Goal: Task Accomplishment & Management: Manage account settings

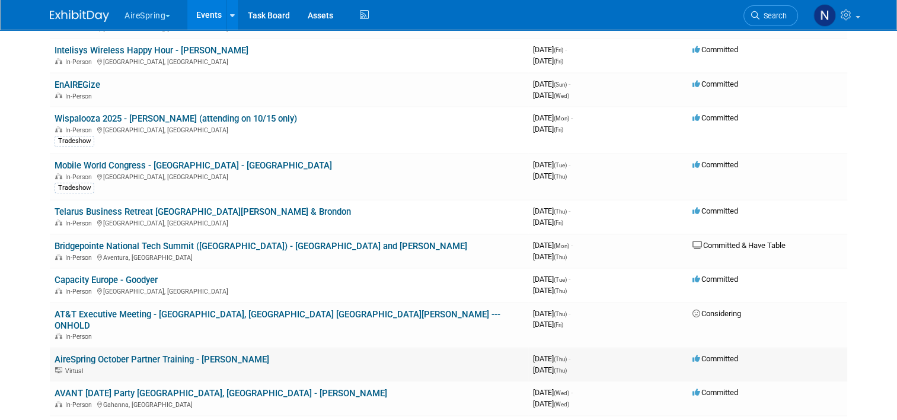
scroll to position [415, 0]
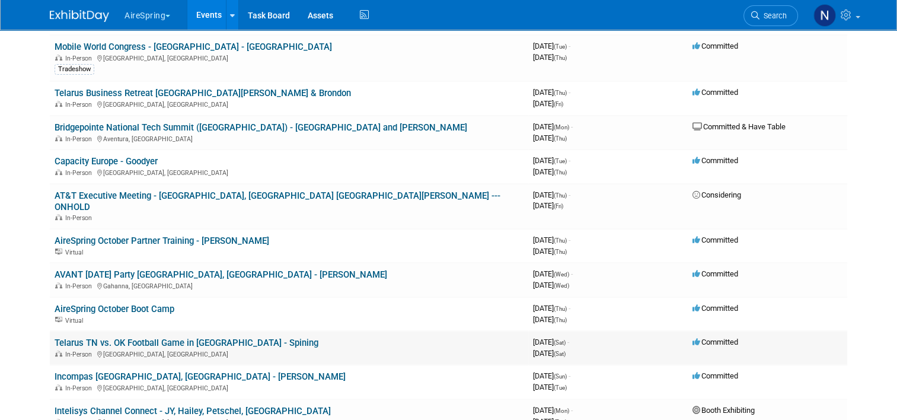
click at [237, 337] on link "Telarus TN vs. OK Football Game in [GEOGRAPHIC_DATA] - Spining" at bounding box center [187, 342] width 264 height 11
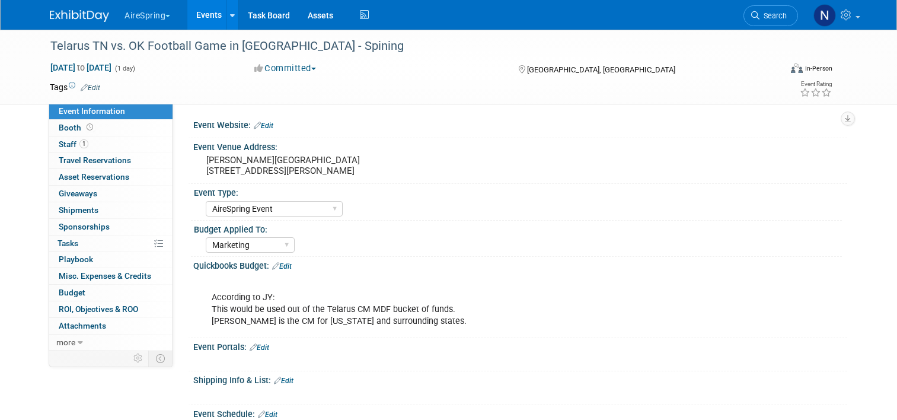
select select "AireSpring Event"
select select "Marketing"
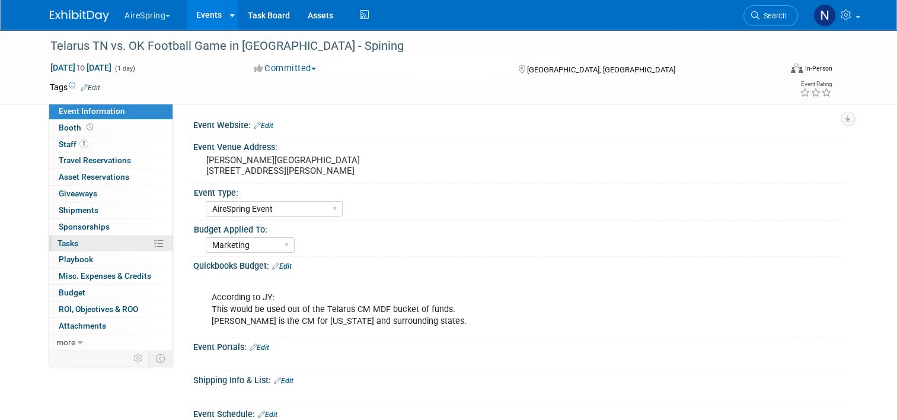
click at [108, 242] on link "0% Tasks 0%" at bounding box center [110, 243] width 123 height 16
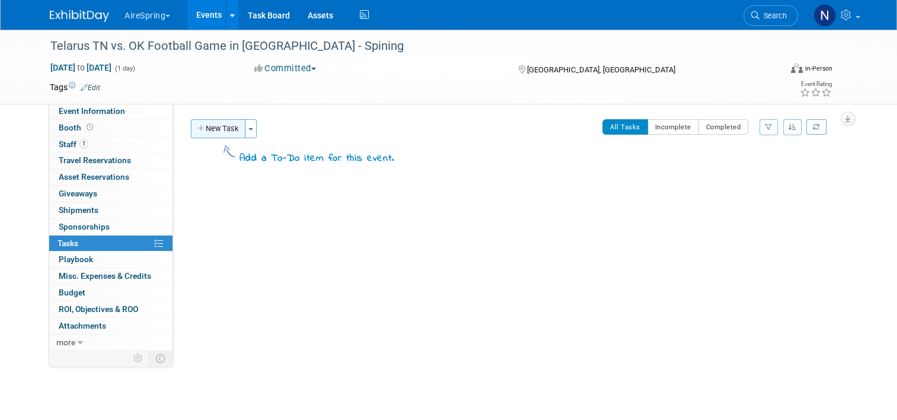
click at [226, 123] on button "New Task" at bounding box center [218, 128] width 55 height 19
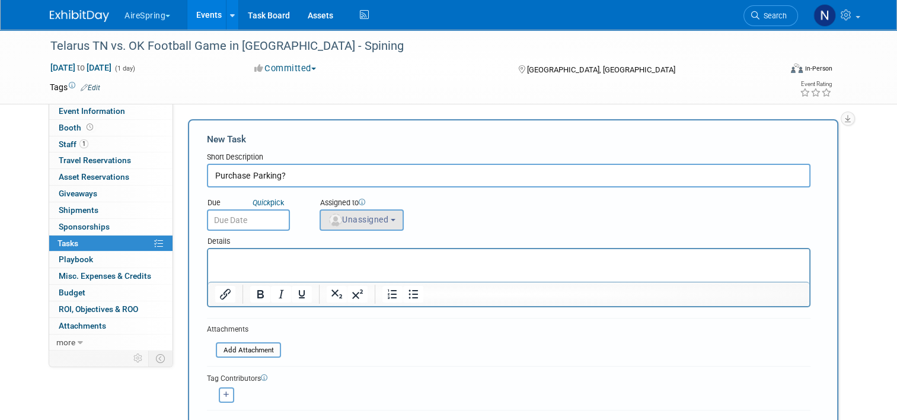
type input "Purchase Parking?"
click at [396, 223] on button "Unassigned" at bounding box center [361, 219] width 84 height 21
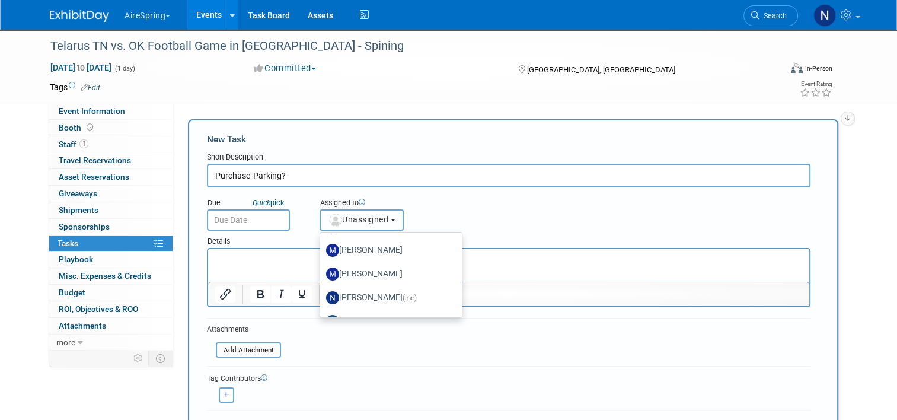
scroll to position [237, 0]
click at [417, 296] on label "Natalie Pyron (me)" at bounding box center [388, 296] width 124 height 19
click at [322, 296] on input "Natalie Pyron (me)" at bounding box center [318, 296] width 8 height 8
select select "cd28445e-66c1-440e-acf2-a156ad6158df"
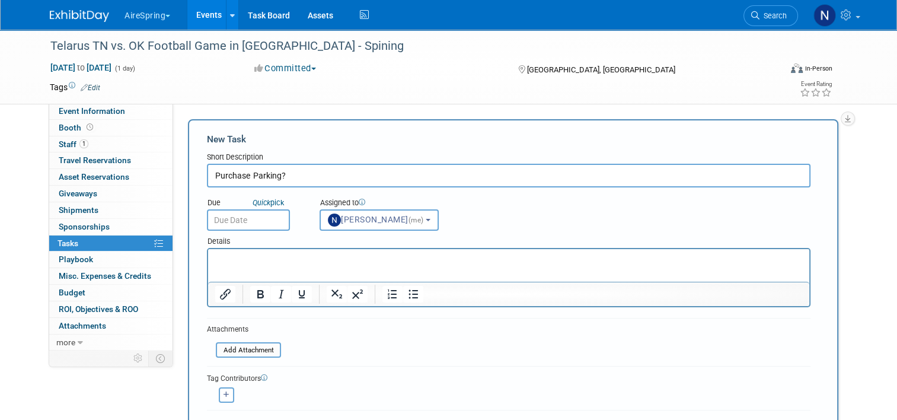
click at [263, 222] on input "text" at bounding box center [248, 219] width 83 height 21
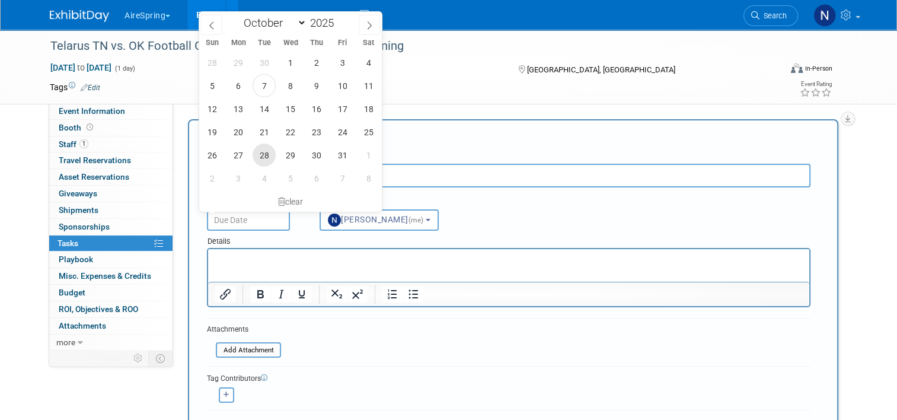
click at [254, 156] on span "28" at bounding box center [264, 154] width 23 height 23
type input "Oct 28, 2025"
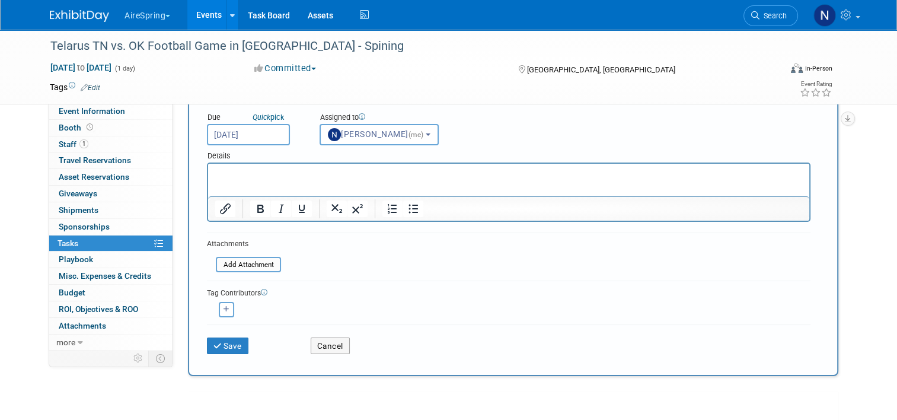
scroll to position [183, 0]
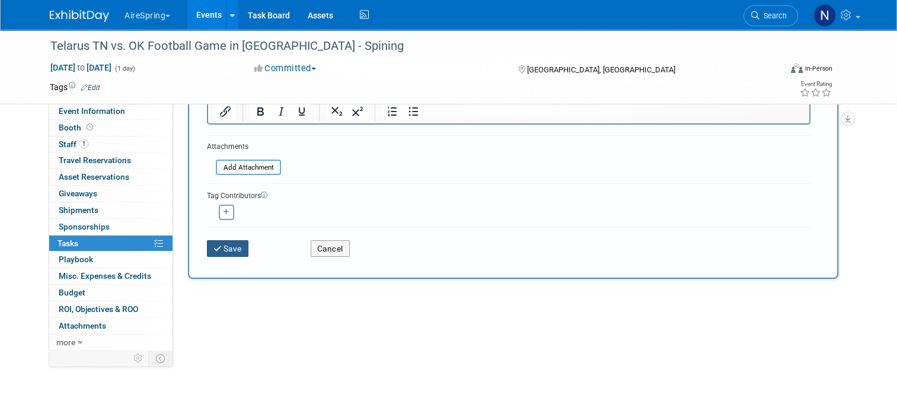
click at [225, 247] on button "Save" at bounding box center [227, 248] width 41 height 17
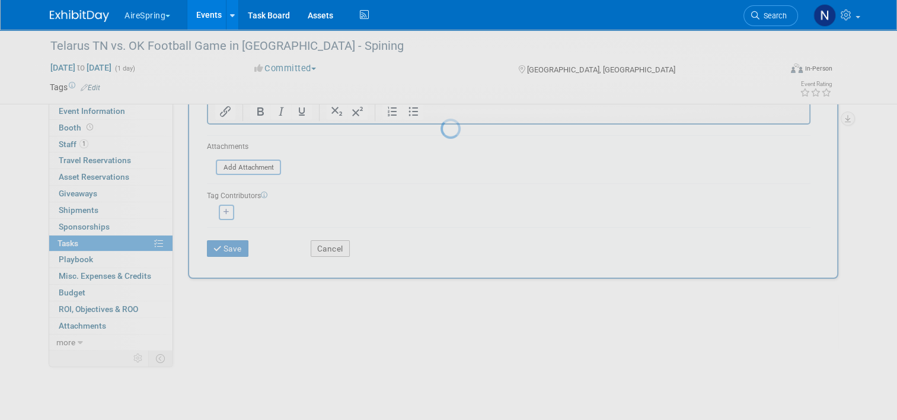
scroll to position [0, 0]
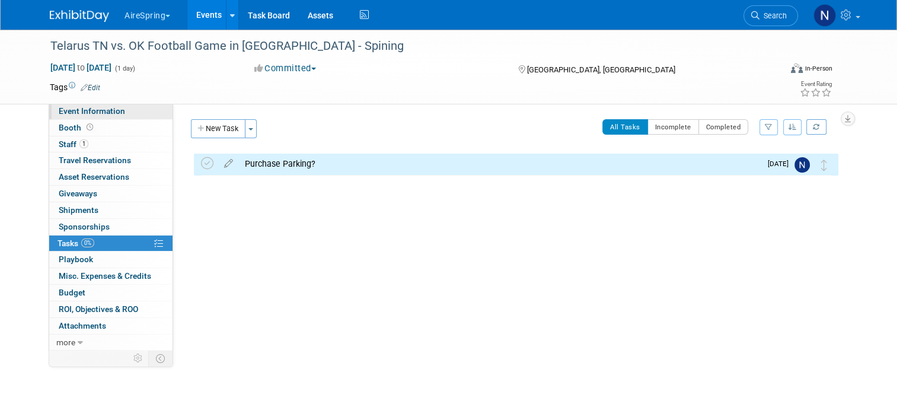
click at [60, 107] on span "Event Information" at bounding box center [92, 110] width 66 height 9
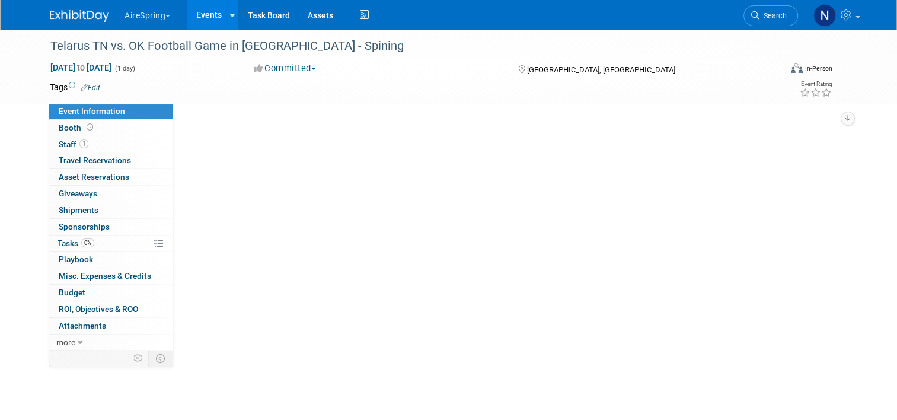
select select "AireSpring Event"
select select "Marketing"
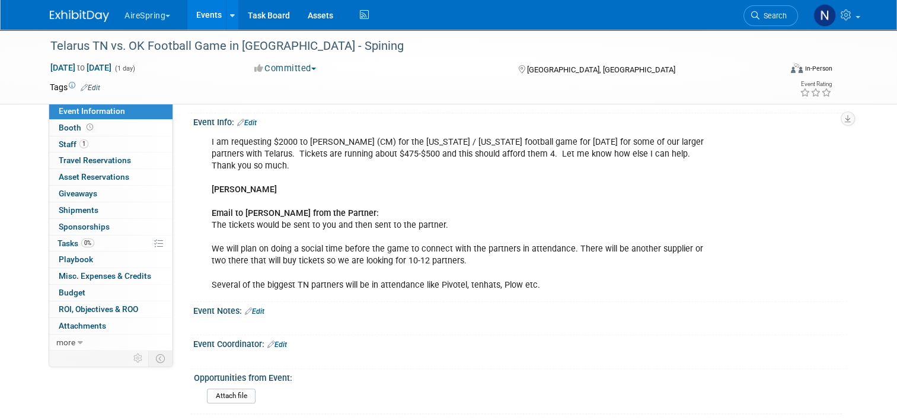
scroll to position [450, 0]
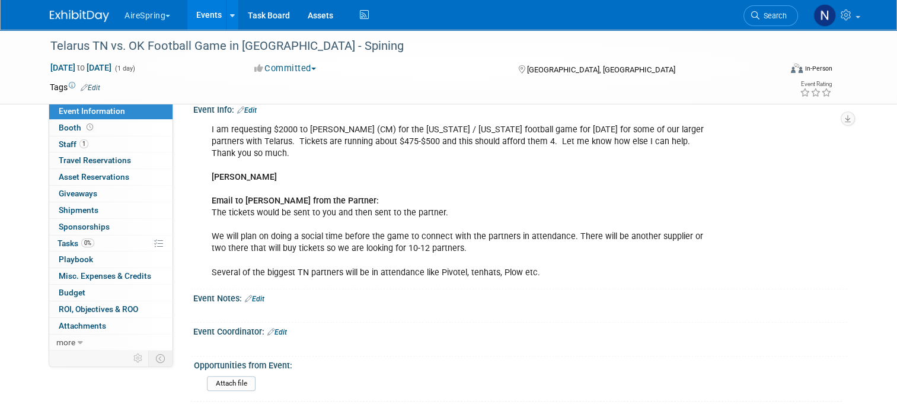
click at [209, 21] on link "Events" at bounding box center [208, 15] width 43 height 30
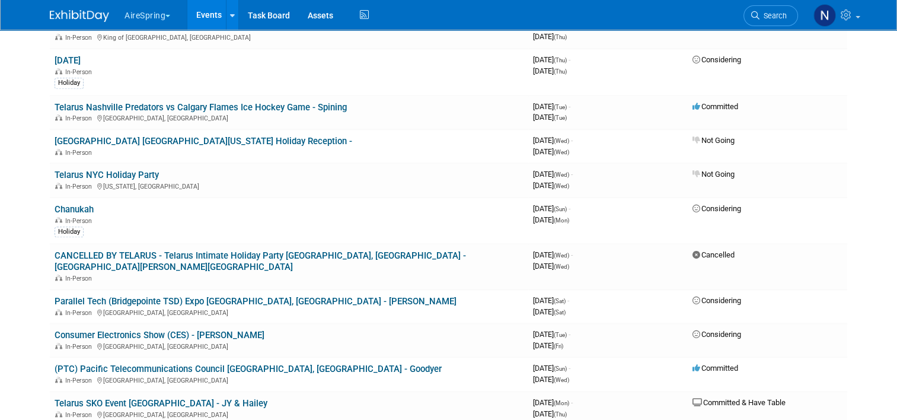
scroll to position [1067, 0]
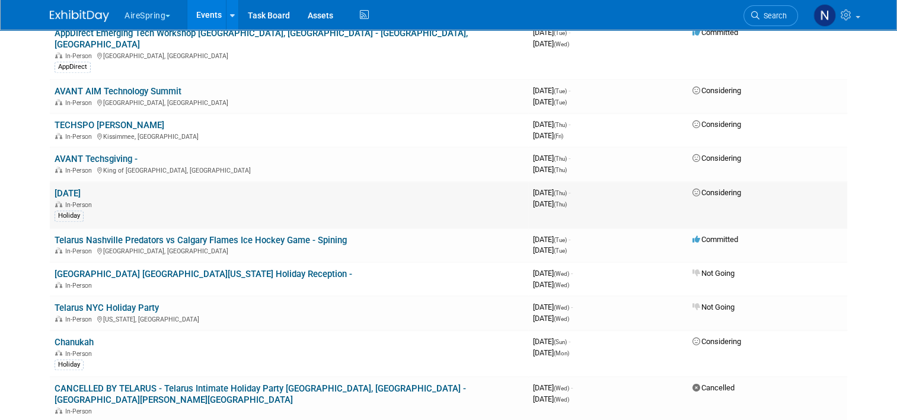
click at [303, 181] on td "Thanksgiving In-Person Holiday" at bounding box center [289, 204] width 478 height 47
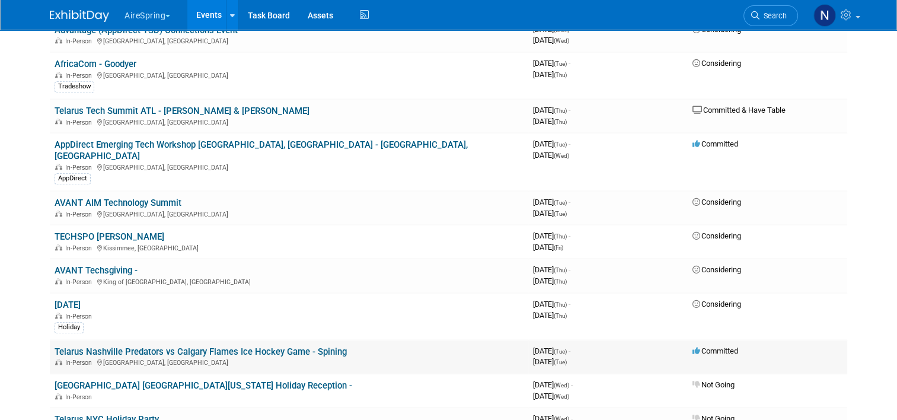
scroll to position [948, 0]
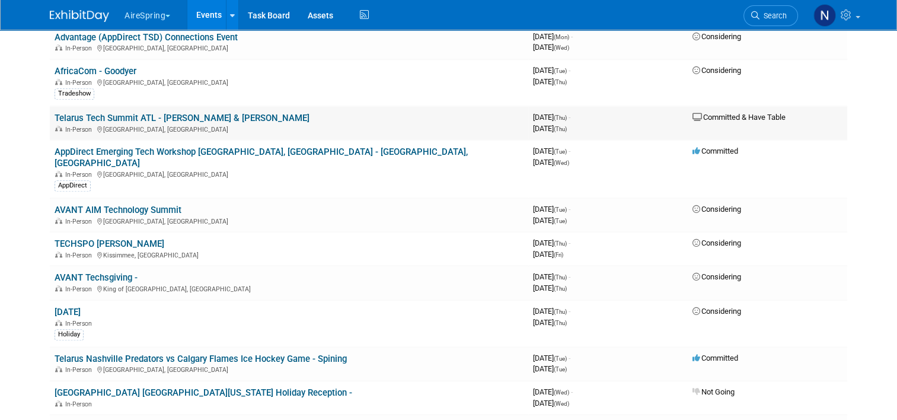
click at [185, 106] on td "Telarus Tech Summit ATL - Michael & Sullivan In-Person Atlanta, GA" at bounding box center [289, 123] width 478 height 34
click at [185, 113] on link "Telarus Tech Summit ATL - [PERSON_NAME] & [PERSON_NAME]" at bounding box center [182, 118] width 255 height 11
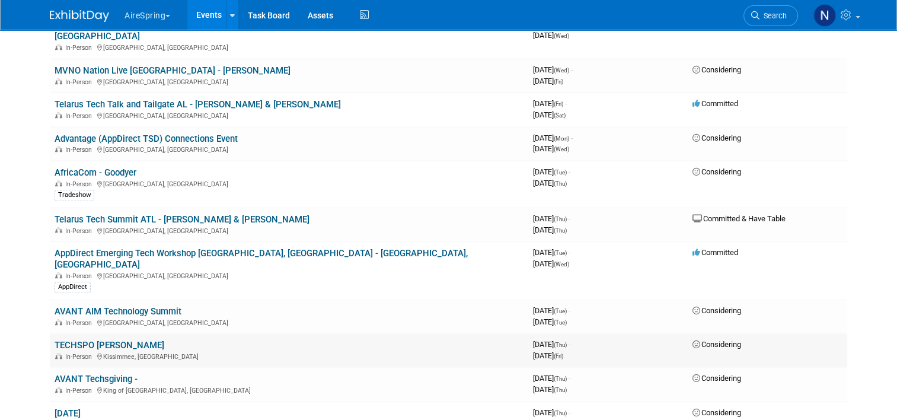
scroll to position [830, 0]
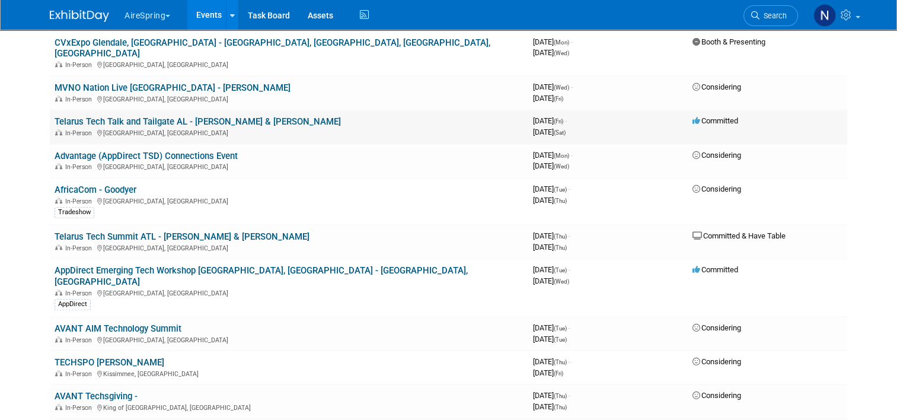
click at [188, 116] on link "Telarus Tech Talk and Tailgate AL - [PERSON_NAME] & [PERSON_NAME]" at bounding box center [198, 121] width 286 height 11
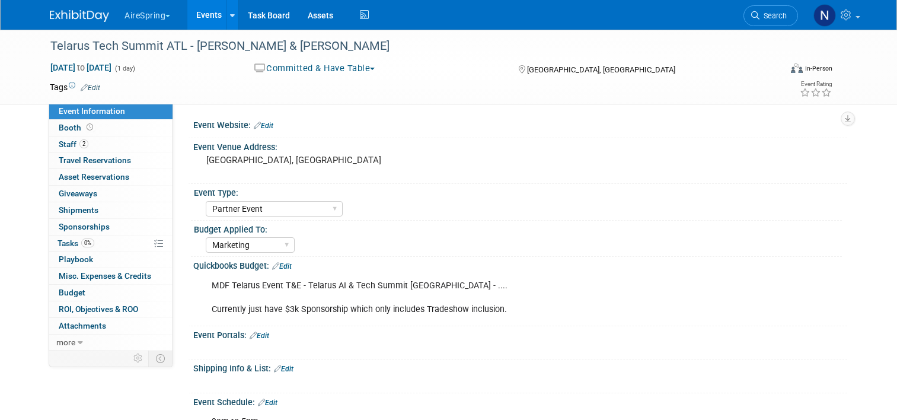
select select "Partner Event"
select select "Marketing"
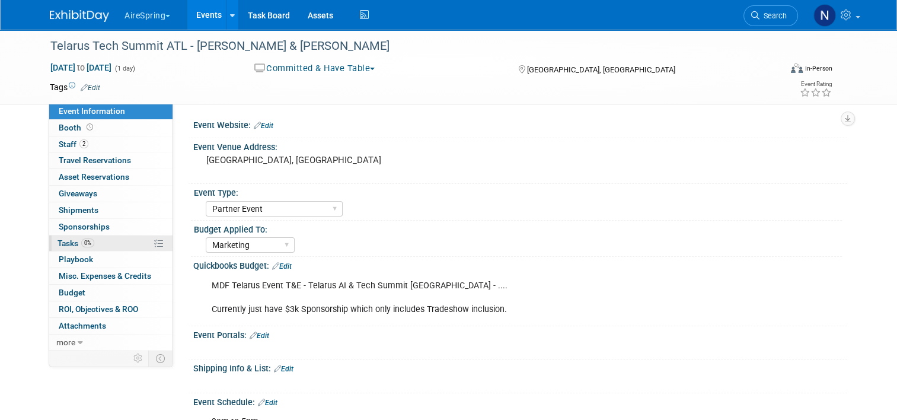
click at [104, 238] on link "0% Tasks 0%" at bounding box center [110, 243] width 123 height 16
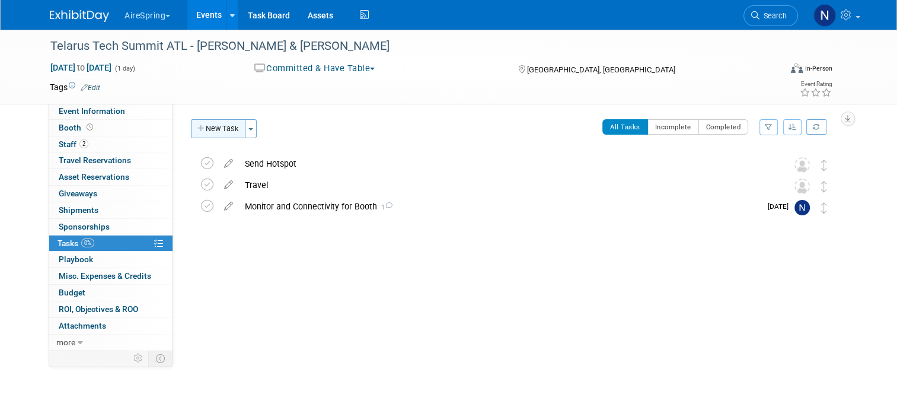
click at [228, 135] on button "New Task" at bounding box center [218, 128] width 55 height 19
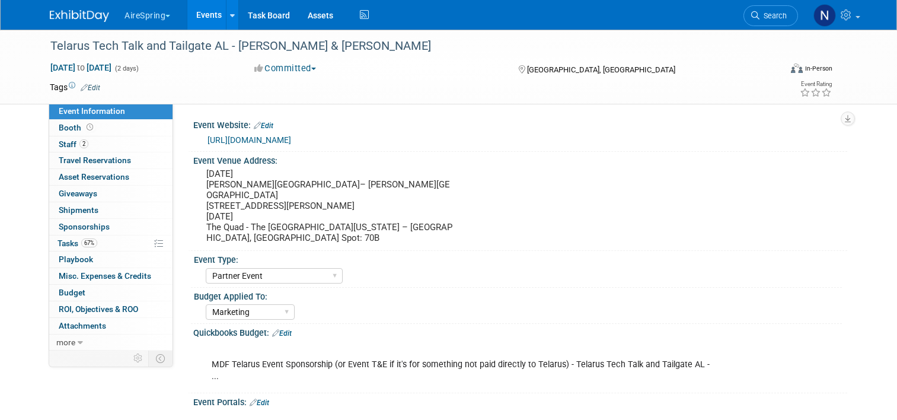
select select "Partner Event"
select select "Marketing"
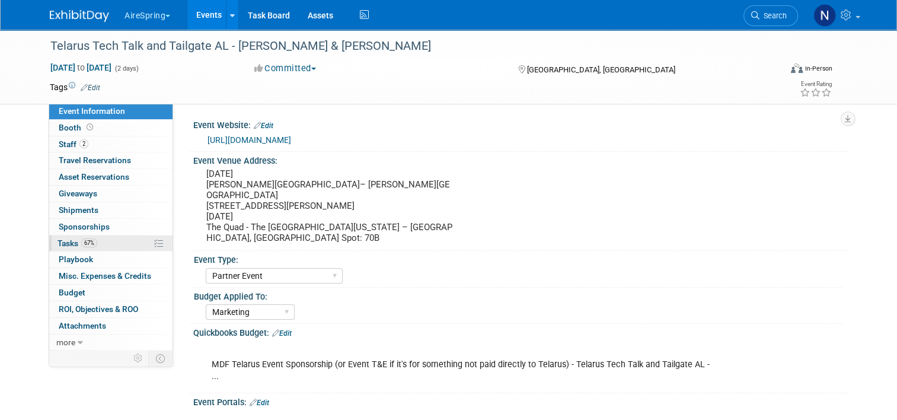
click at [65, 242] on span "Tasks 67%" at bounding box center [77, 242] width 40 height 9
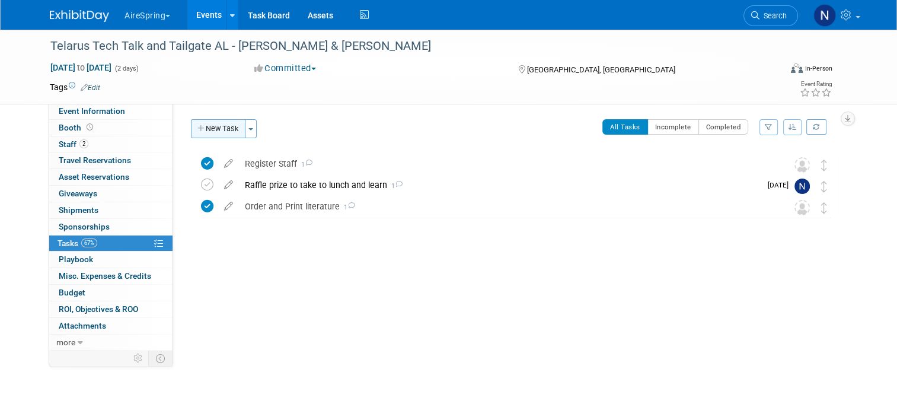
click at [197, 130] on icon "button" at bounding box center [201, 129] width 8 height 8
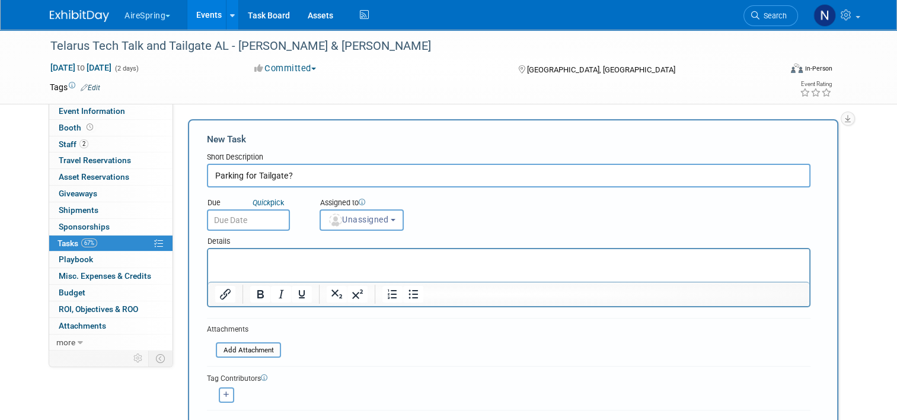
type input "Parking for Tailgate?"
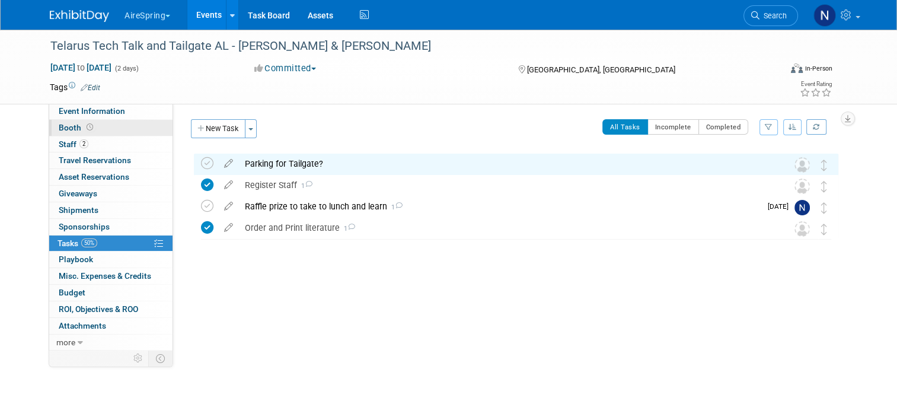
click at [90, 120] on link "Booth" at bounding box center [110, 128] width 123 height 16
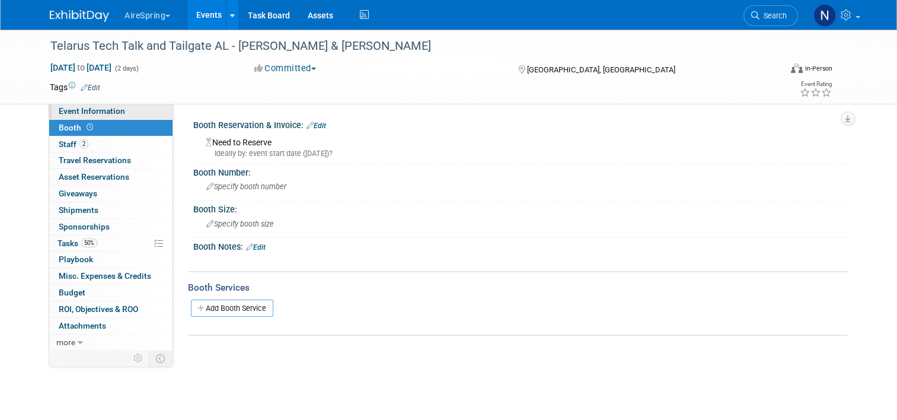
click at [92, 115] on span "Event Information" at bounding box center [92, 110] width 66 height 9
select select "Partner Event"
select select "Marketing"
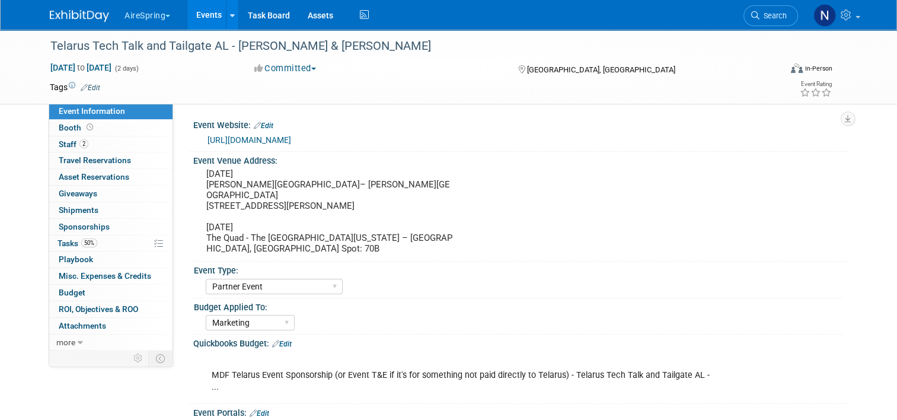
click at [0, 277] on html "AireSpring Choose Workspace: Airespring AireSpring Events Add Event Bulk Upload…" at bounding box center [448, 210] width 897 height 420
click at [62, 245] on span "Tasks 50%" at bounding box center [77, 242] width 40 height 9
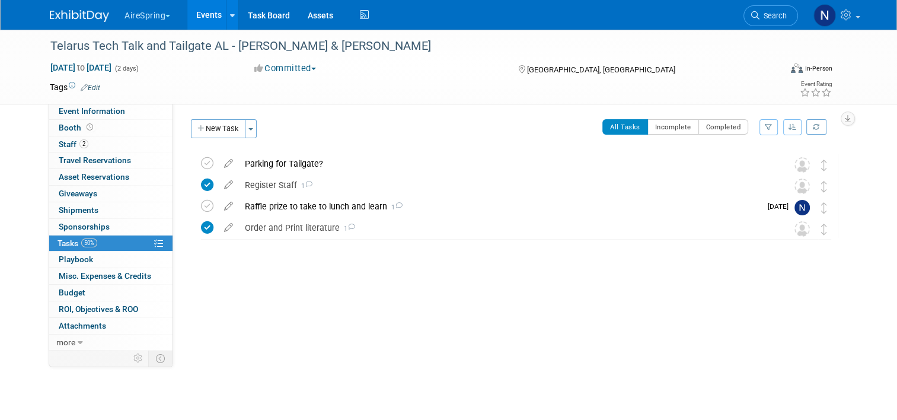
drag, startPoint x: 194, startPoint y: 7, endPoint x: 194, endPoint y: 15, distance: 8.3
click at [194, 7] on link "Events" at bounding box center [208, 15] width 43 height 30
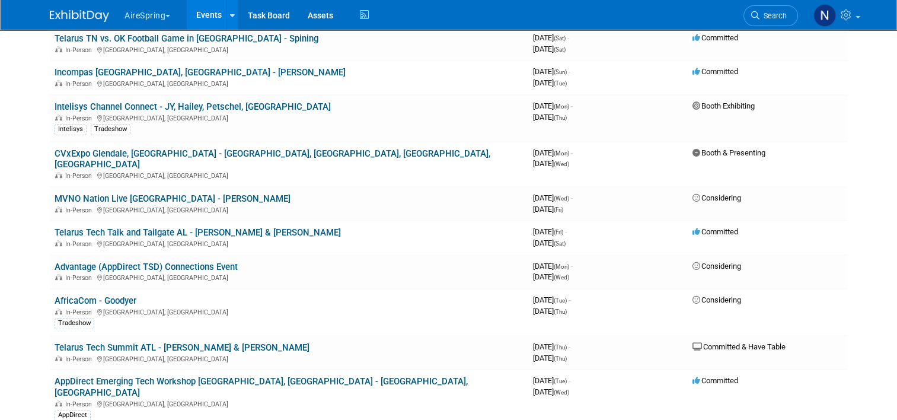
scroll to position [652, 0]
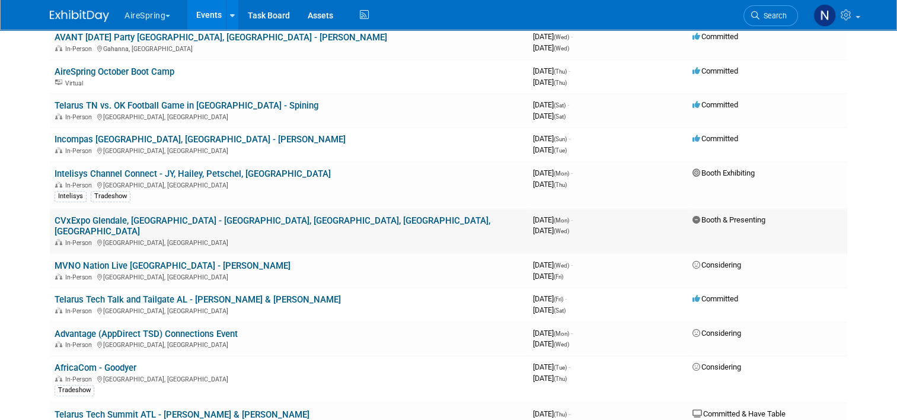
click at [113, 215] on link "CVxExpo Glendale, [GEOGRAPHIC_DATA] - [GEOGRAPHIC_DATA], [GEOGRAPHIC_DATA], [GE…" at bounding box center [273, 226] width 436 height 22
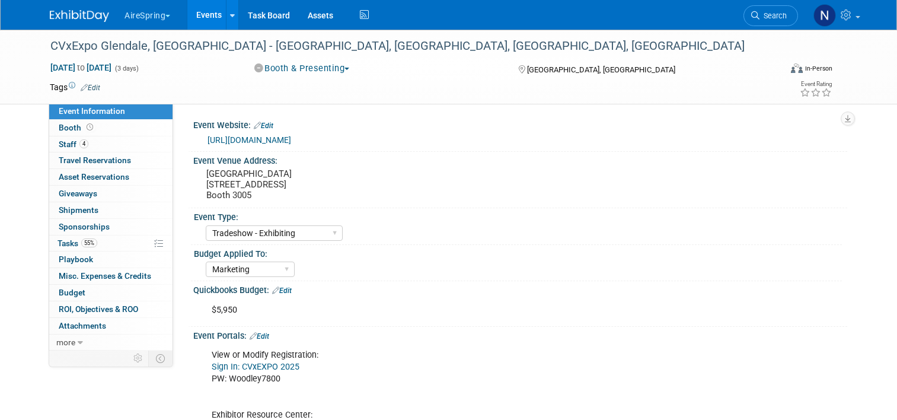
select select "Tradeshow - Exhibiting"
select select "Marketing"
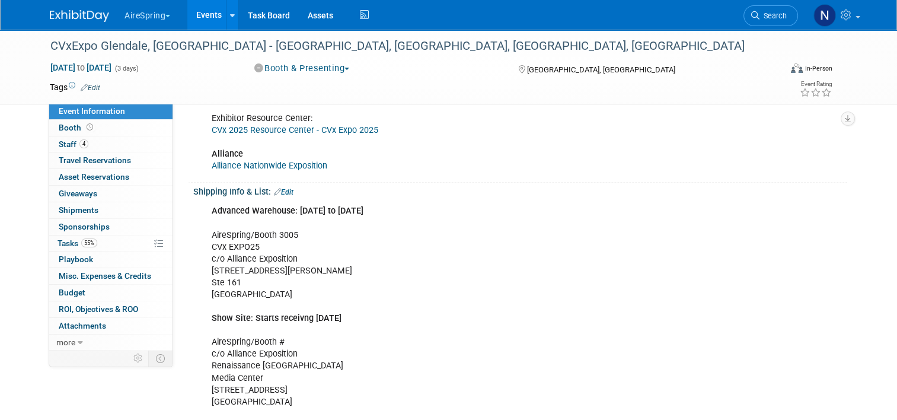
scroll to position [178, 0]
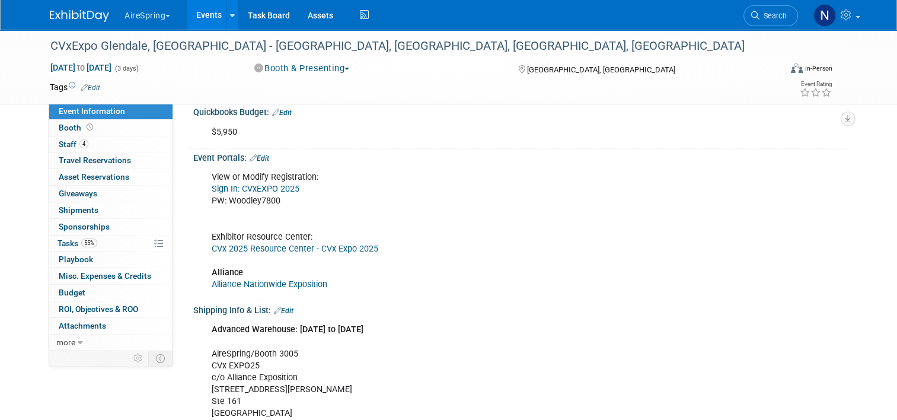
click at [263, 249] on link "CVx 2025 Resource Center - CVx Expo 2025" at bounding box center [295, 249] width 167 height 10
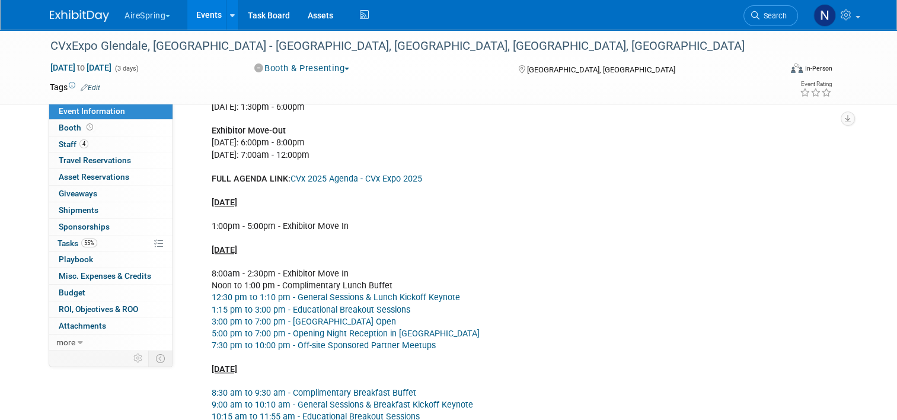
scroll to position [1008, 0]
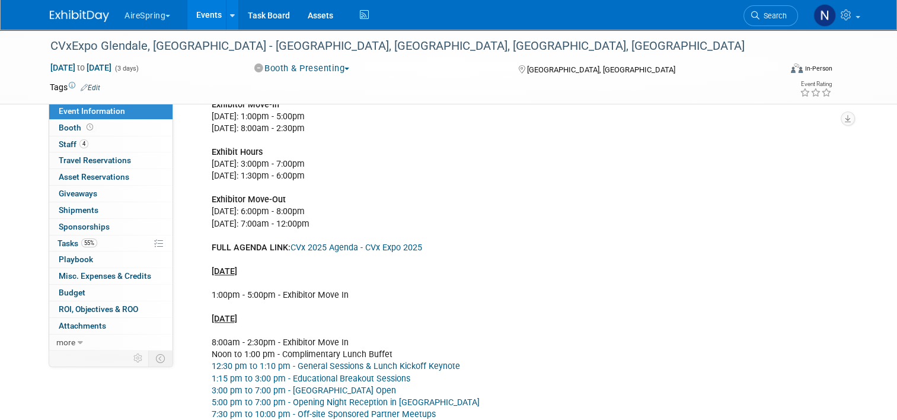
click at [336, 246] on link "CVx 2025 Agenda - CVx Expo 2025" at bounding box center [356, 247] width 132 height 10
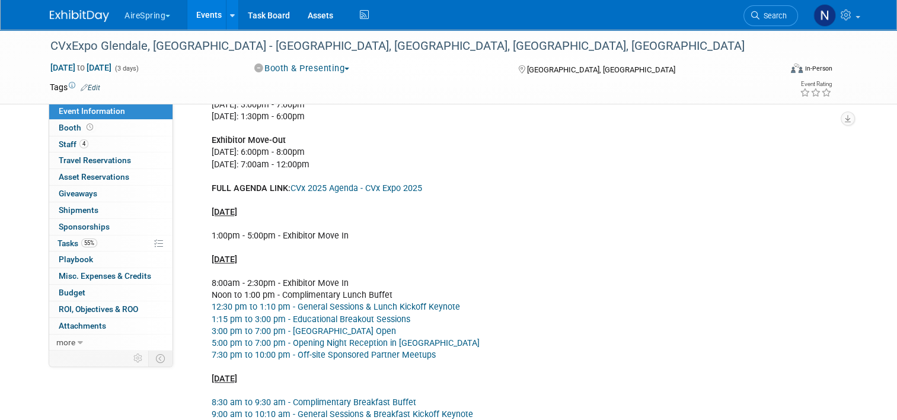
scroll to position [889, 0]
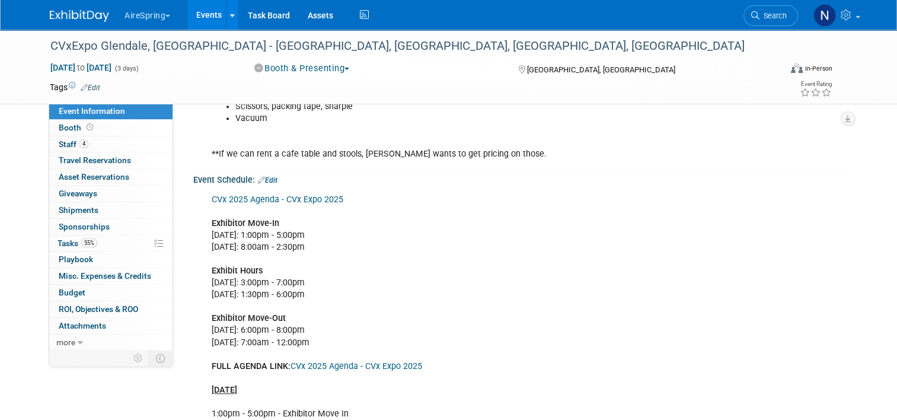
click at [270, 176] on link "Edit" at bounding box center [268, 180] width 20 height 8
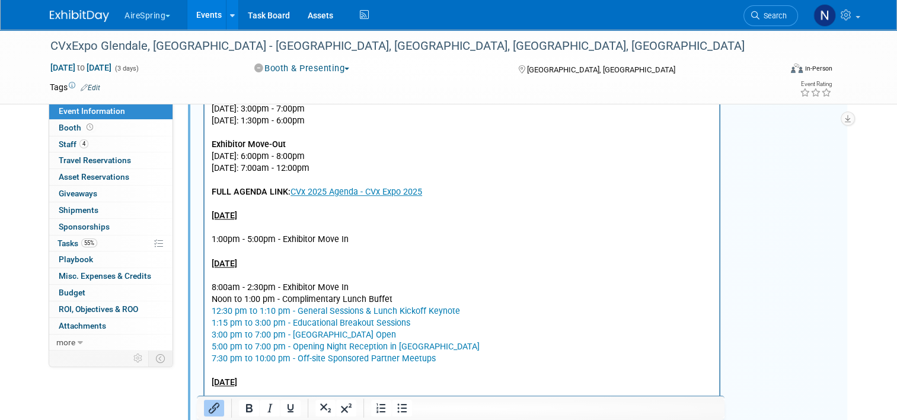
scroll to position [1126, 0]
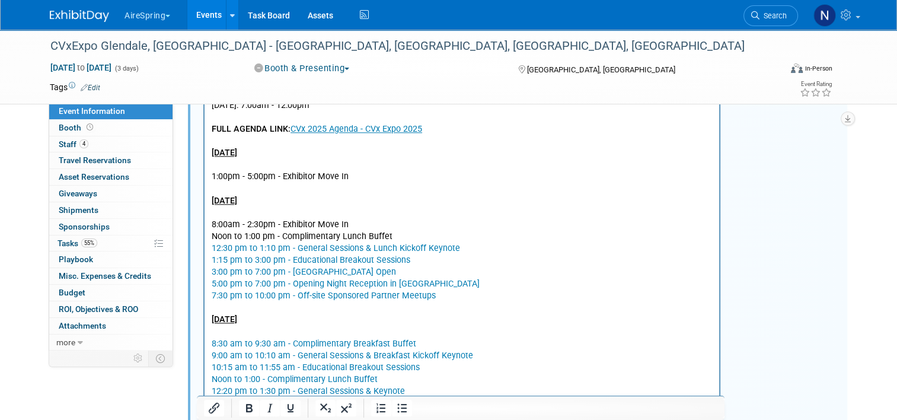
click at [493, 247] on p "﻿CVx 2025 Agenda - CVx Expo 2025 Exhibitor Move-In Monday, November 3, 2025: 1:…" at bounding box center [462, 195] width 501 height 476
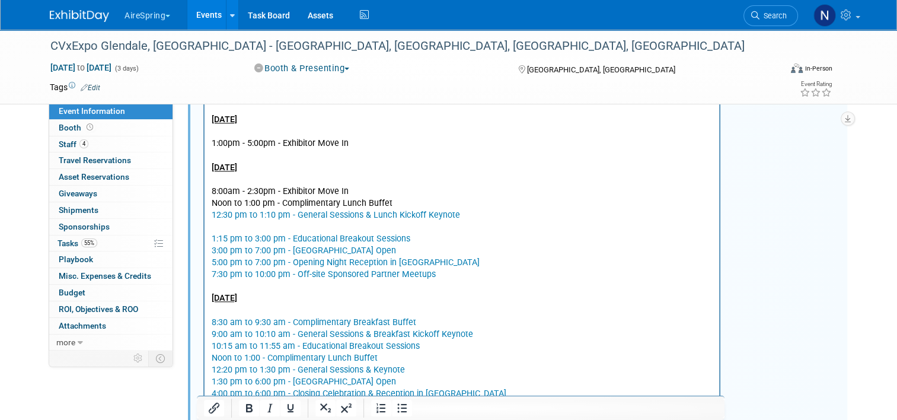
scroll to position [1186, 0]
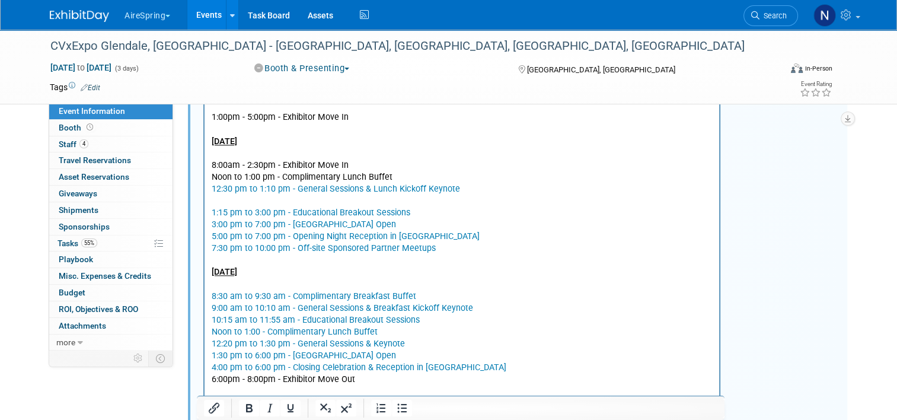
drag, startPoint x: 402, startPoint y: 382, endPoint x: 208, endPoint y: 175, distance: 284.3
click at [208, 175] on html "CVx 2025 Agenda - CVx Expo 2025 Exhibitor Move-In Monday, November 3, 2025: 1:0…" at bounding box center [462, 139] width 515 height 493
click at [218, 408] on icon "Insert/edit link" at bounding box center [214, 408] width 14 height 14
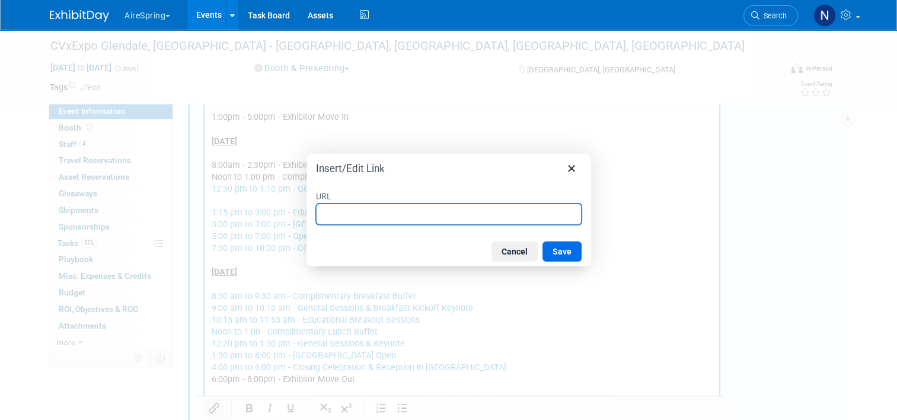
click at [218, 408] on div at bounding box center [448, 210] width 897 height 420
click at [515, 254] on button "Cancel" at bounding box center [514, 251] width 46 height 20
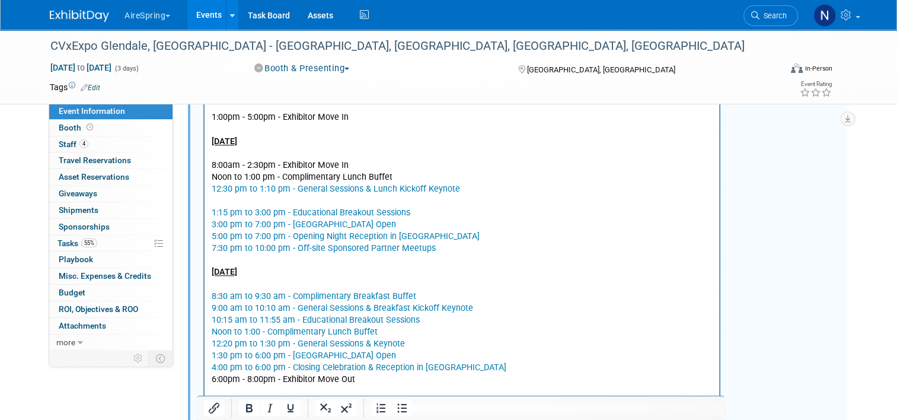
drag, startPoint x: 320, startPoint y: 253, endPoint x: 302, endPoint y: 302, distance: 52.0
drag, startPoint x: 302, startPoint y: 302, endPoint x: 524, endPoint y: 339, distance: 225.4
click at [524, 339] on p "1:15 pm to 3:00 pm - Educational Breakout Sessions 3:00 pm to 7:00 pm - Expo Ha…" at bounding box center [462, 290] width 501 height 190
click at [525, 338] on p "1:15 pm to 3:00 pm - Educational Breakout Sessions 3:00 pm to 7:00 pm - Expo Ha…" at bounding box center [462, 290] width 501 height 190
click at [228, 202] on p "1:15 pm to 3:00 pm - Educational Breakout Sessions 3:00 pm to 7:00 pm - Expo Ha…" at bounding box center [462, 290] width 501 height 190
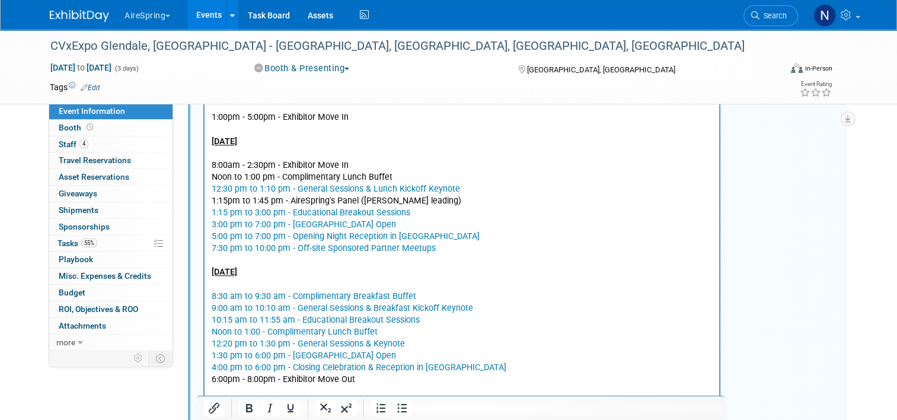
click at [494, 274] on p "1:15pm to 1:45 pm - AireSpring's Panel (Steve leading) 1:15 pm to 3:00 pm - Edu…" at bounding box center [462, 290] width 501 height 190
click at [464, 257] on p "1:15pm to 1:45 pm - AireSpring's Panel (Steve leading) 1:15 pm to 3:00 pm - Edu…" at bounding box center [462, 290] width 501 height 190
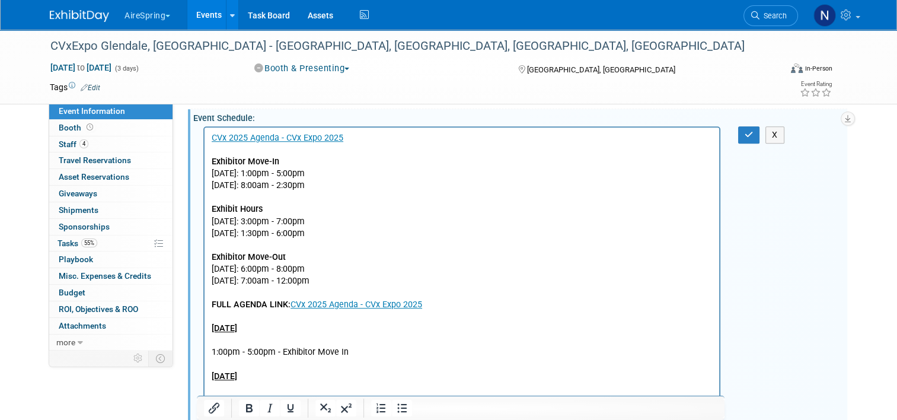
scroll to position [948, 0]
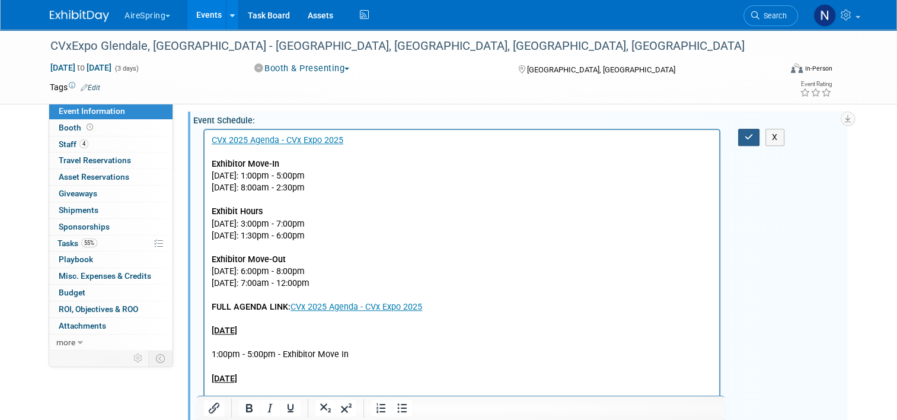
click at [749, 135] on icon "button" at bounding box center [749, 137] width 9 height 8
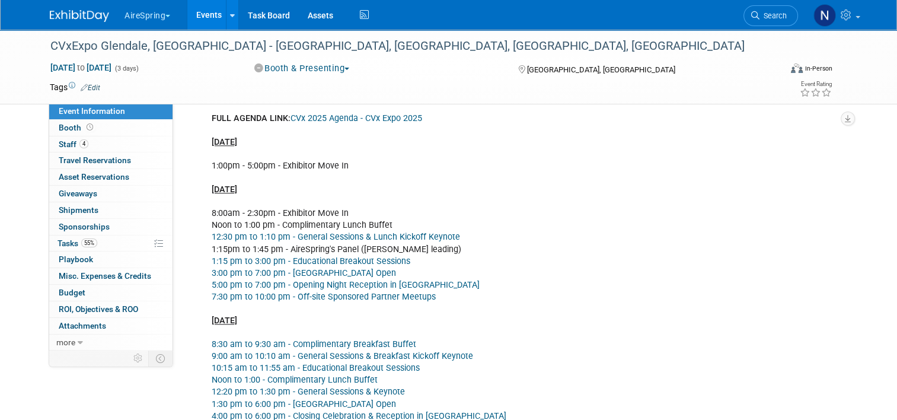
scroll to position [1304, 0]
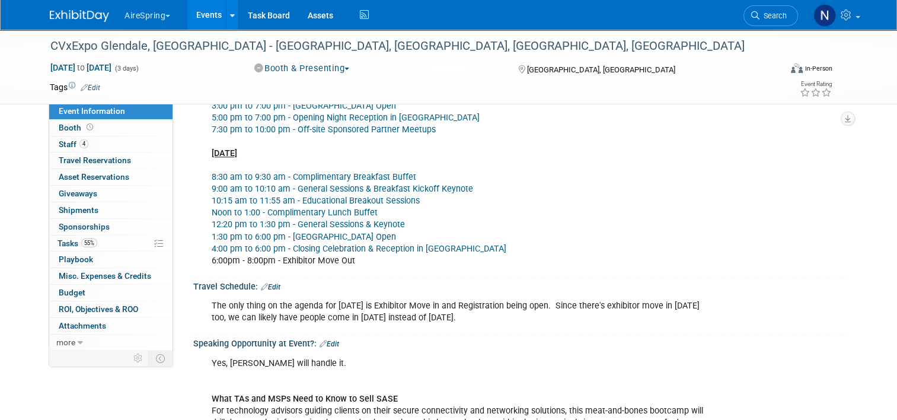
click at [329, 340] on link "Edit" at bounding box center [329, 344] width 20 height 8
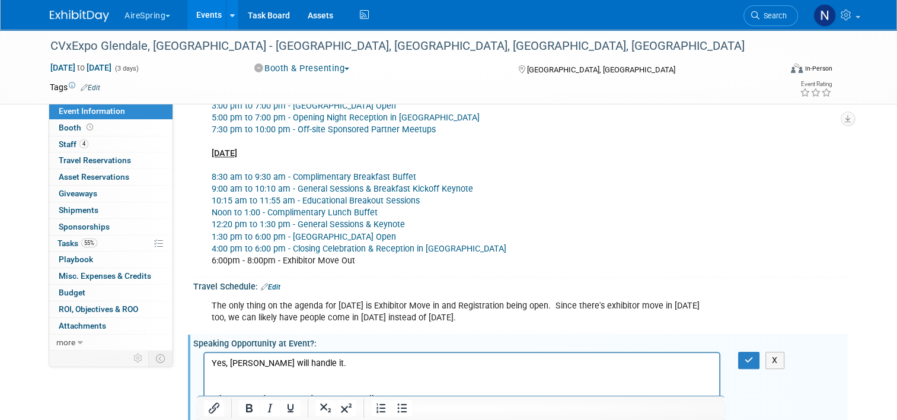
scroll to position [1482, 0]
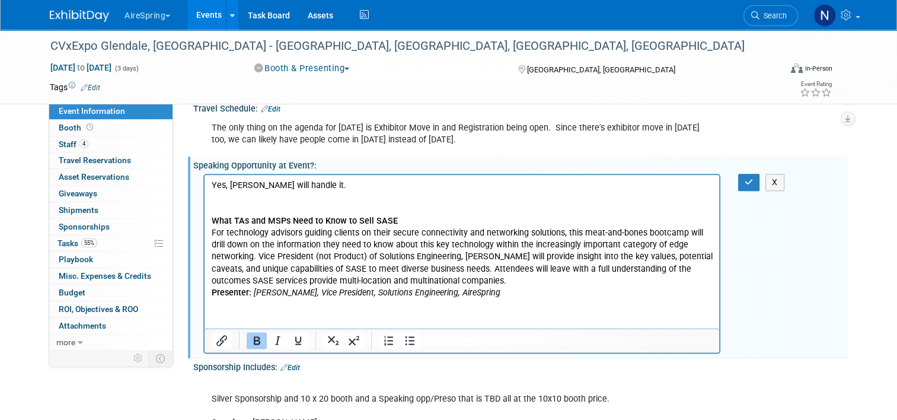
drag, startPoint x: 515, startPoint y: 296, endPoint x: 183, endPoint y: 225, distance: 339.5
click at [205, 225] on html "Yes, Sigmon will handle it. What TAs and MSPs Need to Know to Sell SASE For tec…" at bounding box center [462, 236] width 515 height 124
paste body "Rich Text Area. Press ALT-0 for help."
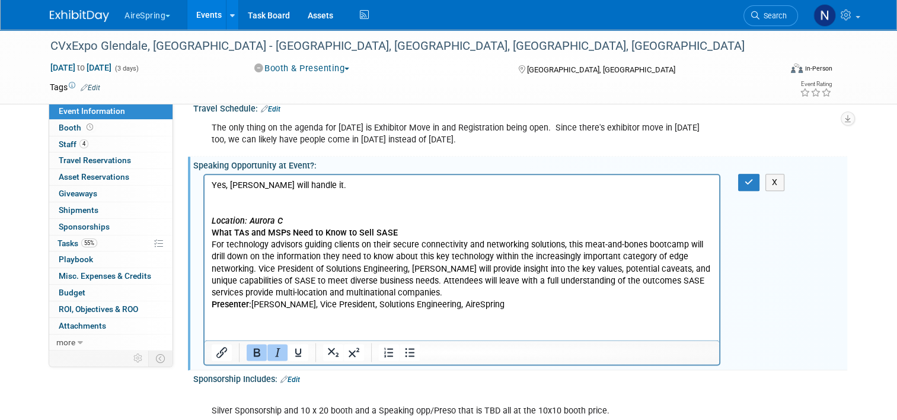
click at [332, 218] on p "Location: Aurora C" at bounding box center [462, 221] width 501 height 12
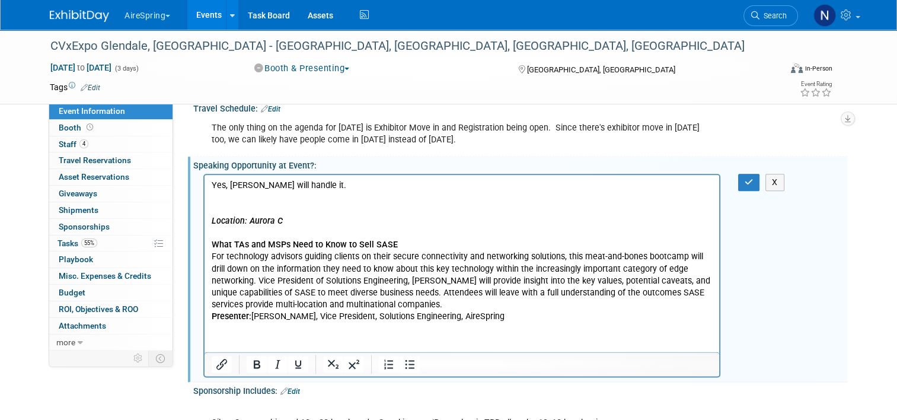
click at [234, 213] on p "Yes, Sigmon will handle it." at bounding box center [462, 197] width 501 height 36
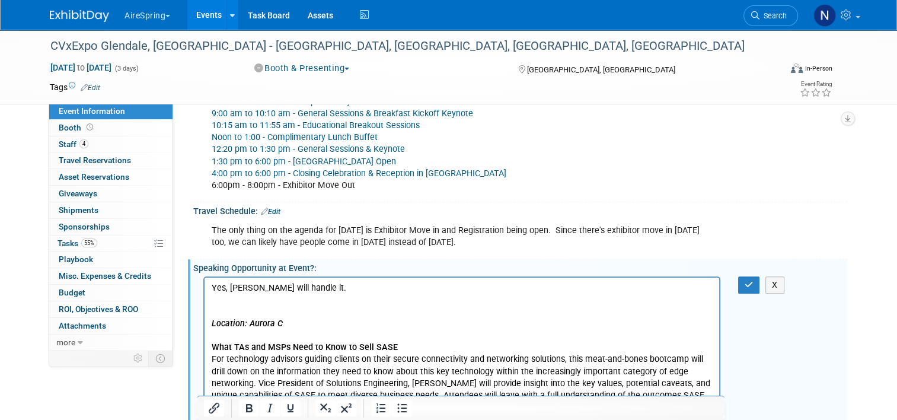
scroll to position [1423, 0]
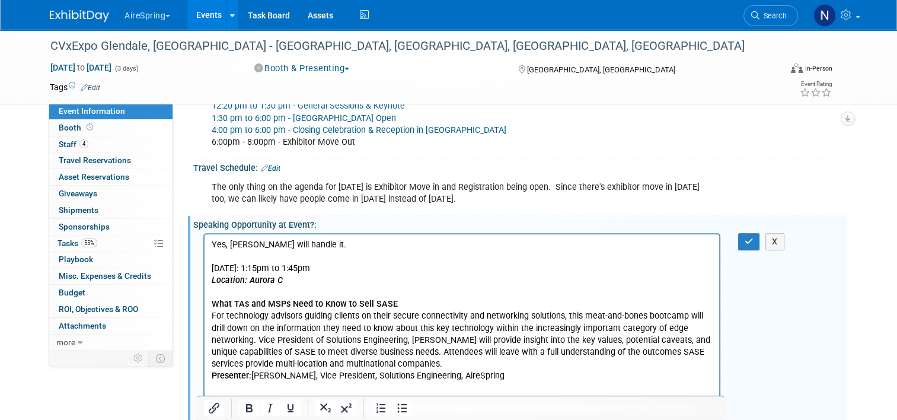
drag, startPoint x: 362, startPoint y: 273, endPoint x: 398, endPoint y: 498, distance: 228.1
click at [205, 268] on html "Yes, Sigmon will handle it. Tuesday, Nov 4th: 1:15pm to 1:45pm Location: Aurora…" at bounding box center [462, 308] width 515 height 148
click at [483, 279] on p "Location: Aurora C" at bounding box center [462, 280] width 501 height 12
click at [753, 233] on button "button" at bounding box center [749, 241] width 22 height 17
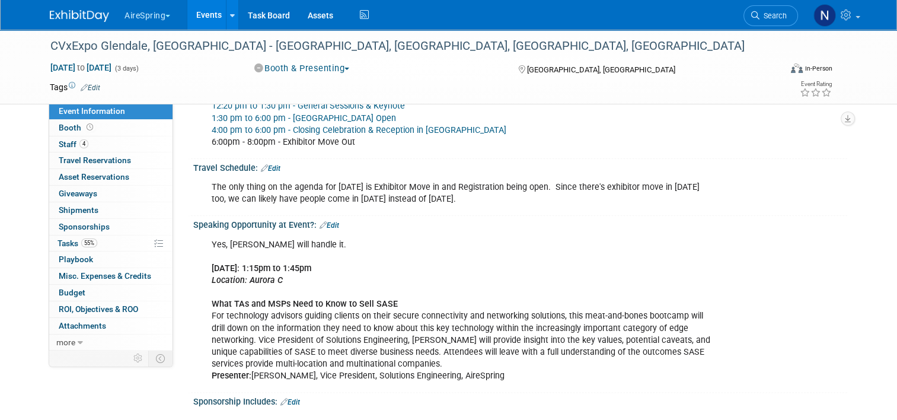
click at [777, 379] on div "Yes, Sigmon will handle it. Tuesday, Nov 4th: 1:15pm to 1:45pm Location: Aurora…" at bounding box center [520, 309] width 654 height 159
click at [206, 5] on link "Events" at bounding box center [208, 15] width 43 height 30
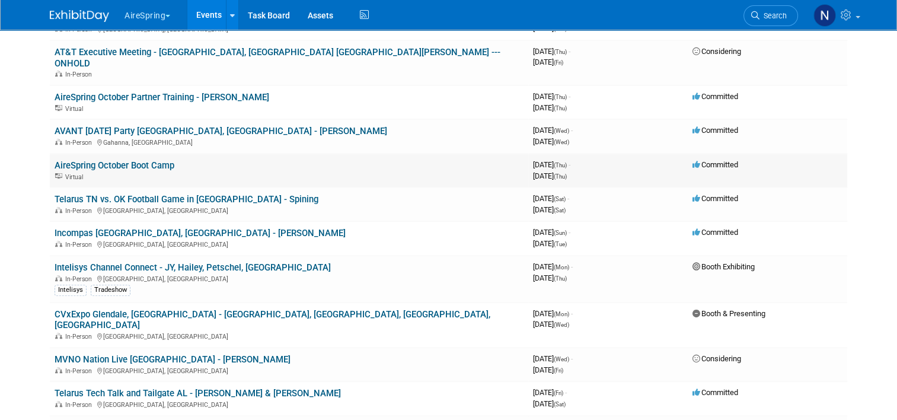
scroll to position [593, 0]
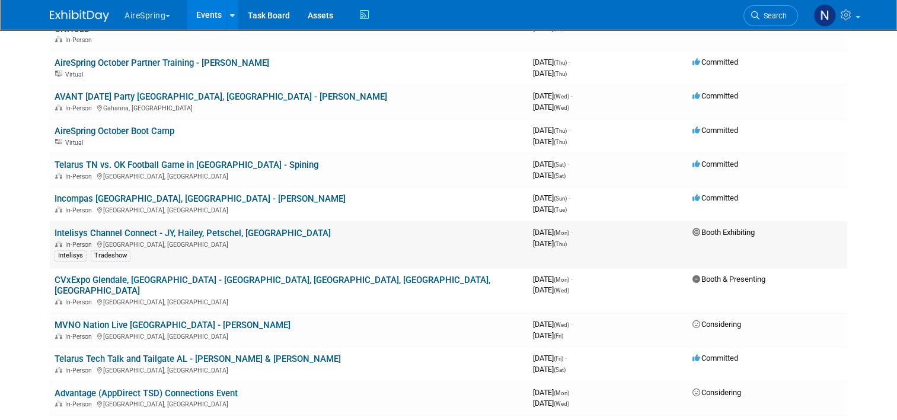
click at [219, 228] on link "Intelisys Channel Connect - JY, Hailey, Petschel, [GEOGRAPHIC_DATA]" at bounding box center [193, 233] width 276 height 11
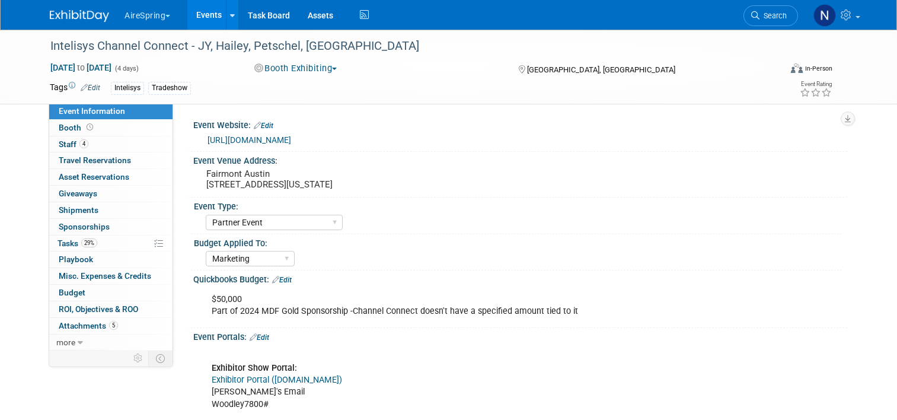
select select "Partner Event"
select select "Marketing"
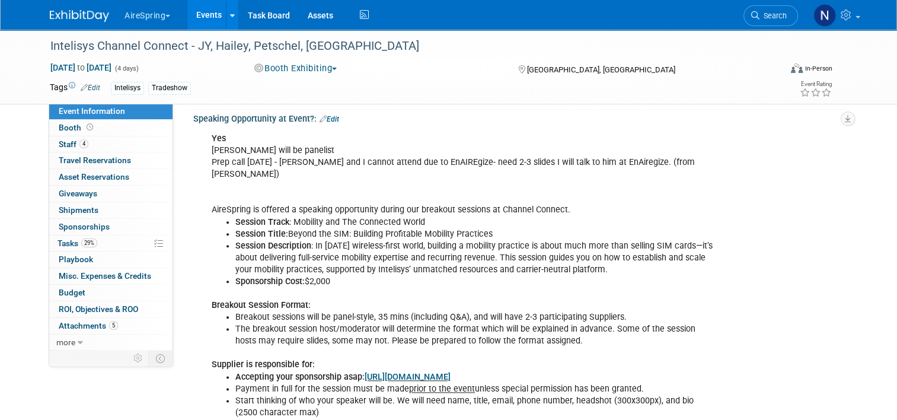
scroll to position [1363, 0]
click at [251, 229] on b "Session Title:" at bounding box center [261, 234] width 53 height 10
drag, startPoint x: 487, startPoint y: 197, endPoint x: 280, endPoint y: 196, distance: 206.9
click at [280, 228] on li "Session Title: Beyond the SIM: Building Profitable Mobility Practices" at bounding box center [474, 234] width 478 height 12
copy li "Beyond the SIM: Building Profitable Mobility Practices"
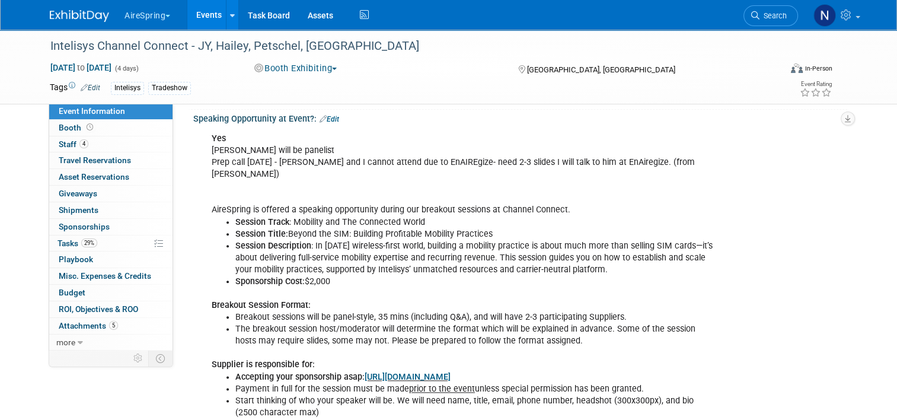
click at [193, 221] on div "Yes Felix will be panelist Prep call Monday, 10/13 - Felix and I cannot attend …" at bounding box center [520, 298] width 654 height 349
click at [434, 216] on li "Session Track : Mobility and The Connected World" at bounding box center [474, 222] width 478 height 12
click at [424, 216] on li "Session Track : Mobility and The Connected World" at bounding box center [474, 222] width 478 height 12
drag, startPoint x: 509, startPoint y: 194, endPoint x: 228, endPoint y: 185, distance: 281.1
click at [228, 216] on ul "Session Track : Mobility and The Connected World Session Title: Beyond the SIM:…" at bounding box center [462, 251] width 501 height 71
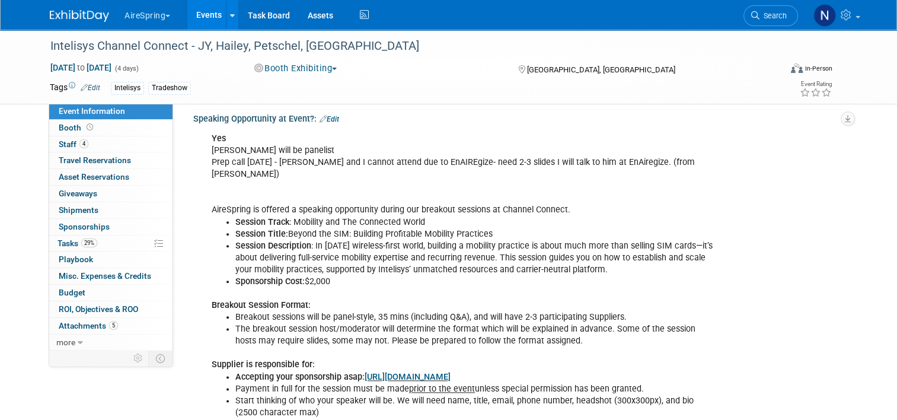
copy ul "Session Track : Mobility and The Connected World Session Title: Beyond the SIM:…"
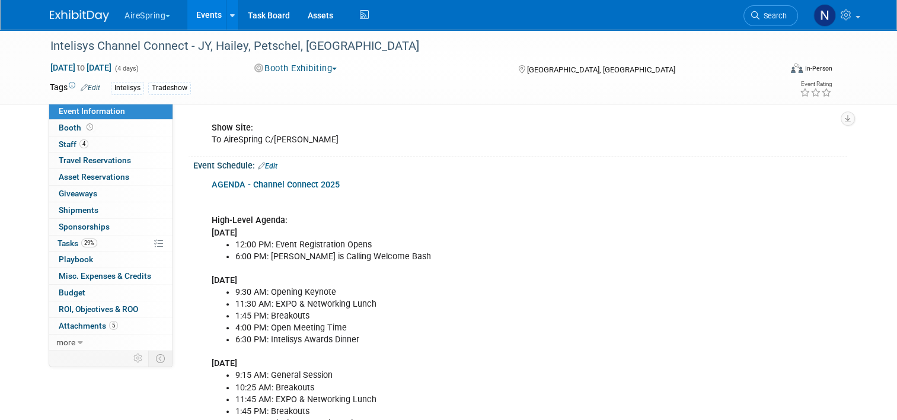
scroll to position [296, 0]
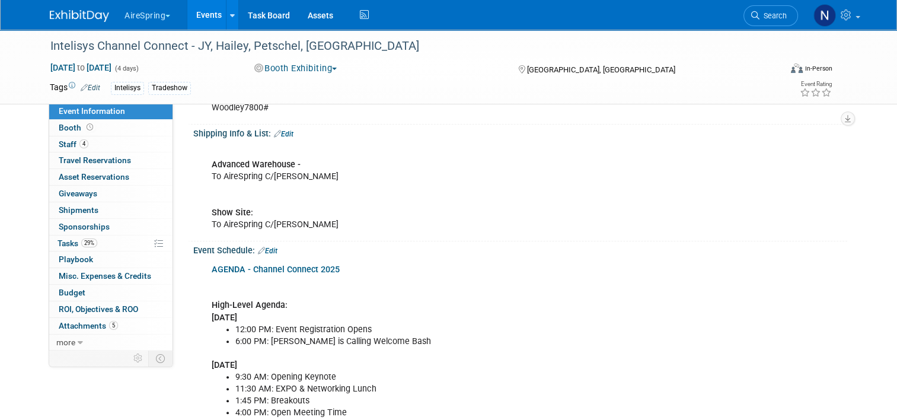
click at [258, 271] on link "AGENDA - Channel Connect 2025" at bounding box center [276, 269] width 128 height 10
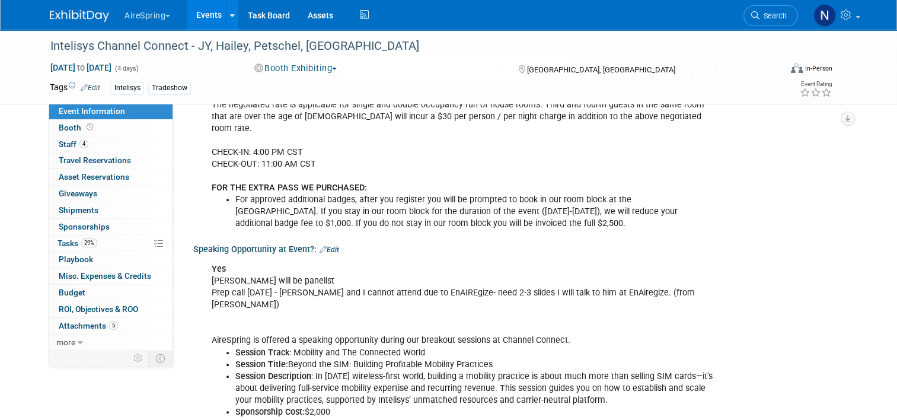
scroll to position [1363, 0]
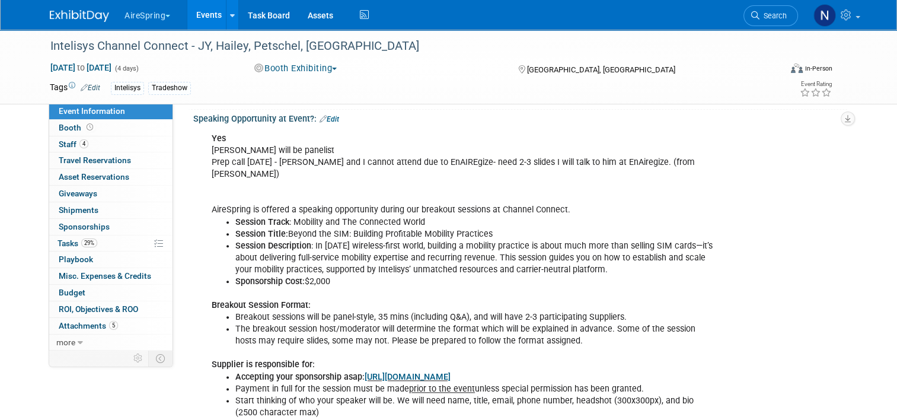
click at [395, 276] on li "Sponsorship Cost: $2,000" at bounding box center [474, 282] width 478 height 12
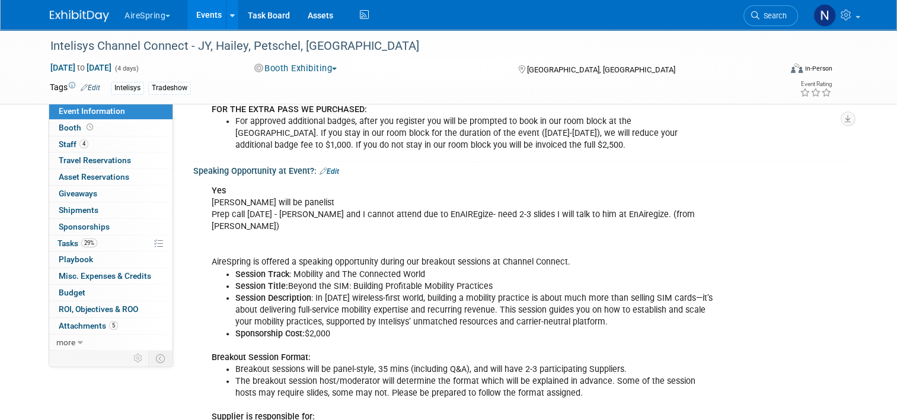
scroll to position [1186, 0]
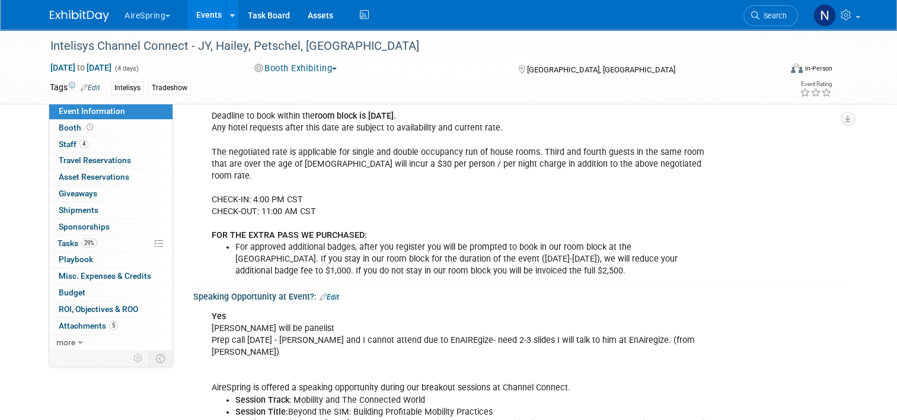
click at [330, 293] on link "Edit" at bounding box center [329, 297] width 20 height 8
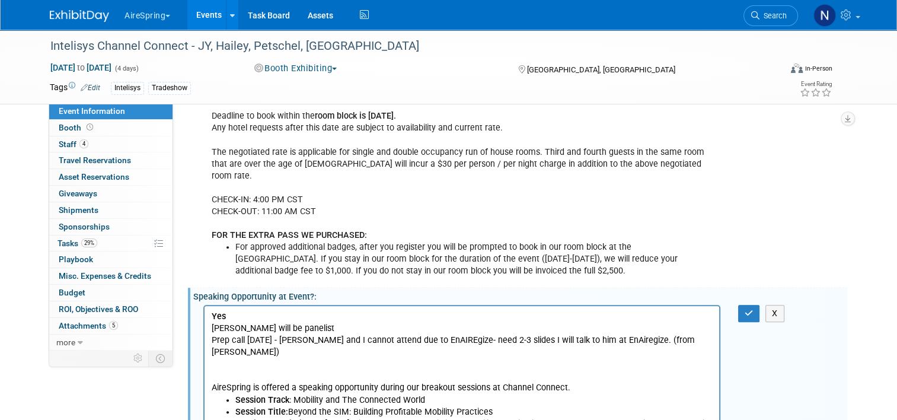
scroll to position [0, 0]
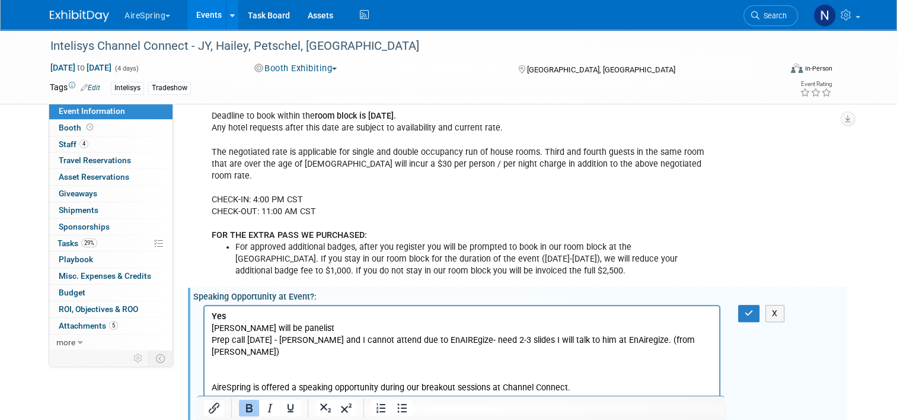
click at [288, 359] on p "Yes Felix will be panelist Prep call Monday, 10/13 - Felix and I cannot attend …" at bounding box center [462, 352] width 501 height 84
drag, startPoint x: 210, startPoint y: 362, endPoint x: 307, endPoint y: 366, distance: 97.3
click at [307, 366] on p "Yes Felix will be panelist Prep call Monday, 10/13 - Felix and I cannot attend …" at bounding box center [462, 352] width 501 height 84
drag, startPoint x: 299, startPoint y: 363, endPoint x: 196, endPoint y: 364, distance: 102.6
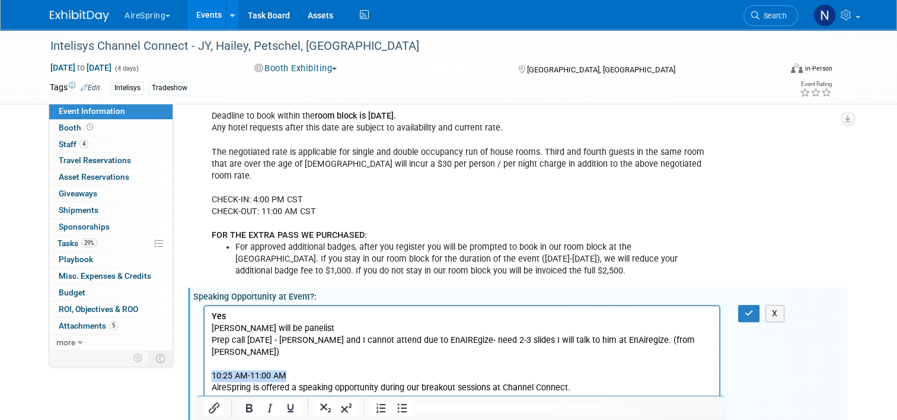
click at [301, 373] on p "Yes Felix will be panelist Prep call Monday, 10/13 - Felix and I cannot attend …" at bounding box center [462, 352] width 501 height 84
click at [264, 355] on p "Yes Felix will be panelist Prep call Monday, 10/13 - Felix and I cannot attend …" at bounding box center [462, 352] width 501 height 84
click at [212, 350] on p "Yes Felix will be panelist Prep call Monday, 10/13 - Felix and I cannot attend …" at bounding box center [462, 352] width 501 height 84
drag, startPoint x: 594, startPoint y: 385, endPoint x: 213, endPoint y: 387, distance: 381.2
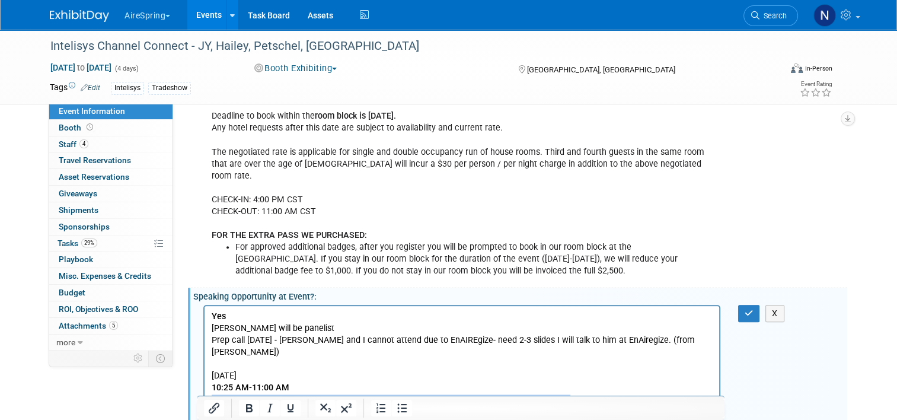
click at [213, 387] on p "Wednesday, Nov 5th 10:25 AM-11:00 AM AireSpring is offered a speaking opportuni…" at bounding box center [462, 387] width 501 height 36
drag, startPoint x: 298, startPoint y: 364, endPoint x: 196, endPoint y: 364, distance: 101.4
click at [353, 372] on p "Wednesday, Nov 5th 10:25 AM-11:00 AM" at bounding box center [462, 387] width 501 height 36
click at [749, 309] on icon "button" at bounding box center [749, 313] width 9 height 8
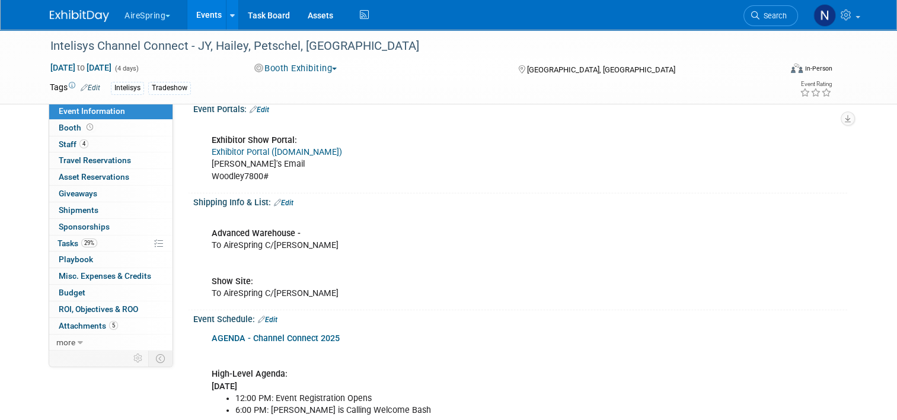
scroll to position [415, 0]
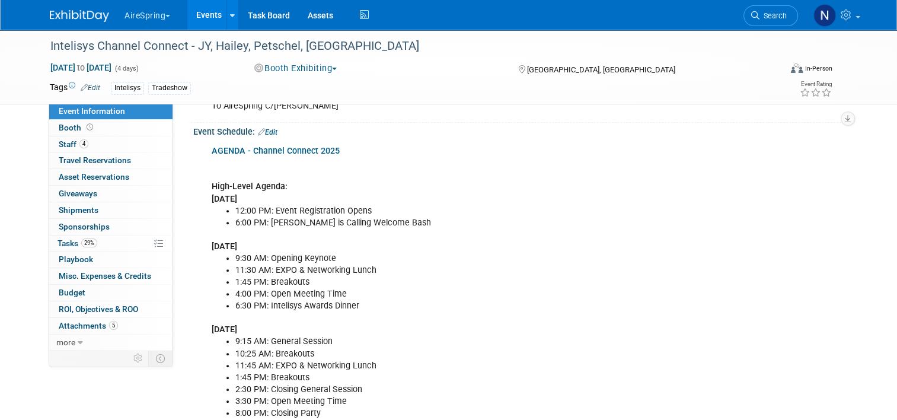
click at [266, 128] on link "Edit" at bounding box center [268, 132] width 20 height 8
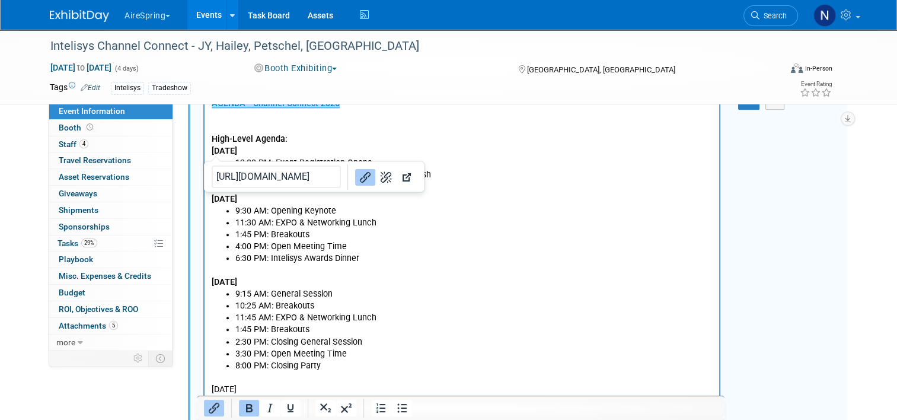
scroll to position [533, 0]
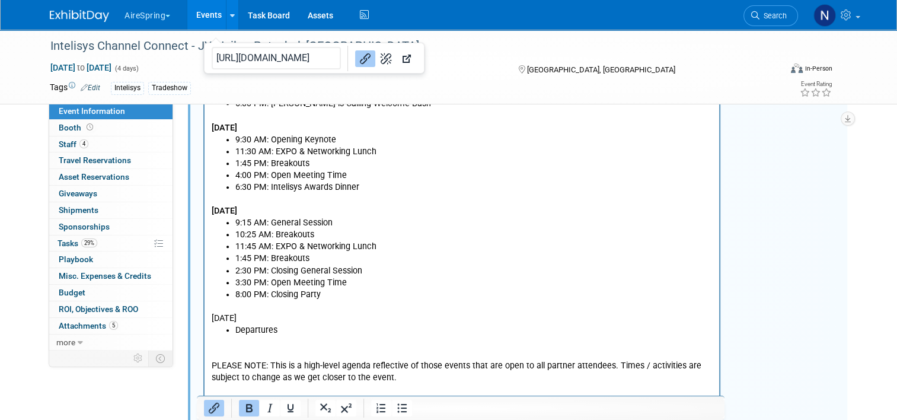
click at [327, 231] on li "10:25 AM: Breakouts" at bounding box center [473, 235] width 477 height 12
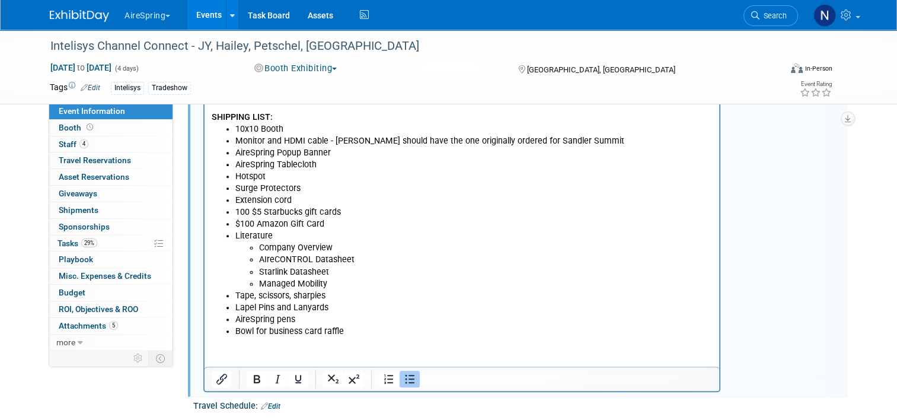
scroll to position [593, 0]
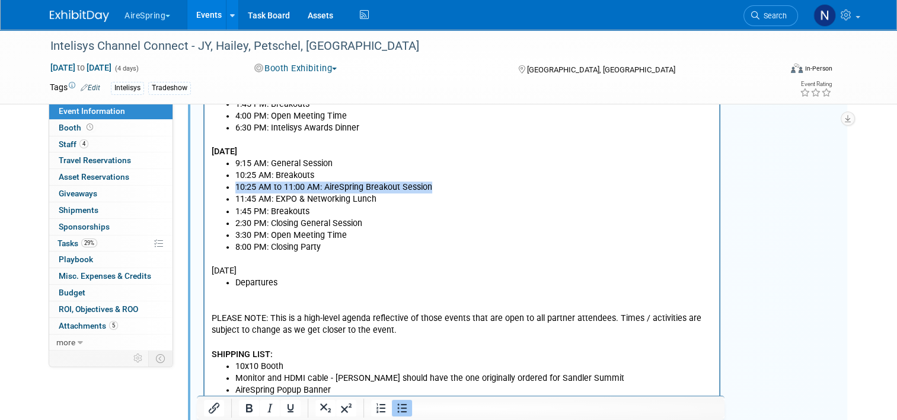
drag, startPoint x: 446, startPoint y: 189, endPoint x: 227, endPoint y: 191, distance: 218.7
click at [235, 191] on li "10:25 AM to 11:00 AM: AireSpring Breakout Session" at bounding box center [473, 188] width 477 height 12
click at [451, 250] on li "8:00 PM: Closing Party" at bounding box center [473, 248] width 477 height 12
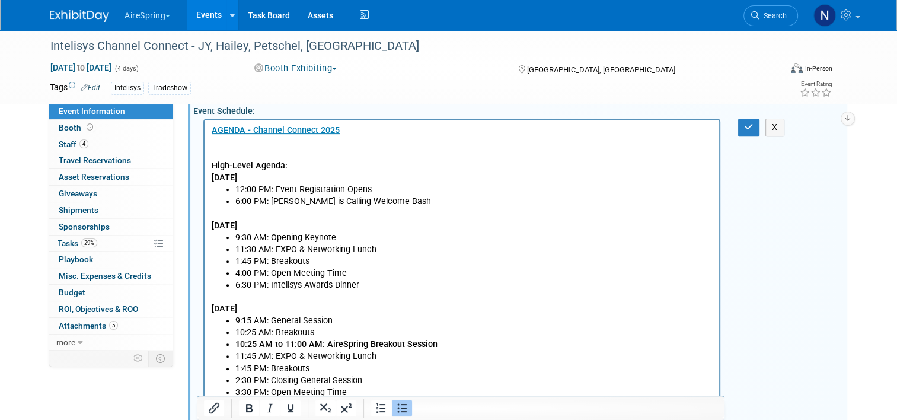
scroll to position [296, 0]
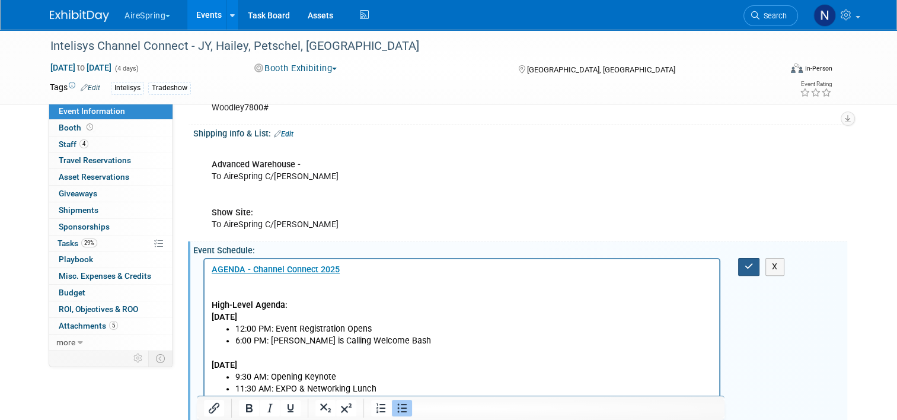
click at [752, 271] on button "button" at bounding box center [749, 266] width 22 height 17
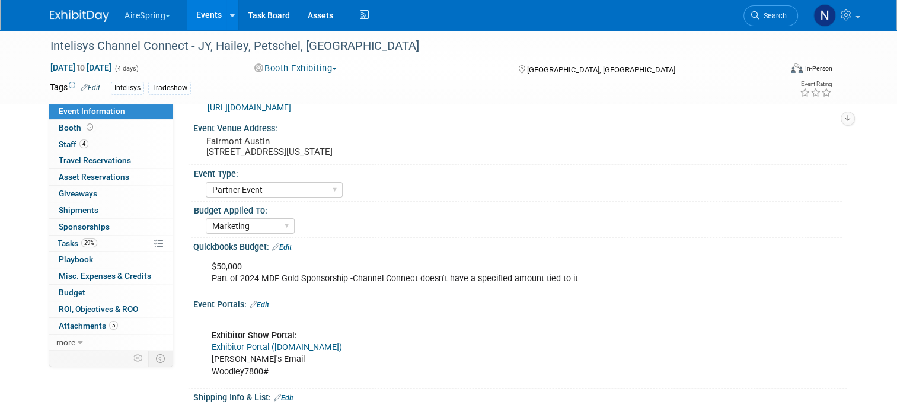
scroll to position [0, 0]
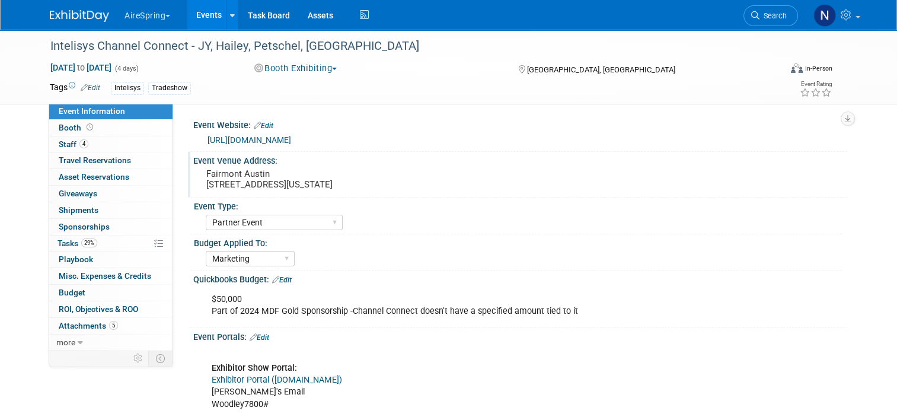
click at [267, 177] on pre "Fairmont Austin 101 Red River St, Austin, Texas, 78701" at bounding box center [329, 178] width 247 height 21
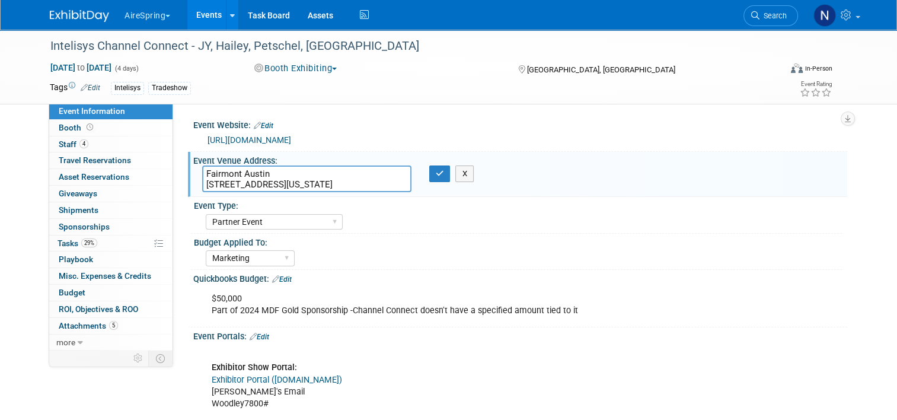
drag, startPoint x: 356, startPoint y: 184, endPoint x: 195, endPoint y: 184, distance: 160.6
click at [202, 184] on textarea "Fairmont Austin 101 Red River St, Austin, Texas, 78701" at bounding box center [306, 178] width 209 height 27
click at [440, 174] on icon "button" at bounding box center [440, 174] width 8 height 8
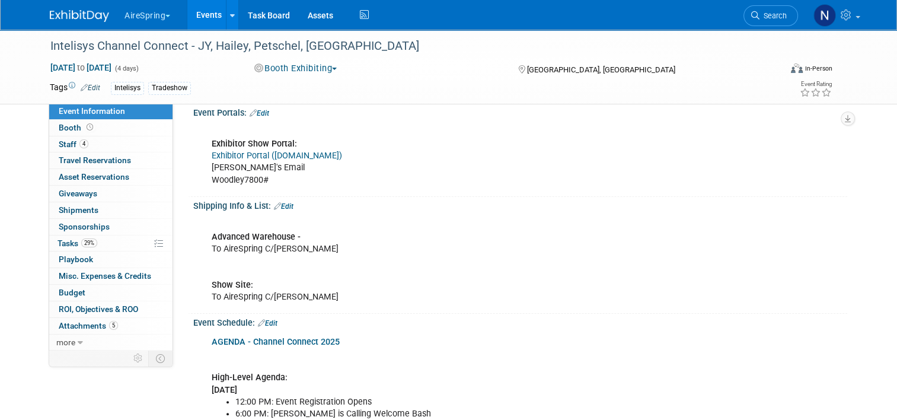
scroll to position [296, 0]
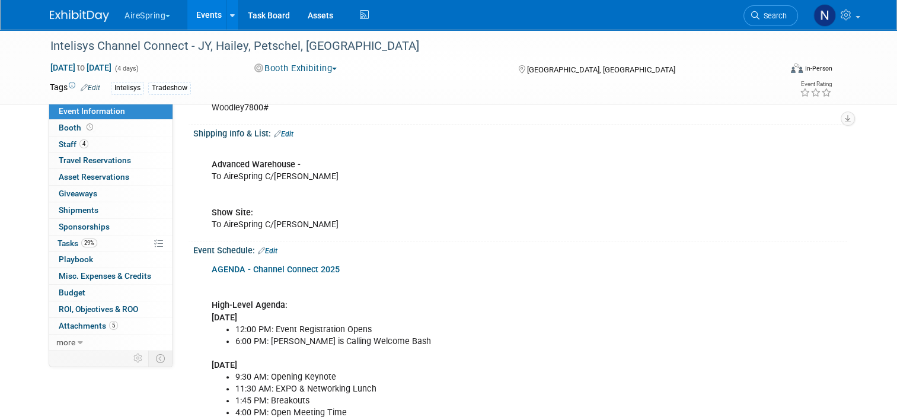
click at [274, 267] on link "AGENDA - Channel Connect 2025" at bounding box center [276, 269] width 128 height 10
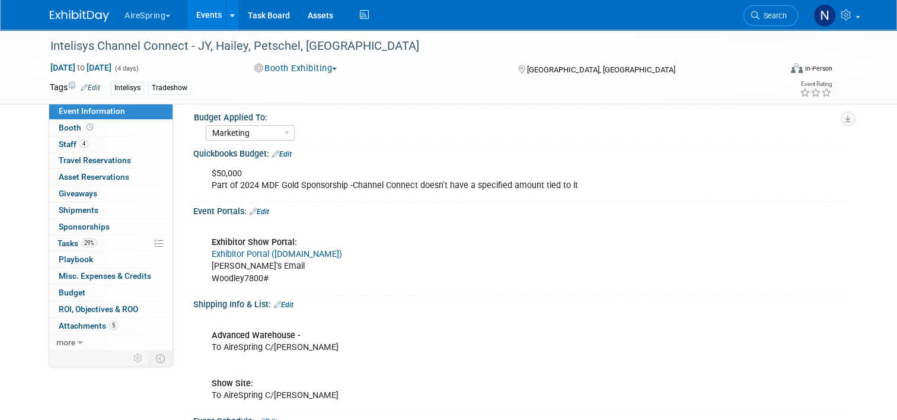
scroll to position [119, 0]
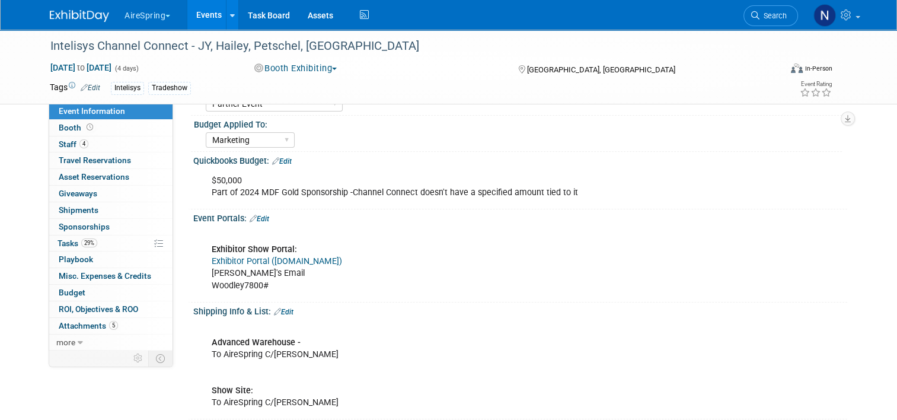
click at [260, 218] on link "Edit" at bounding box center [260, 219] width 20 height 8
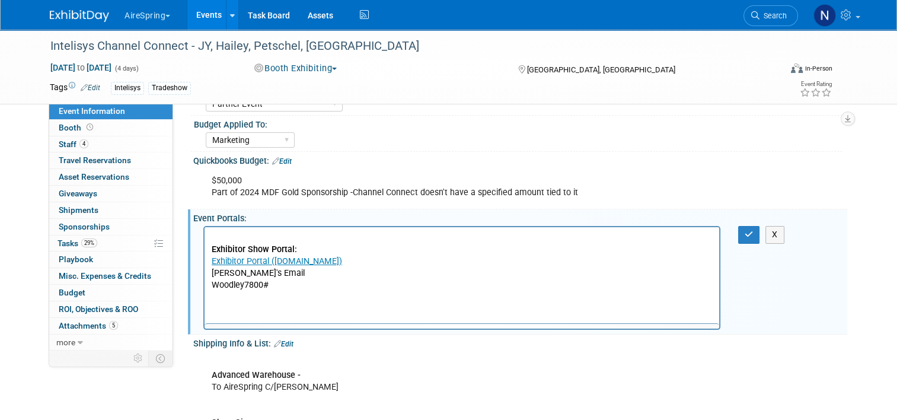
scroll to position [0, 0]
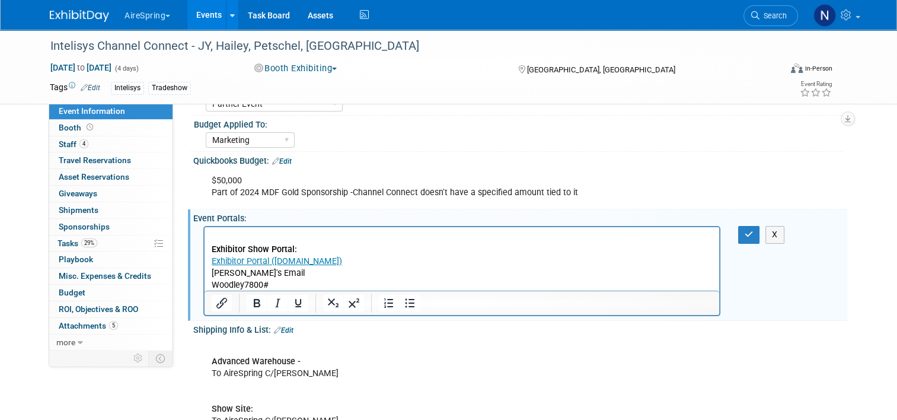
click at [331, 274] on p "Exhibitor Show Portal: Exhibitor Portal (cvent.com) Nat's Email Woodley7800#" at bounding box center [462, 261] width 501 height 59
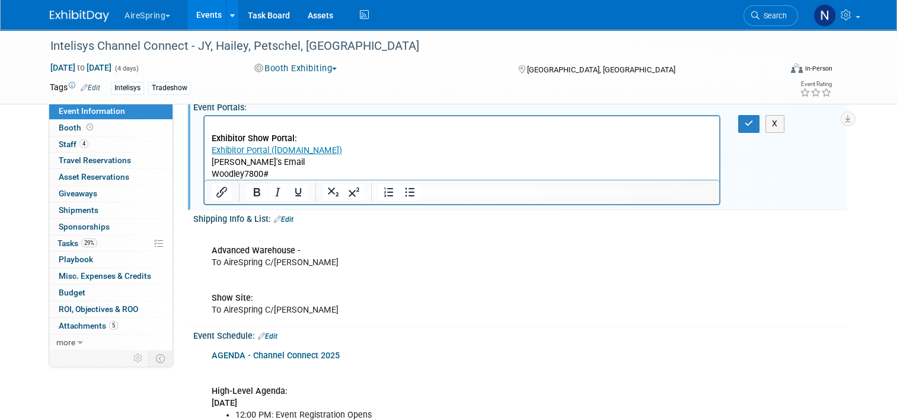
scroll to position [237, 0]
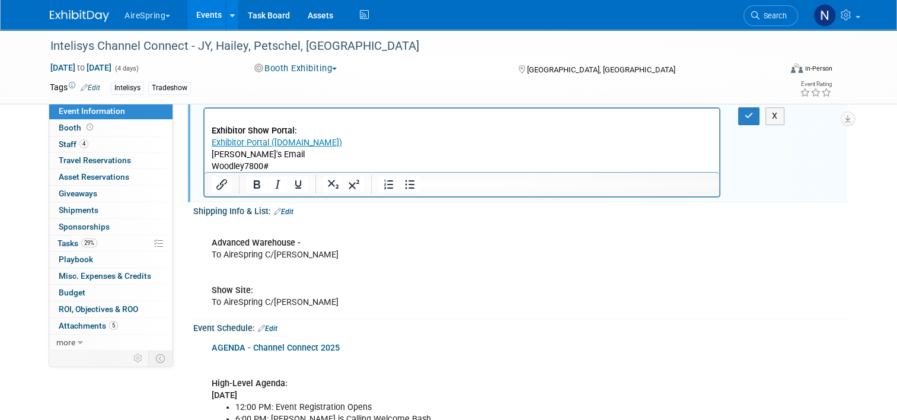
click at [237, 120] on p "Exhibitor Show Portal: Exhibitor Portal (cvent.com) Nat's Email Woodley7800#" at bounding box center [462, 142] width 501 height 59
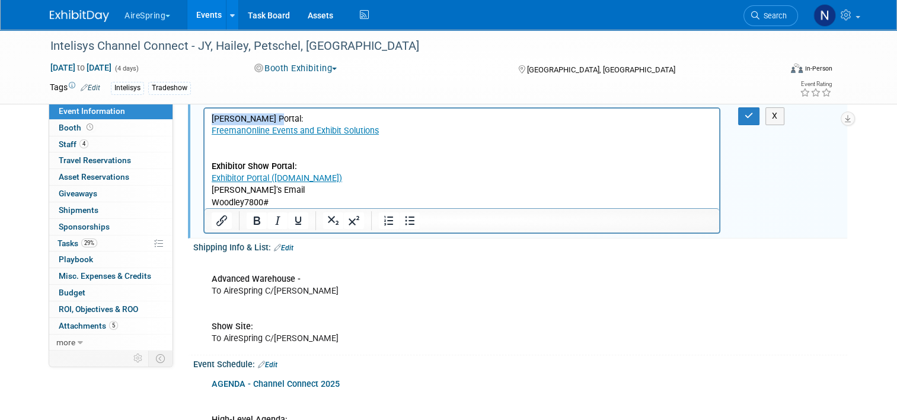
drag, startPoint x: 289, startPoint y: 120, endPoint x: 398, endPoint y: 236, distance: 159.3
click at [205, 120] on html "Freeman Portal: FreemanOnline Events and Exhibit Solutions Exhibitor Show Porta…" at bounding box center [462, 158] width 515 height 100
click at [445, 173] on p "Exhibitor Show Portal: Exhibitor Portal (cvent.com)﻿ Nat's Email Woodley7800#" at bounding box center [462, 178] width 501 height 59
click at [753, 119] on icon "button" at bounding box center [749, 115] width 9 height 8
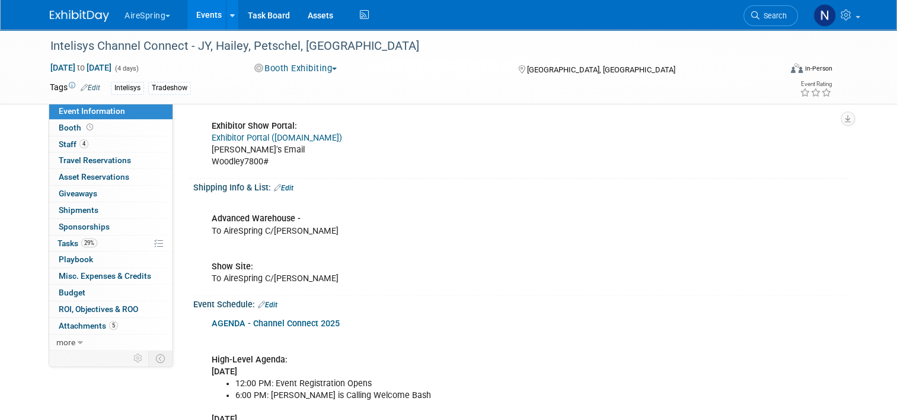
scroll to position [415, 0]
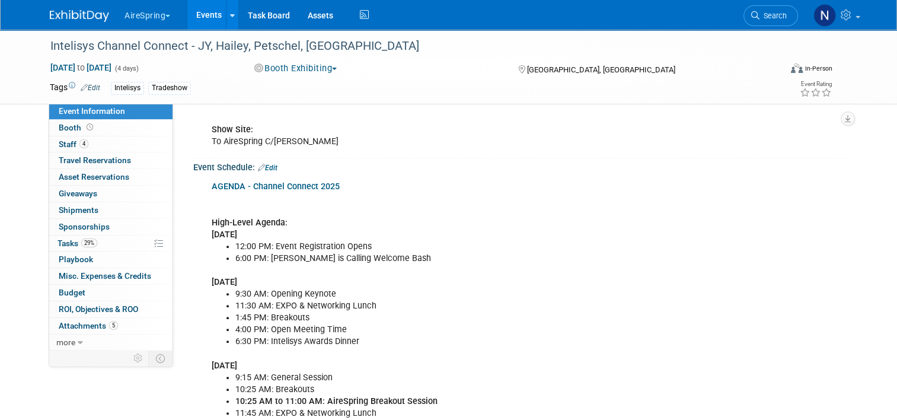
click at [265, 166] on link "Edit" at bounding box center [268, 168] width 20 height 8
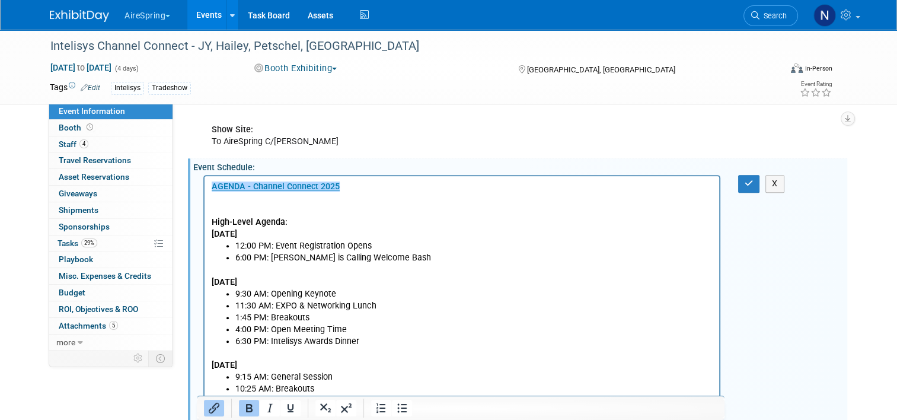
scroll to position [0, 0]
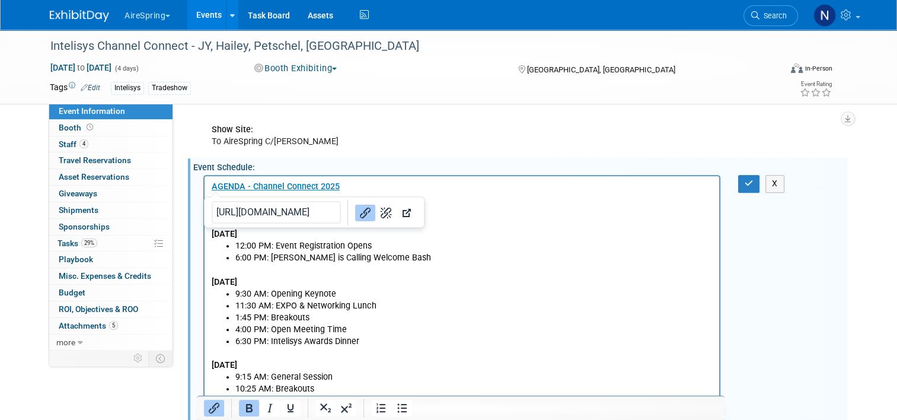
click at [317, 257] on li "6:00 PM: Austin is Calling Welcome Bash" at bounding box center [473, 258] width 477 height 12
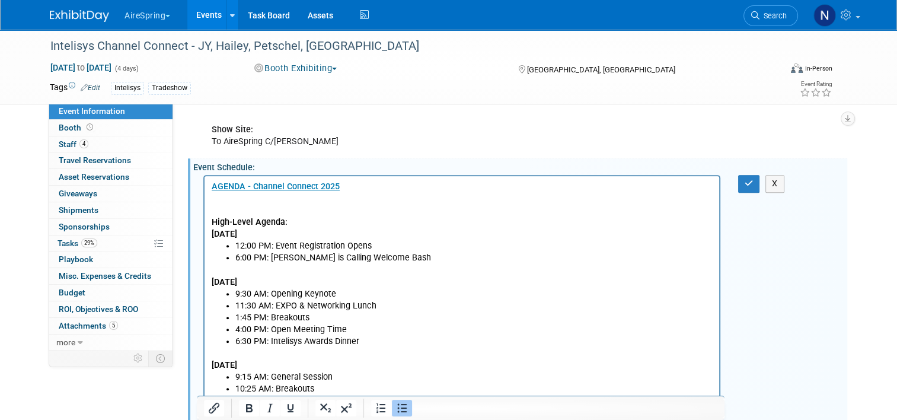
click at [235, 247] on li "12:00 PM: Event Registration Opens" at bounding box center [473, 246] width 477 height 12
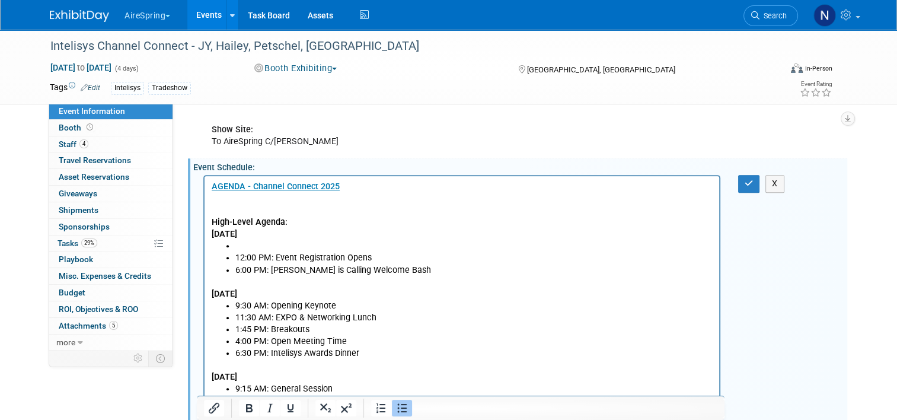
click at [244, 244] on li "Rich Text Area. Press ALT-0 for help." at bounding box center [473, 246] width 477 height 12
click at [759, 180] on button "button" at bounding box center [749, 183] width 22 height 17
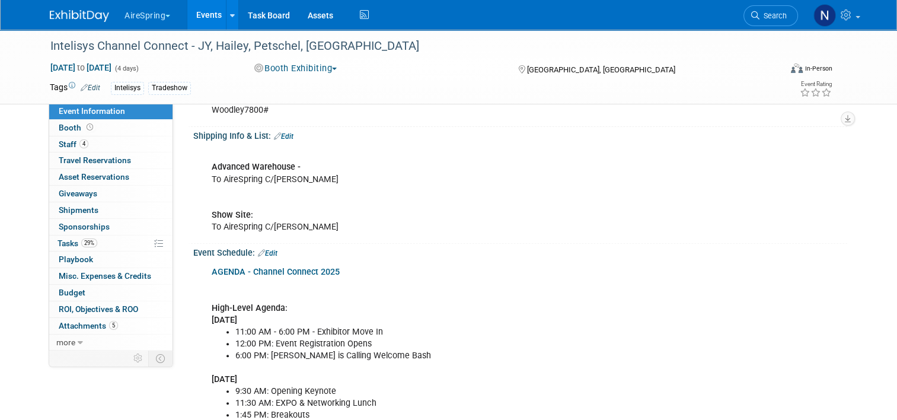
scroll to position [237, 0]
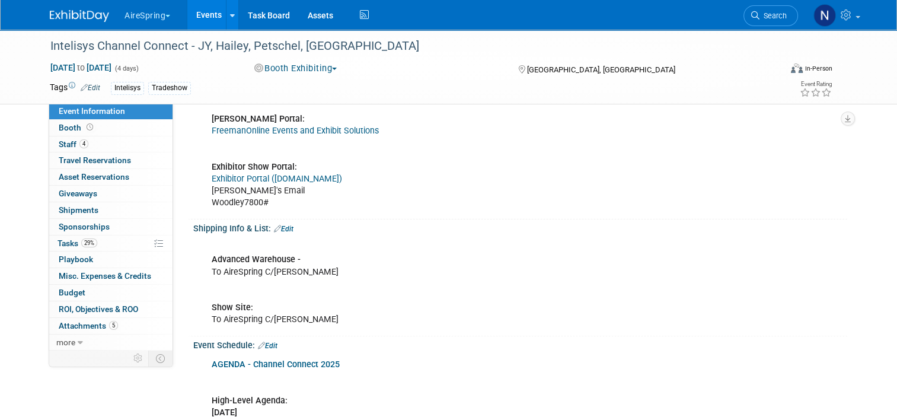
click at [289, 230] on div "Shipping Info & List: Edit" at bounding box center [520, 226] width 654 height 15
click at [285, 225] on link "Edit" at bounding box center [284, 229] width 20 height 8
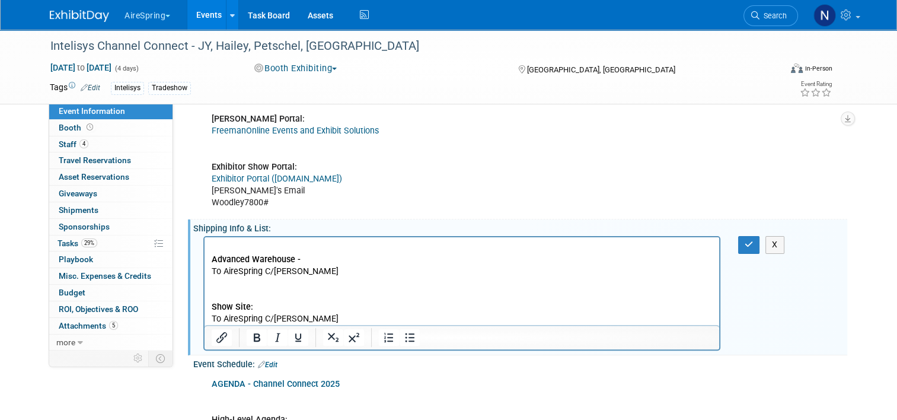
scroll to position [0, 0]
click at [311, 260] on p "Advanced Warehouse - To AireSpring C/O Freeman Show Site: To AireSpring C/O Fre…" at bounding box center [462, 284] width 501 height 84
click at [760, 244] on button "button" at bounding box center [749, 244] width 22 height 17
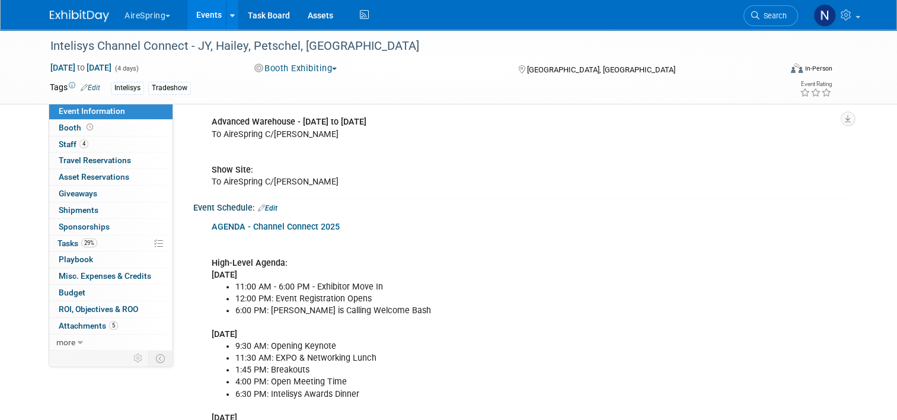
scroll to position [415, 0]
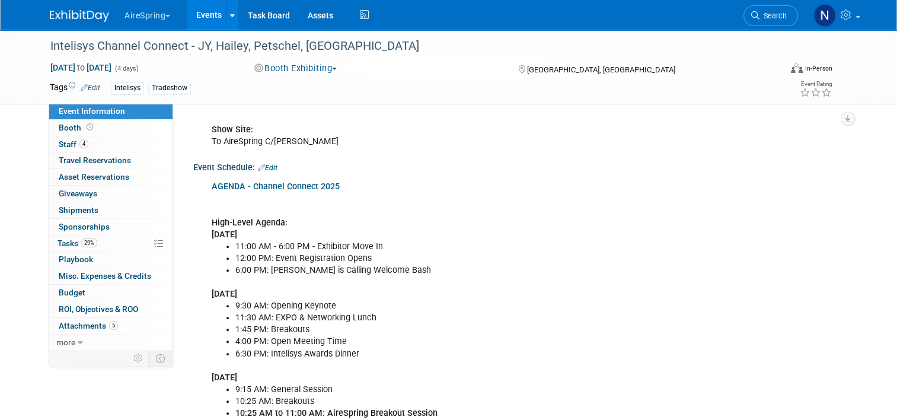
click at [263, 165] on link "Edit" at bounding box center [268, 168] width 20 height 8
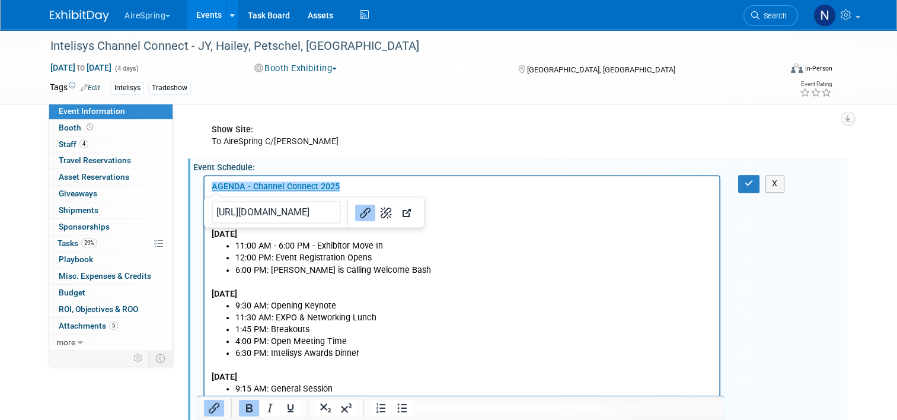
scroll to position [0, 0]
click at [410, 183] on p "﻿AGENDA - Channel Connect 2025 High-Level Agenda: Monday, November 3" at bounding box center [462, 210] width 501 height 59
click at [402, 186] on p "AGENDA - Channel Connect 2025﻿ High-Level Agenda: Monday, November 3" at bounding box center [462, 210] width 501 height 59
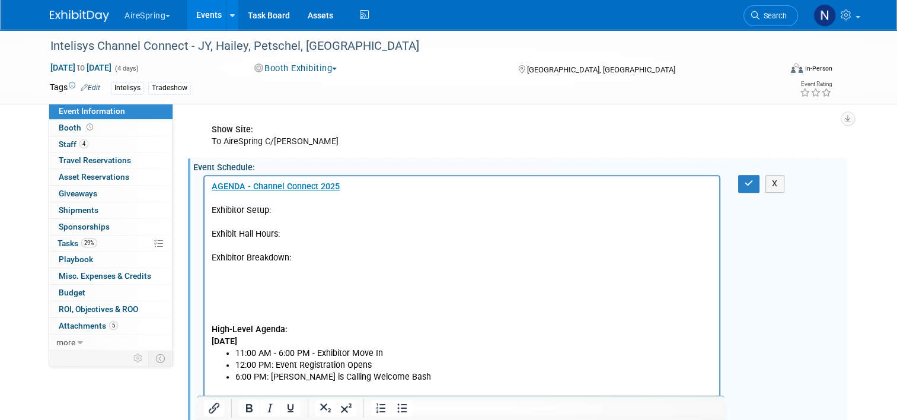
click at [222, 221] on p "Rich Text Area. Press ALT-0 for help." at bounding box center [462, 222] width 501 height 12
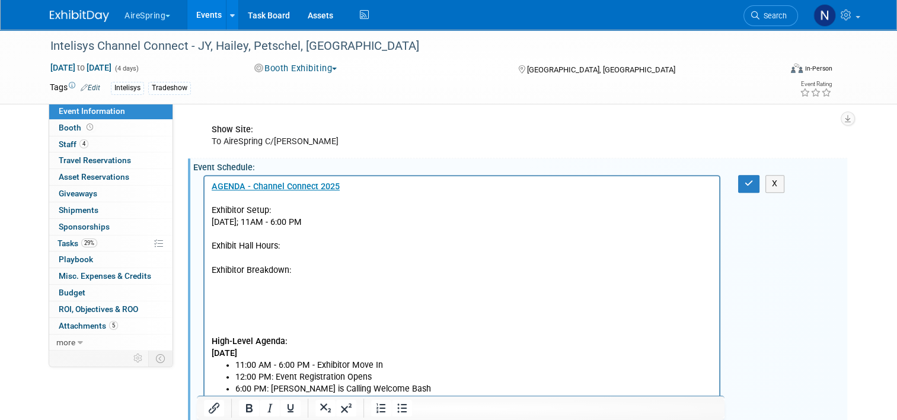
drag, startPoint x: 344, startPoint y: 222, endPoint x: 210, endPoint y: 218, distance: 134.0
drag, startPoint x: 284, startPoint y: 215, endPoint x: 207, endPoint y: 216, distance: 76.5
click at [303, 253] on p "Rich Text Area. Press ALT-0 for help." at bounding box center [462, 258] width 501 height 12
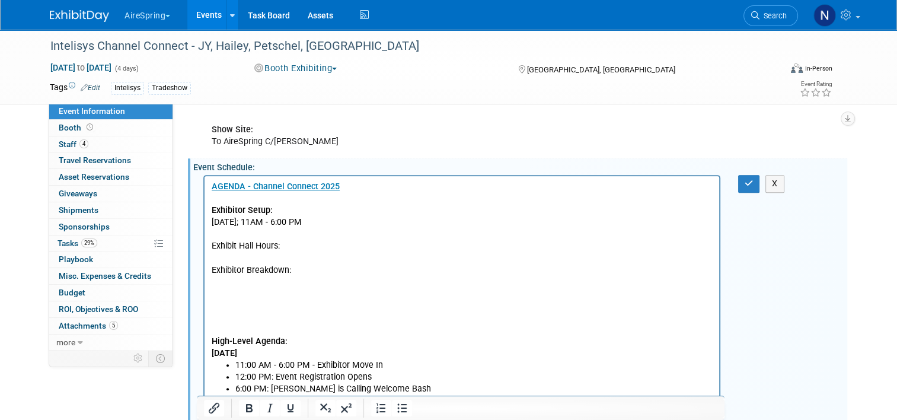
click at [296, 298] on p "Rich Text Area. Press ALT-0 for help." at bounding box center [462, 294] width 501 height 12
drag, startPoint x: 288, startPoint y: 283, endPoint x: 205, endPoint y: 285, distance: 83.6
click at [306, 266] on p "Exhibitor Breakdown:" at bounding box center [462, 270] width 501 height 12
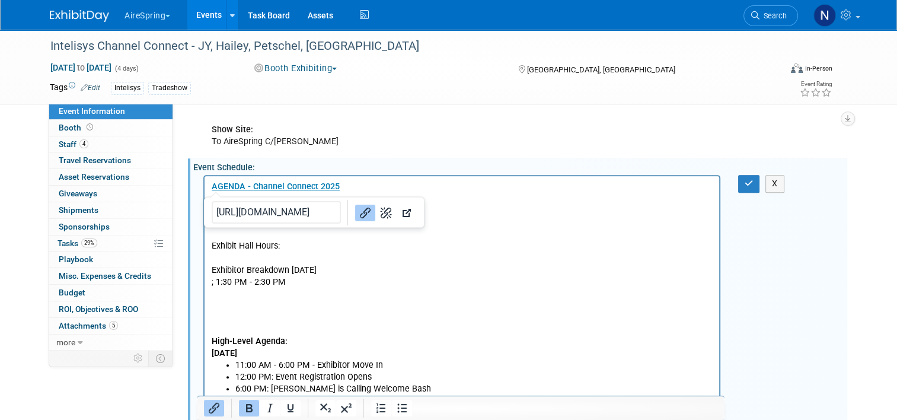
click at [213, 270] on p "Exhibitor Breakdown Wednesday, Nov. 5th" at bounding box center [462, 270] width 501 height 12
click at [300, 280] on p "; 1:30 PM - 2:30 PM" at bounding box center [462, 282] width 501 height 12
click at [292, 268] on p "Wednesday, Nov. 5th Exhibitor Breakdown Wednesday, Nov. 5th" at bounding box center [462, 270] width 501 height 12
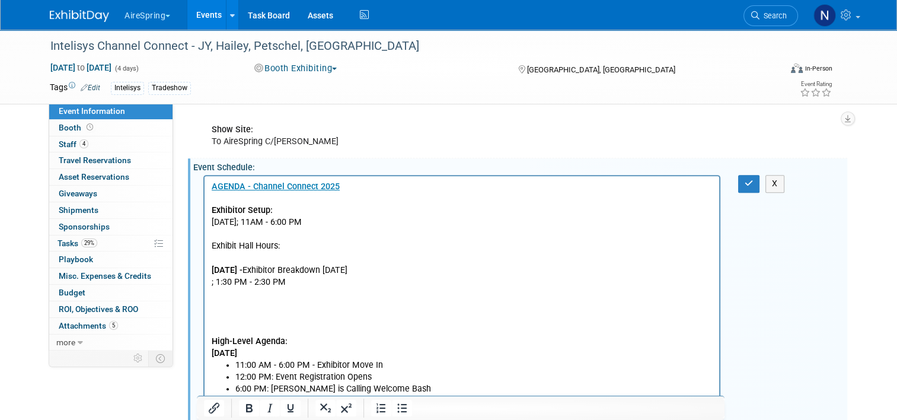
drag, startPoint x: 468, startPoint y: 269, endPoint x: 384, endPoint y: 264, distance: 84.9
click at [384, 264] on p "Wednesday, Nov. 5th - Exhibitor Breakdown Wednesday, Nov. 5th" at bounding box center [462, 270] width 501 height 12
drag, startPoint x: 378, startPoint y: 270, endPoint x: 293, endPoint y: 274, distance: 85.5
click at [293, 274] on p "Wednesday, Nov. 5th - Exhibitor Breakdown" at bounding box center [462, 270] width 501 height 12
click at [292, 290] on p "Rich Text Area. Press ALT-0 for help." at bounding box center [462, 294] width 501 height 12
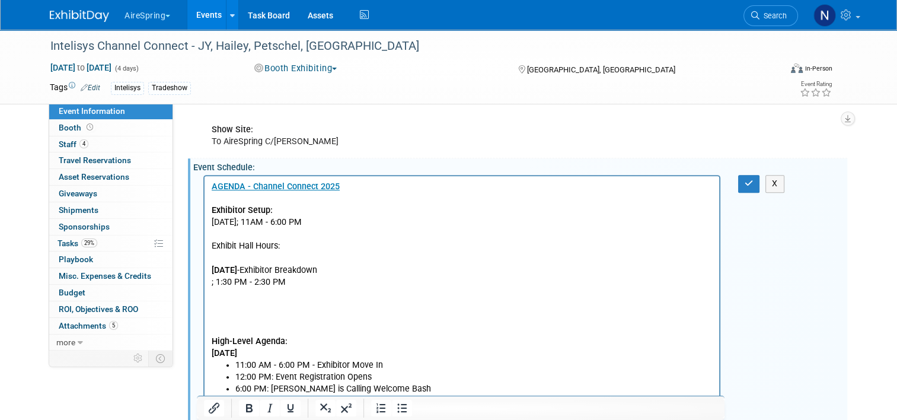
click at [214, 284] on p "; 1:30 PM - 2:30 PM" at bounding box center [462, 282] width 501 height 12
click at [309, 309] on p "High-Level Agenda: Monday, November 3" at bounding box center [462, 329] width 501 height 59
click at [218, 290] on p "Rich Text Area. Press ALT-0 for help." at bounding box center [462, 294] width 501 height 12
drag, startPoint x: 258, startPoint y: 306, endPoint x: 255, endPoint y: 326, distance: 20.4
click at [255, 326] on p "High-Level Agenda: Monday, November 3" at bounding box center [462, 329] width 501 height 59
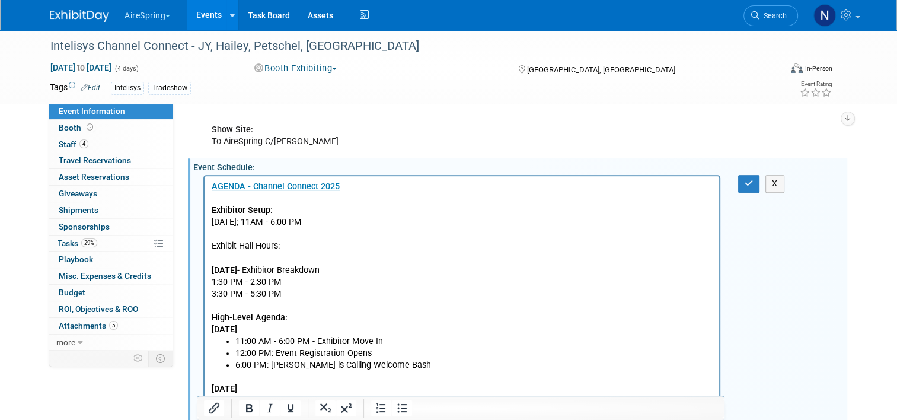
click at [276, 221] on p "Monday, Nov 3rd; 11AM - 6:00 PM" at bounding box center [462, 222] width 501 height 12
drag, startPoint x: 274, startPoint y: 222, endPoint x: 215, endPoint y: 225, distance: 58.8
click at [215, 225] on p "Monday, Nov 3rd; 11AM - 6:00 PM" at bounding box center [462, 222] width 501 height 12
click at [212, 215] on b "Exhibitor Setup:" at bounding box center [242, 210] width 61 height 10
click at [583, 271] on p "Wednesday, Nov. 5th - Exhibitor Breakdown" at bounding box center [462, 270] width 501 height 12
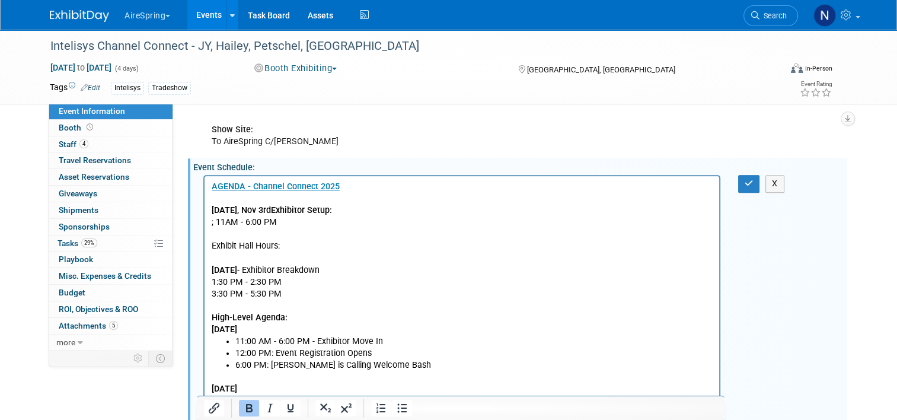
click at [274, 212] on b "Monday, Nov 3rdExhibitor Setup:" at bounding box center [272, 210] width 120 height 10
drag, startPoint x: 428, startPoint y: 270, endPoint x: 293, endPoint y: 271, distance: 134.6
click at [293, 271] on p "Wednesday, Nov. 5th - Exhibitor Breakdown" at bounding box center [462, 270] width 501 height 12
click at [333, 301] on p "High-Level Agenda: Monday, November 3" at bounding box center [462, 318] width 501 height 36
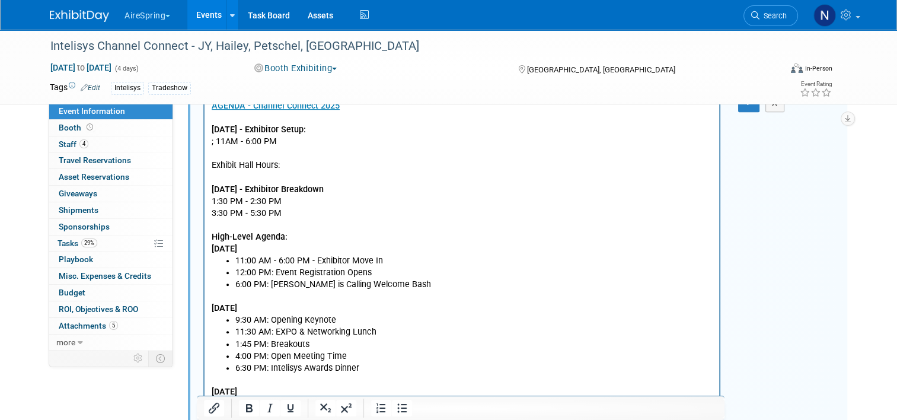
scroll to position [474, 0]
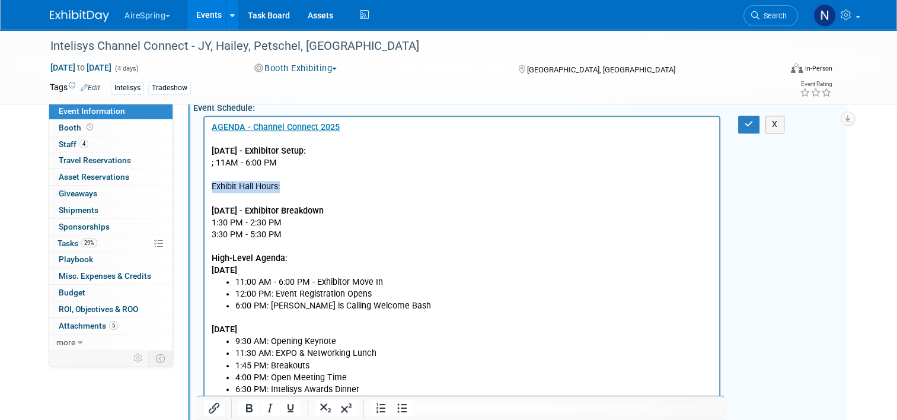
drag, startPoint x: 298, startPoint y: 184, endPoint x: 213, endPoint y: 190, distance: 85.6
click at [213, 190] on p "Exhibit Hall Hours:" at bounding box center [462, 187] width 501 height 12
click at [282, 194] on p "Rich Text Area. Press ALT-0 for help." at bounding box center [462, 199] width 501 height 12
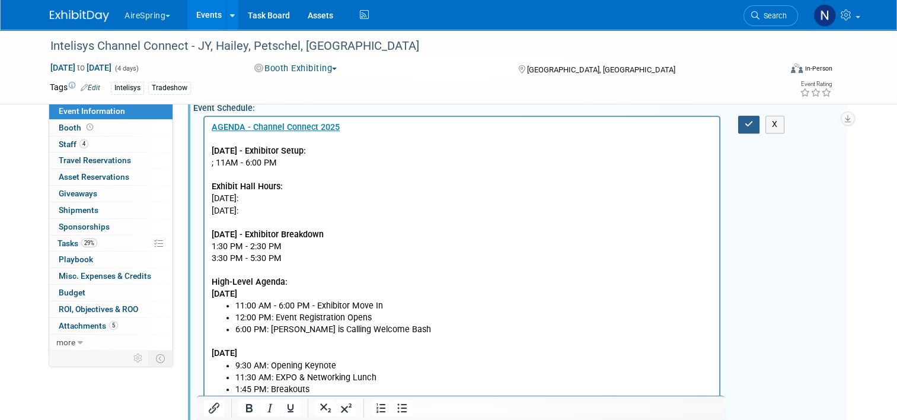
click at [744, 121] on button "button" at bounding box center [749, 124] width 22 height 17
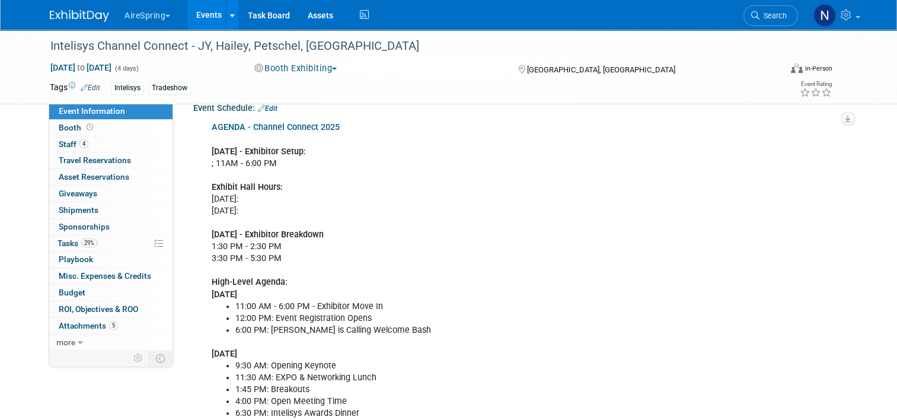
click at [270, 107] on link "Edit" at bounding box center [268, 108] width 20 height 8
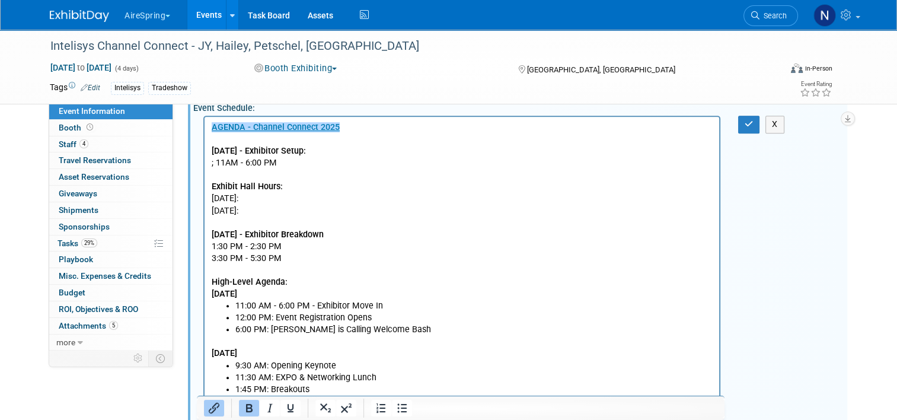
scroll to position [0, 0]
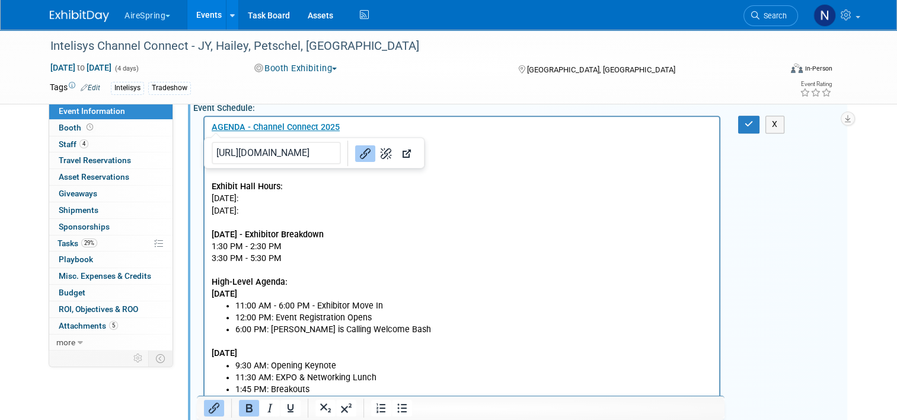
click at [280, 204] on p "AGENDA - Channel Connect 2025 Monday, Nov 3rd - Exhibitor Setup: ; 11AM - 6:00 …" at bounding box center [462, 211] width 501 height 178
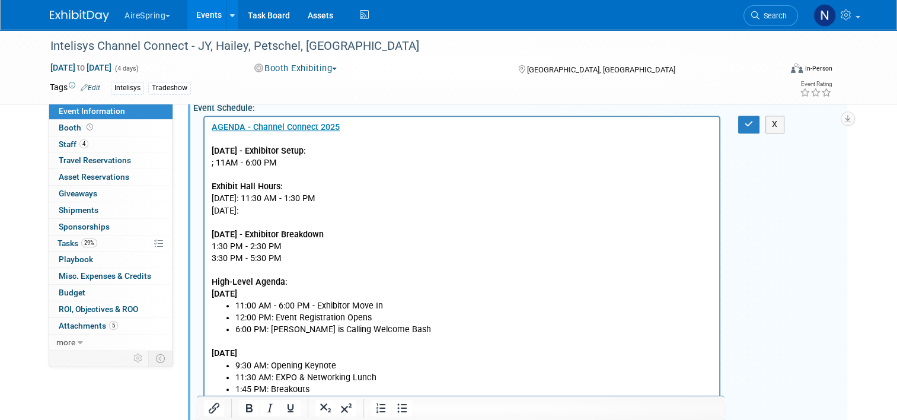
click at [282, 208] on p "AGENDA - Channel Connect 2025 Monday, Nov 3rd - Exhibitor Setup: ; 11AM - 6:00 …" at bounding box center [462, 211] width 501 height 178
click at [255, 186] on b "Exhibit Hall Hours:" at bounding box center [247, 186] width 71 height 10
click at [748, 123] on button "button" at bounding box center [749, 124] width 22 height 17
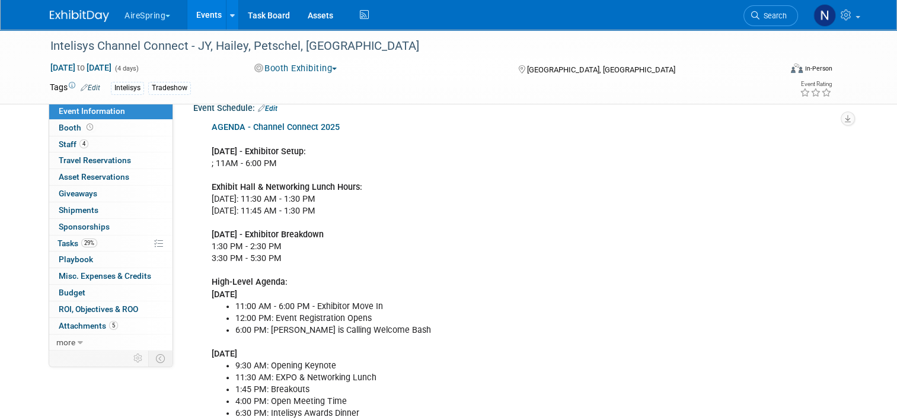
click at [266, 107] on link "Edit" at bounding box center [268, 108] width 20 height 8
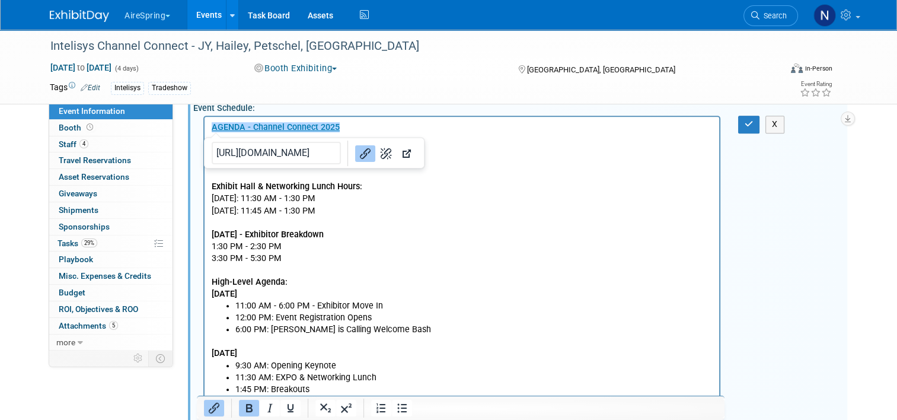
click at [231, 187] on b "Exhibit Hall & Networking Lunch Hours:" at bounding box center [287, 186] width 151 height 10
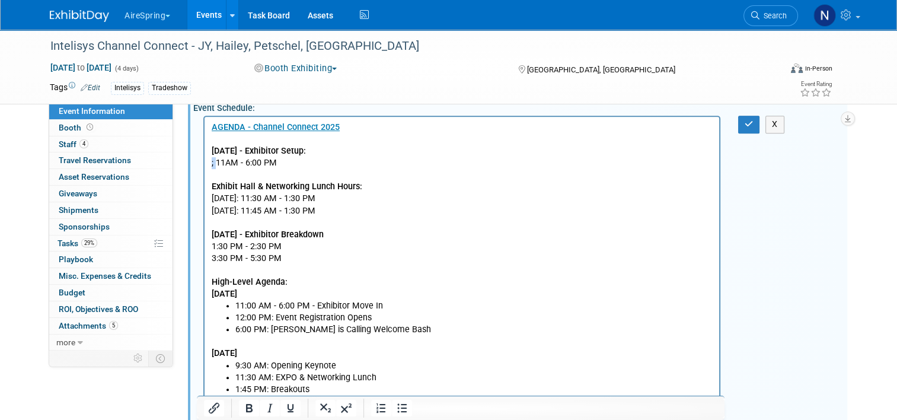
drag, startPoint x: 218, startPoint y: 164, endPoint x: 387, endPoint y: 276, distance: 203.2
click at [750, 120] on icon "button" at bounding box center [749, 124] width 9 height 8
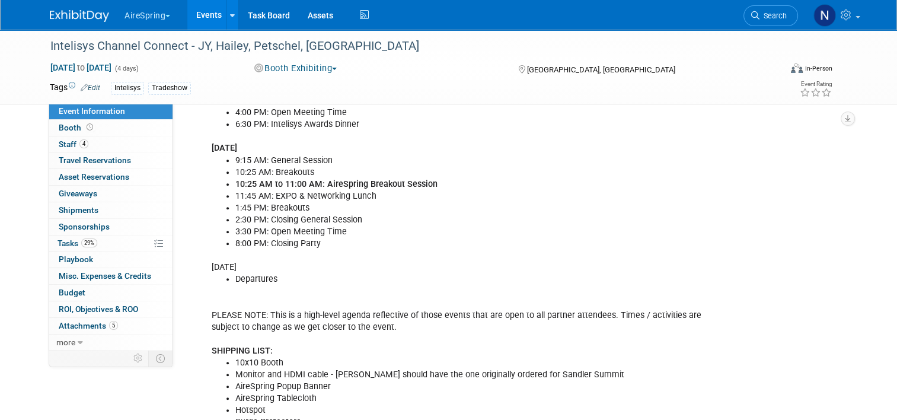
scroll to position [771, 0]
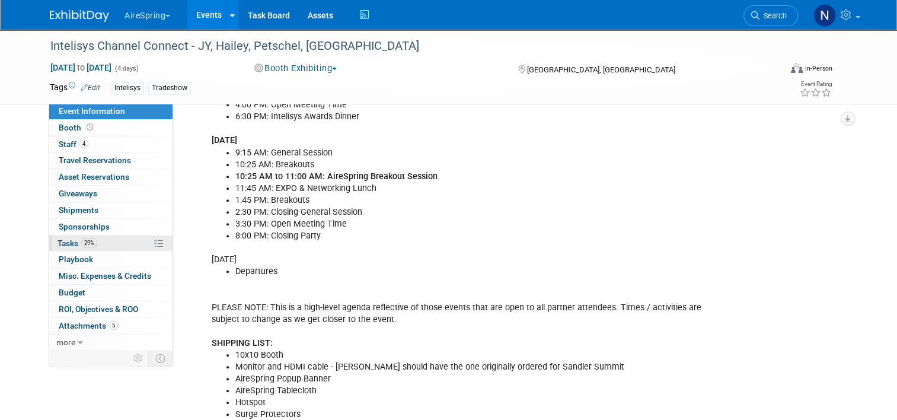
click at [71, 241] on span "Tasks 29%" at bounding box center [77, 242] width 40 height 9
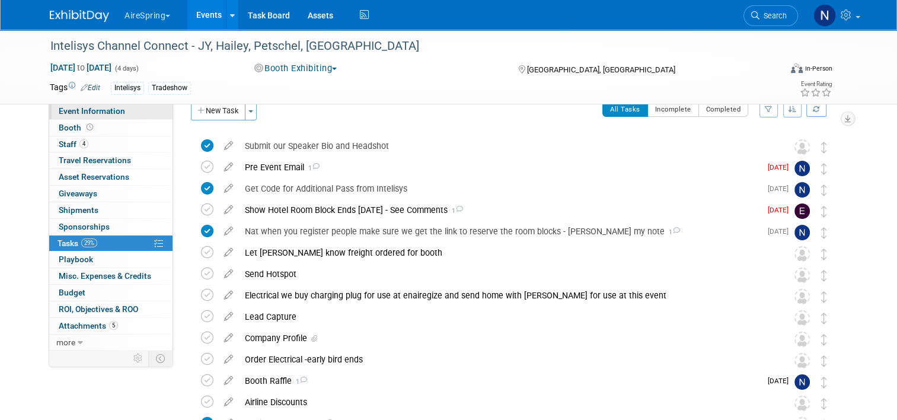
scroll to position [0, 0]
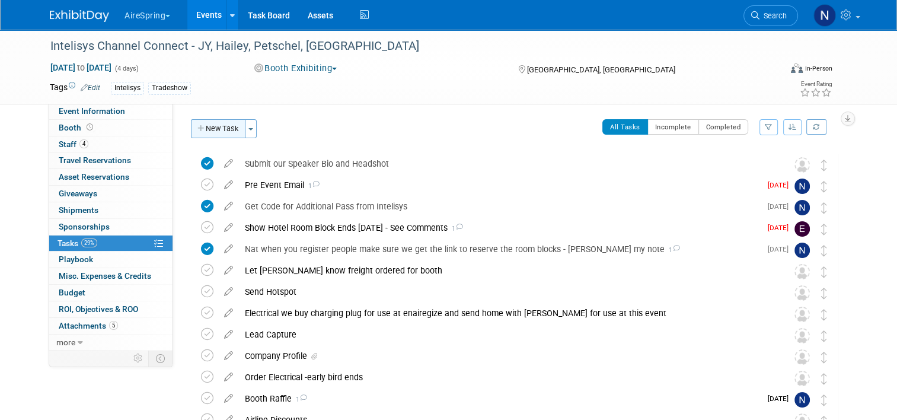
click at [210, 135] on button "New Task" at bounding box center [218, 128] width 55 height 19
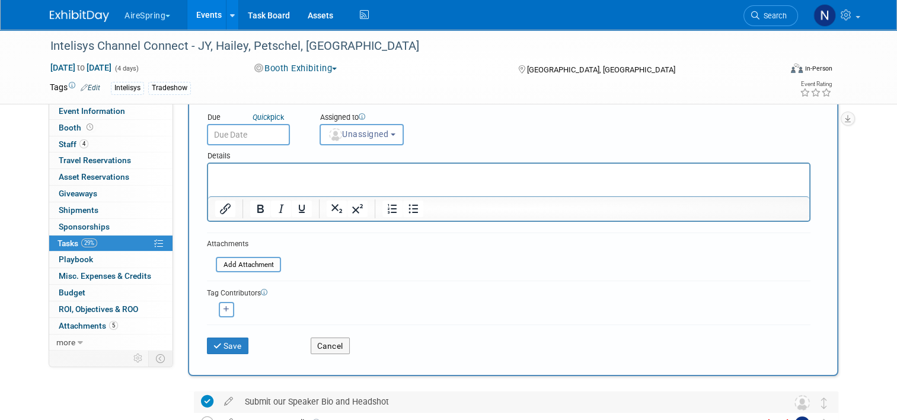
scroll to position [237, 0]
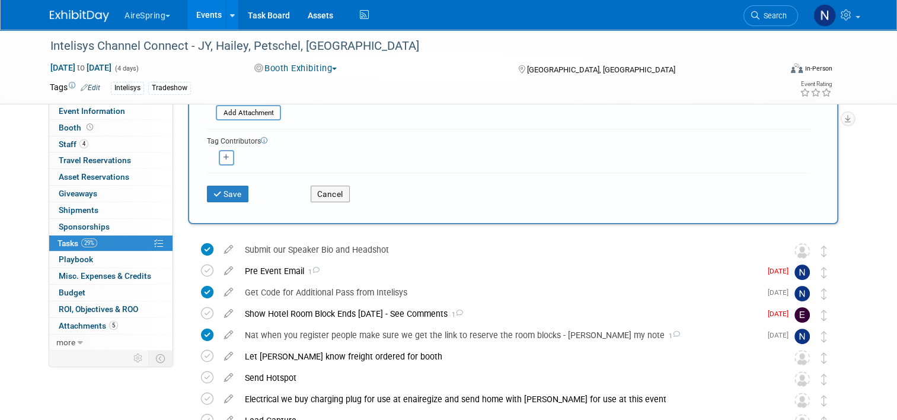
type input "Order Carpet"
click at [212, 201] on div "Save Cancel" at bounding box center [508, 191] width 603 height 38
drag, startPoint x: 213, startPoint y: 193, endPoint x: 239, endPoint y: 202, distance: 28.1
click at [213, 192] on icon "submit" at bounding box center [218, 194] width 10 height 8
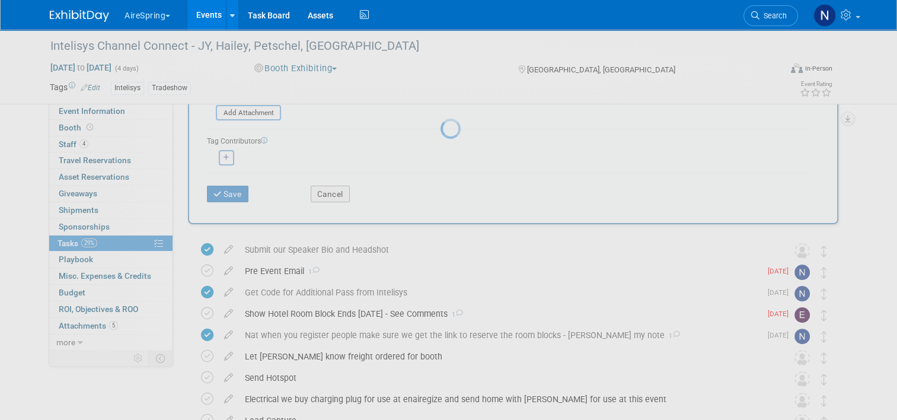
scroll to position [0, 0]
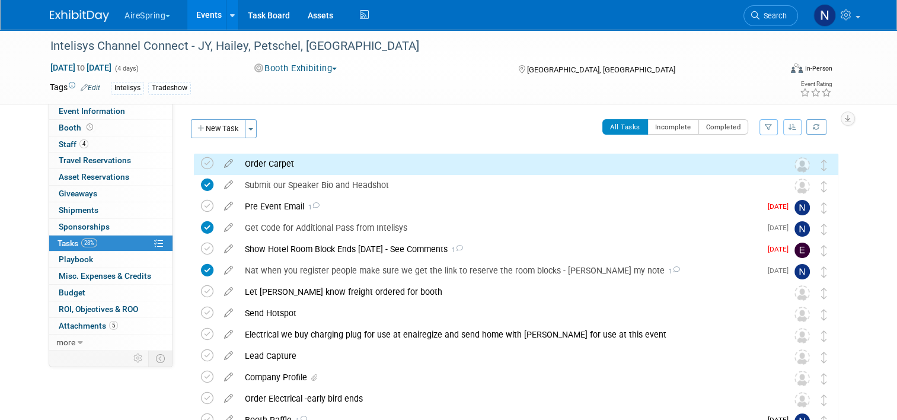
drag, startPoint x: 278, startPoint y: 163, endPoint x: 286, endPoint y: 170, distance: 10.1
click at [279, 163] on div "Order Carpet" at bounding box center [505, 164] width 532 height 20
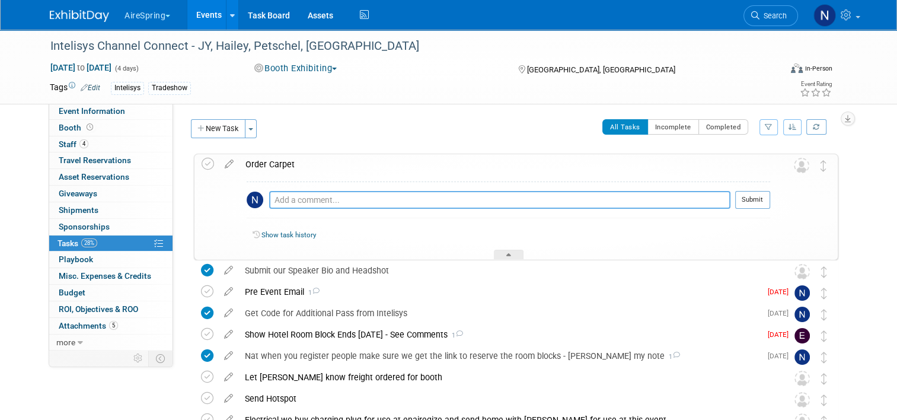
click at [319, 198] on textarea at bounding box center [499, 200] width 461 height 18
type textarea "Exhibit hall is carpeted."
click at [205, 164] on icon at bounding box center [208, 164] width 12 height 12
click at [149, 119] on link "Event Information" at bounding box center [110, 111] width 123 height 16
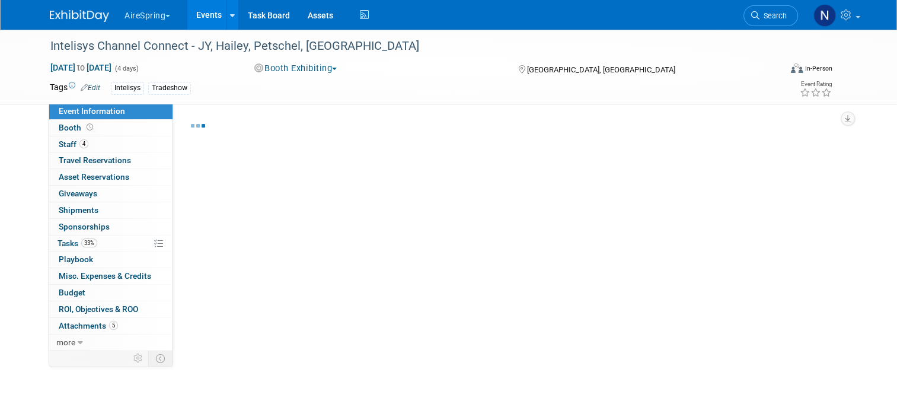
select select "Partner Event"
select select "Marketing"
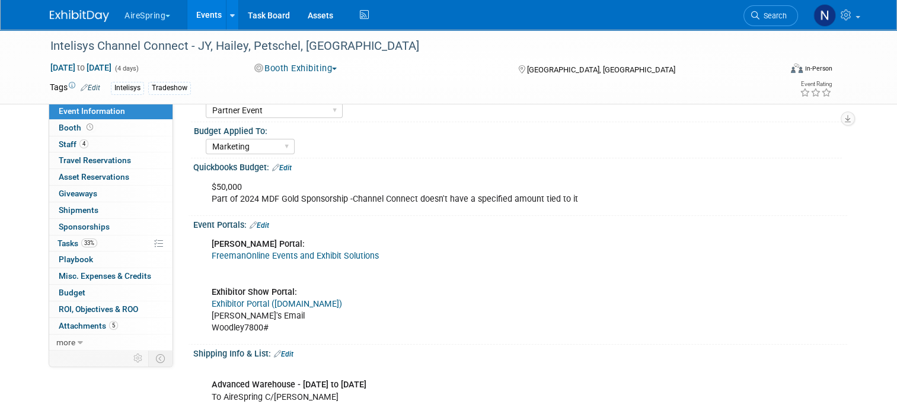
scroll to position [178, 0]
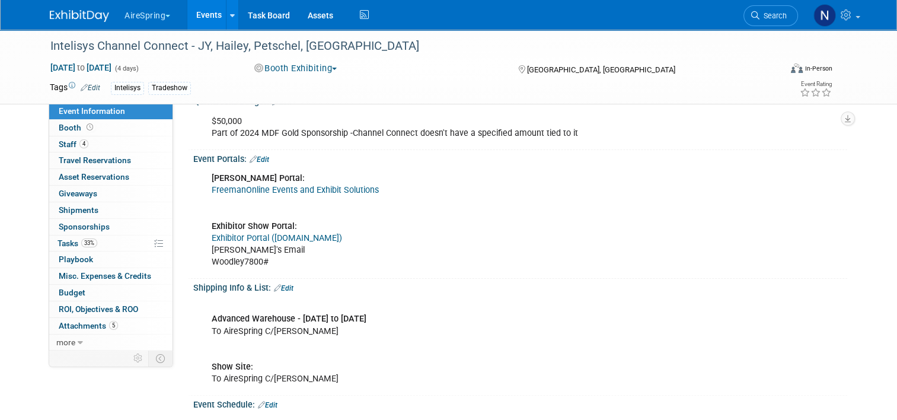
click at [287, 286] on link "Edit" at bounding box center [284, 288] width 20 height 8
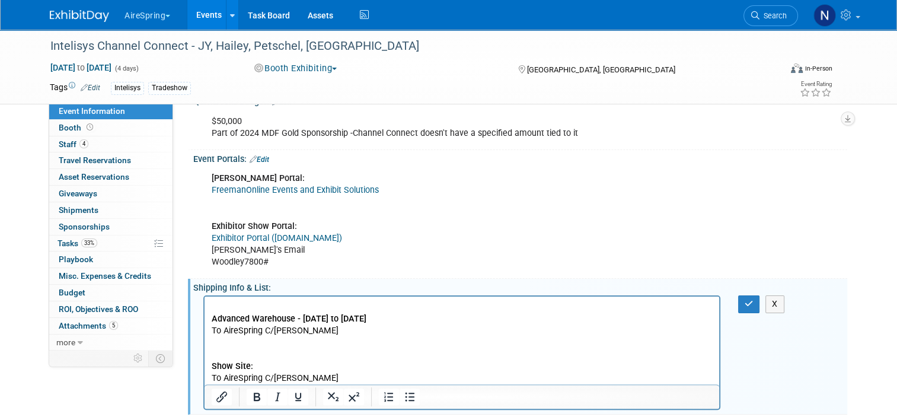
scroll to position [0, 0]
click at [280, 374] on p "Advanced Warehouse - Oct 2nd to Oct 24th To AireSpring C/O Freeman Show Site: T…" at bounding box center [462, 343] width 501 height 84
drag, startPoint x: 328, startPoint y: 378, endPoint x: 203, endPoint y: 366, distance: 125.0
click at [205, 366] on html "Advanced Warehouse - Oct 2nd to Oct 24th To AireSpring C/O Freeman Show Site: T…" at bounding box center [462, 340] width 515 height 88
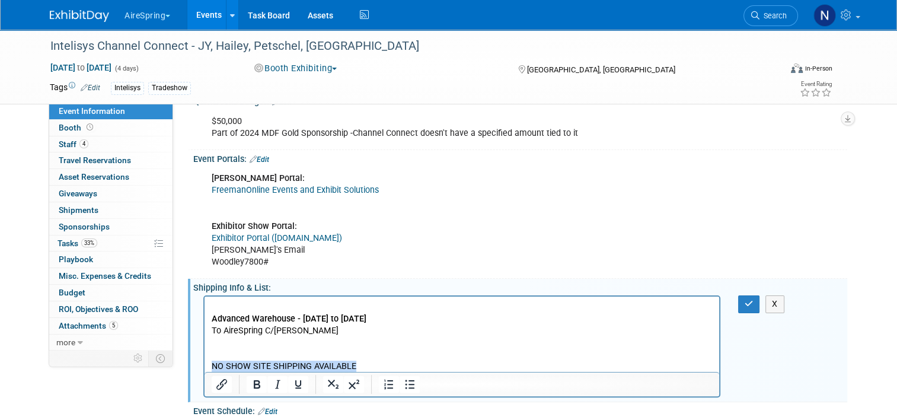
drag, startPoint x: 363, startPoint y: 364, endPoint x: 197, endPoint y: 372, distance: 166.2
click at [205, 372] on html "Advanced Warehouse - Oct 2nd to Oct 24th To AireSpring C/O Freeman NO SHOW SITE…" at bounding box center [462, 334] width 515 height 76
click at [225, 347] on p "Advanced Warehouse - Oct 2nd to Oct 24th To AireSpring C/O Freeman NO SHOW SITE…" at bounding box center [462, 336] width 501 height 71
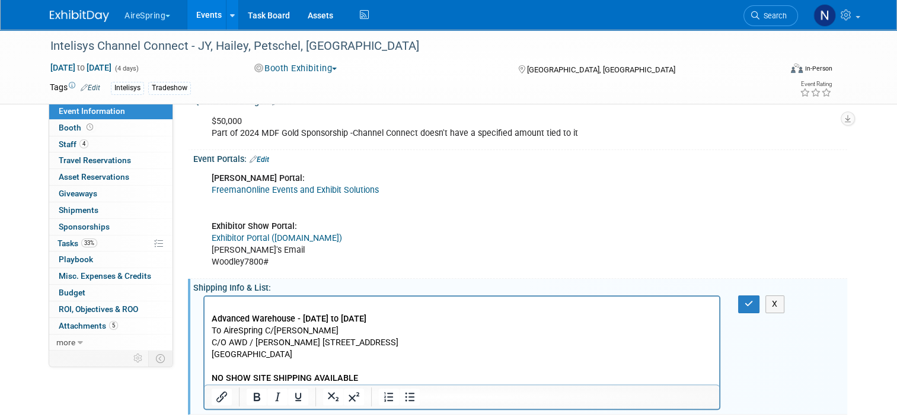
click at [293, 343] on p "Advanced Warehouse - Oct 2nd to Oct 24th To AireSpring C/O Freeman C/O AWD / Fr…" at bounding box center [462, 343] width 501 height 84
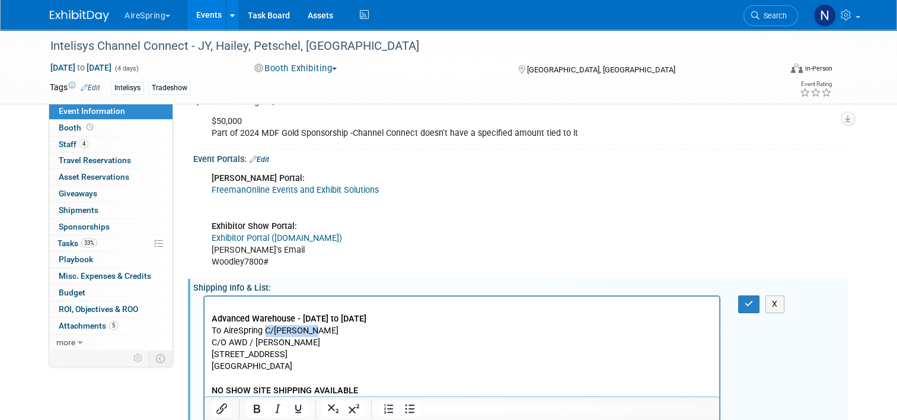
drag, startPoint x: 324, startPoint y: 331, endPoint x: 264, endPoint y: 330, distance: 59.9
click at [264, 330] on p "Advanced Warehouse - Oct 2nd to Oct 24th To AireSpring C/O Freeman C/O AWD / Fr…" at bounding box center [462, 324] width 501 height 47
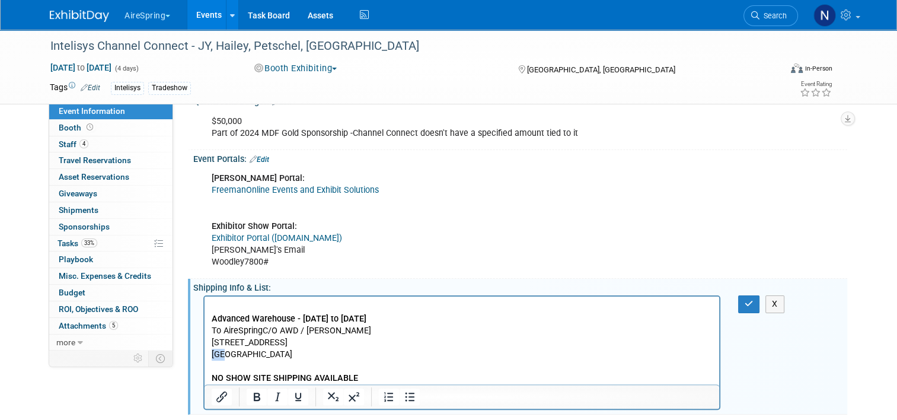
drag, startPoint x: 258, startPoint y: 354, endPoint x: 206, endPoint y: 350, distance: 52.3
click at [206, 350] on html "Advanced Warehouse - Oct 2nd to Oct 24th To AireSpring C/O AWD / Freeman 10200 …" at bounding box center [462, 340] width 515 height 88
click at [221, 332] on p "Advanced Warehouse - Oct 2nd to Oct 24th To AireSpring C/O AWD / Freeman" at bounding box center [462, 319] width 501 height 36
click at [747, 302] on button "button" at bounding box center [749, 303] width 22 height 17
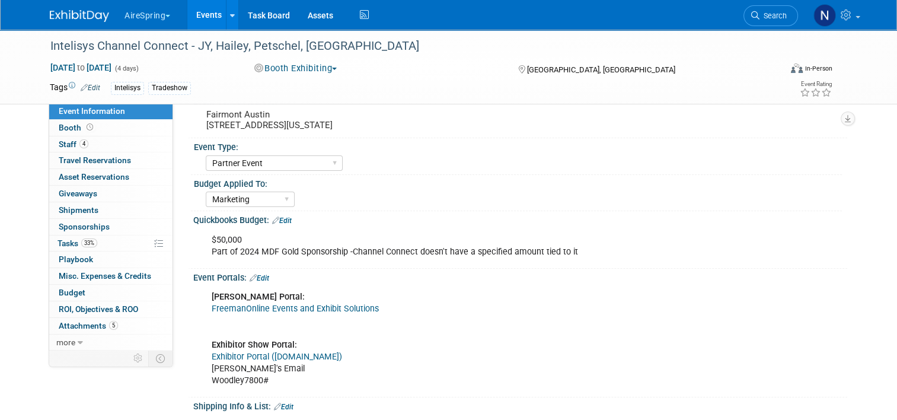
scroll to position [237, 0]
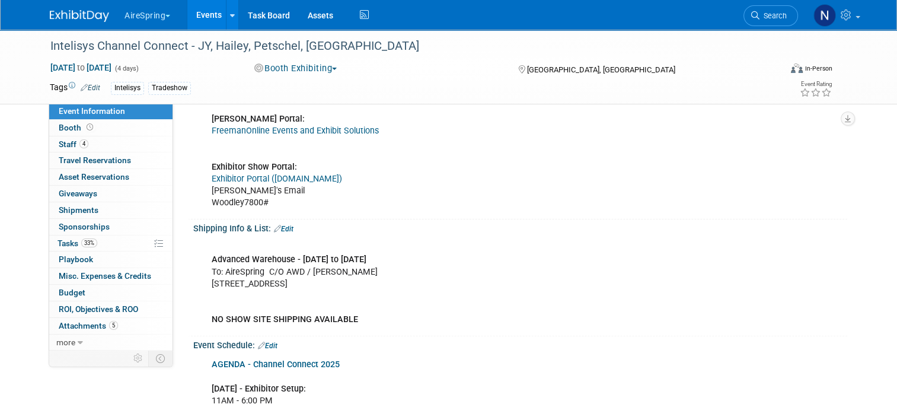
click at [282, 226] on link "Edit" at bounding box center [284, 229] width 20 height 8
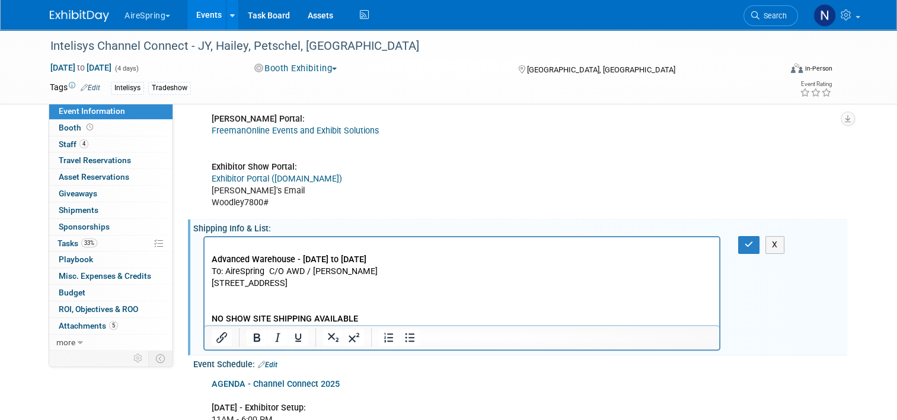
scroll to position [0, 0]
click at [228, 269] on p "Advanced Warehouse - Oct 2nd to Oct 24th To: AireSpring C/O AWD / Freeman 10200…" at bounding box center [462, 284] width 501 height 84
click at [225, 270] on p "Advanced Warehouse - Oct 2nd to Oct 24th To: AireSpring C/O AWD / Freeman 10200…" at bounding box center [462, 284] width 501 height 84
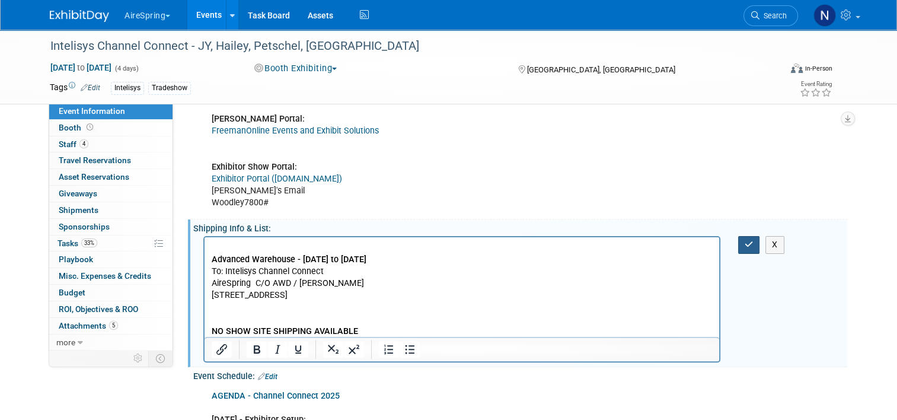
click at [747, 247] on button "button" at bounding box center [749, 244] width 22 height 17
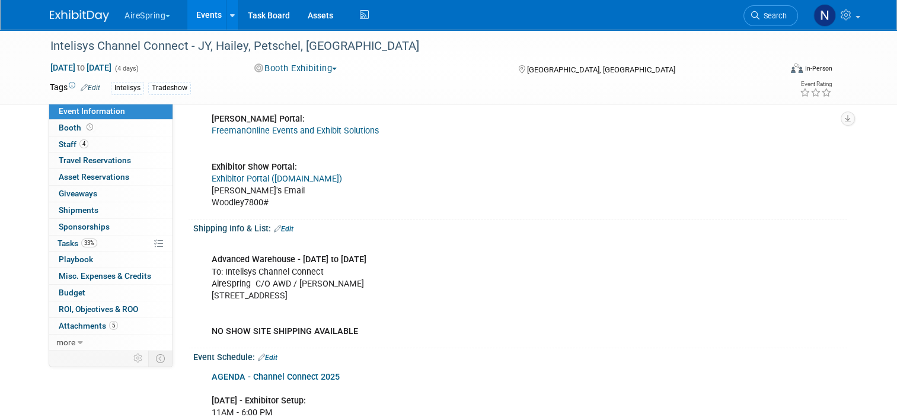
click at [288, 228] on div "Shipping Info & List: Edit" at bounding box center [520, 226] width 654 height 15
click at [285, 228] on link "Edit" at bounding box center [284, 229] width 20 height 8
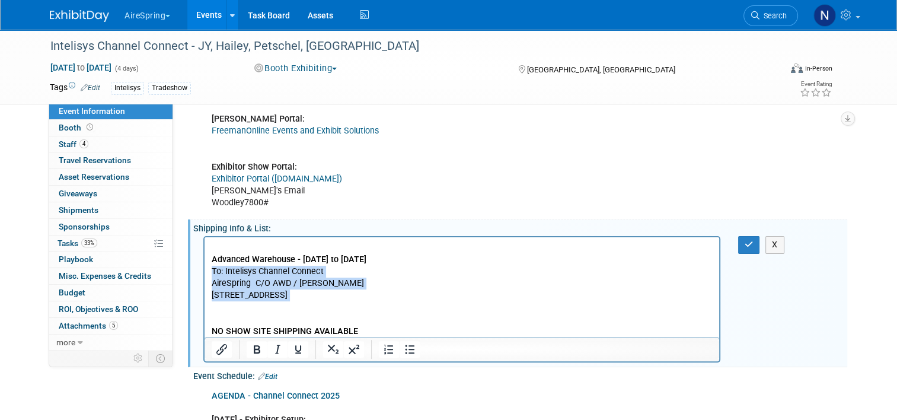
drag, startPoint x: 212, startPoint y: 271, endPoint x: 390, endPoint y: 303, distance: 180.6
click at [390, 303] on p "Advanced Warehouse - Oct 2nd to Oct 24th To: Intelisys Channel Connect AireSpri…" at bounding box center [462, 289] width 501 height 95
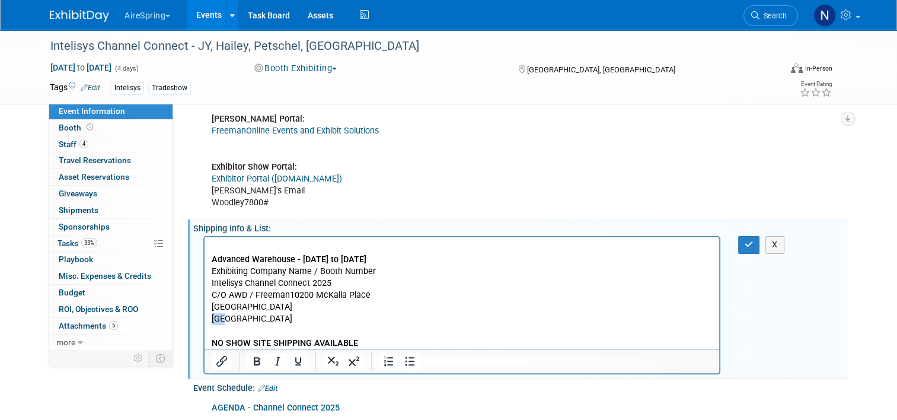
drag, startPoint x: 267, startPoint y: 318, endPoint x: 169, endPoint y: 322, distance: 97.9
click at [205, 322] on html "Advanced Warehouse - Oct 2nd to Oct 24th Exhibiting Company Name / Booth Number…" at bounding box center [462, 293] width 515 height 112
drag, startPoint x: 310, startPoint y: 272, endPoint x: 207, endPoint y: 267, distance: 103.3
click at [207, 267] on html "Advanced Warehouse - Oct 2nd to Oct 24th Exhibiting Company Name / Booth Number…" at bounding box center [462, 293] width 515 height 112
click at [729, 257] on div "Advanced Warehouse - Oct 2nd to Oct 24th To: Intelisys Channel Connect AireSpri…" at bounding box center [466, 305] width 526 height 138
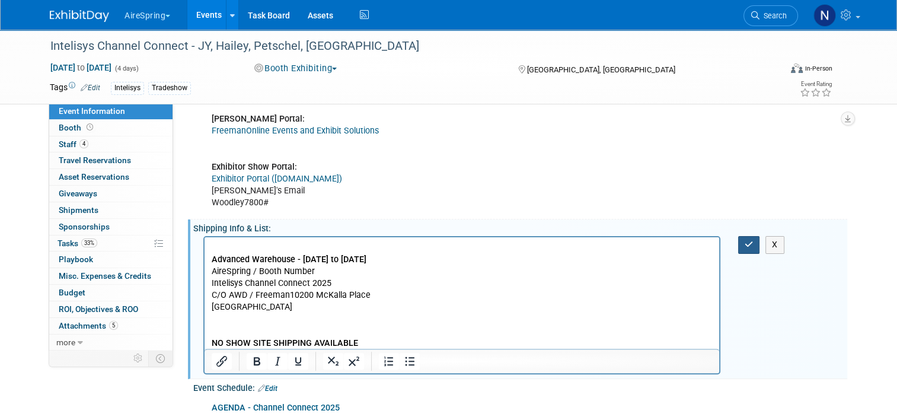
click at [745, 242] on button "button" at bounding box center [749, 244] width 22 height 17
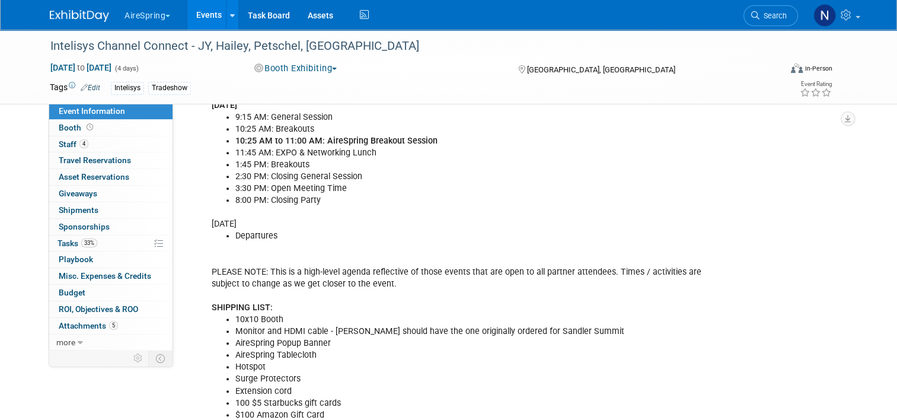
scroll to position [1186, 0]
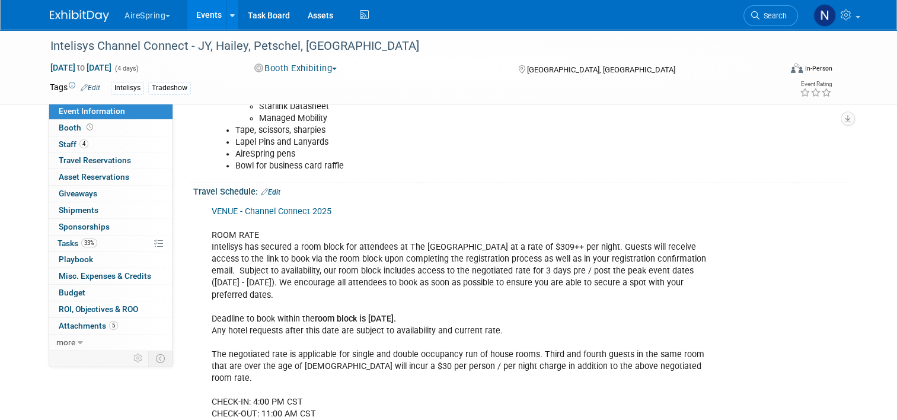
click at [315, 208] on link "VENUE - Channel Connect 2025" at bounding box center [272, 211] width 120 height 10
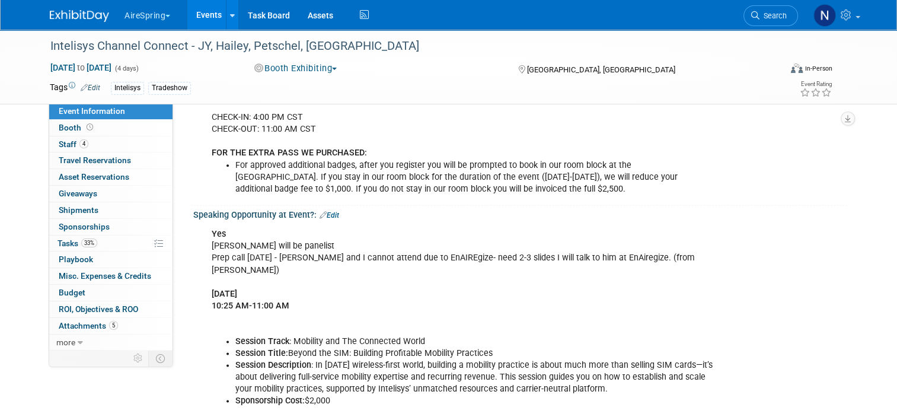
scroll to position [1482, 0]
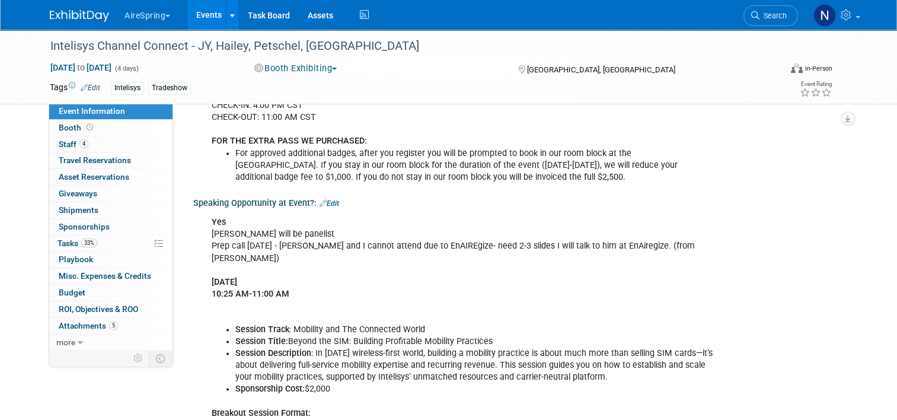
click at [305, 383] on li "Sponsorship Cost: $2,000" at bounding box center [474, 389] width 478 height 12
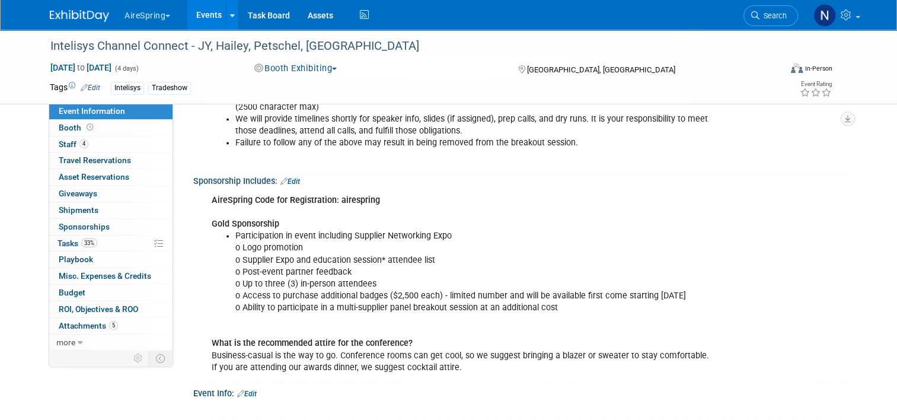
scroll to position [1897, 0]
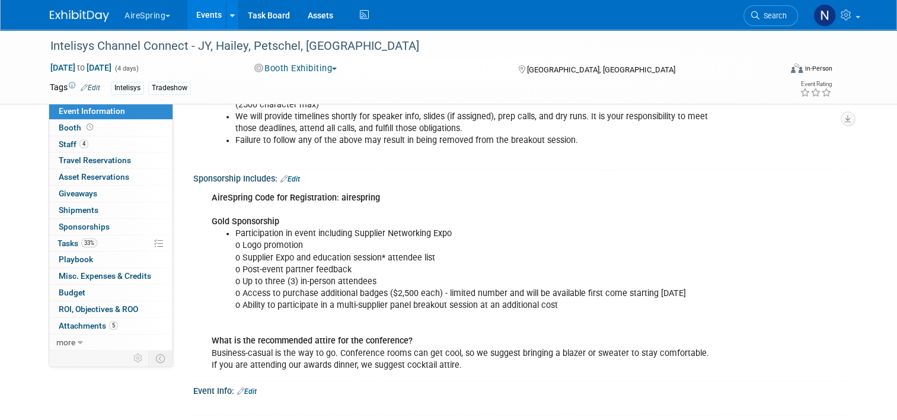
click at [207, 10] on link "Events" at bounding box center [208, 15] width 43 height 30
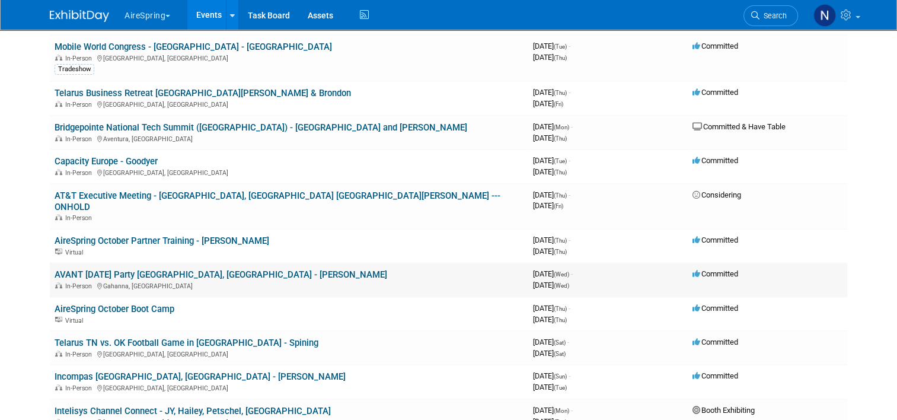
scroll to position [593, 0]
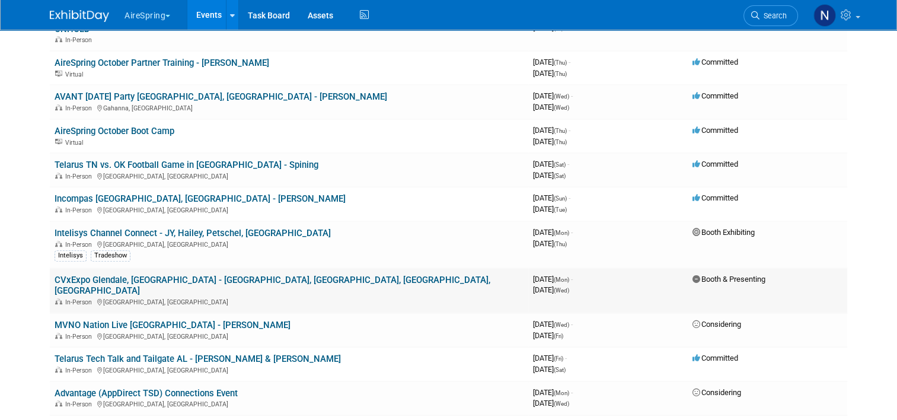
click at [166, 274] on link "CVxExpo Glendale, [GEOGRAPHIC_DATA] - [GEOGRAPHIC_DATA], [GEOGRAPHIC_DATA], [GE…" at bounding box center [273, 285] width 436 height 22
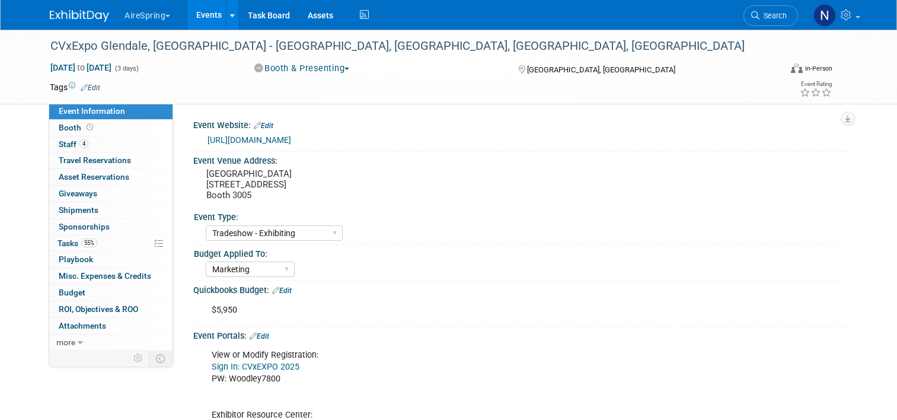
select select "Tradeshow - Exhibiting"
select select "Marketing"
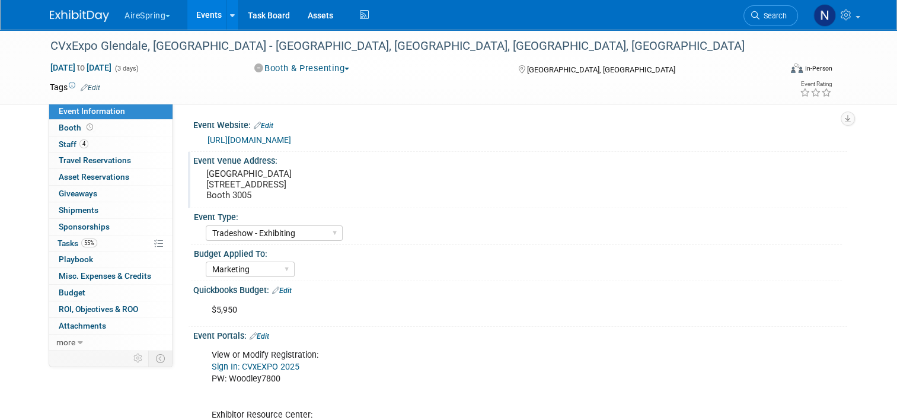
click at [321, 190] on pre "[GEOGRAPHIC_DATA] [STREET_ADDRESS] Booth 3005" at bounding box center [329, 184] width 247 height 32
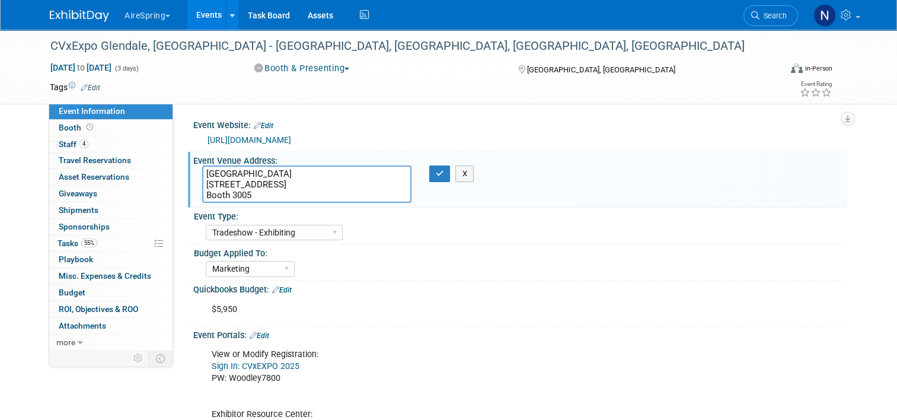
drag, startPoint x: 253, startPoint y: 196, endPoint x: 194, endPoint y: 183, distance: 60.1
click at [202, 183] on textarea "Marriot Renaissance Hotel 9495 W Entertainment Blvd, Glendale, AZ 85305 Booth 3…" at bounding box center [306, 183] width 209 height 37
click at [224, 180] on textarea "Marriot Renaissance Hotel 9495 W Entertainment Blvd, Glendale, AZ 85305 Booth 3…" at bounding box center [306, 183] width 209 height 37
click at [265, 195] on textarea "Marriot Renaissance Hotel 9495 W Entertainment Blvd, Glendale, AZ 85305 Booth 3…" at bounding box center [306, 183] width 209 height 37
drag, startPoint x: 264, startPoint y: 195, endPoint x: 194, endPoint y: 172, distance: 73.5
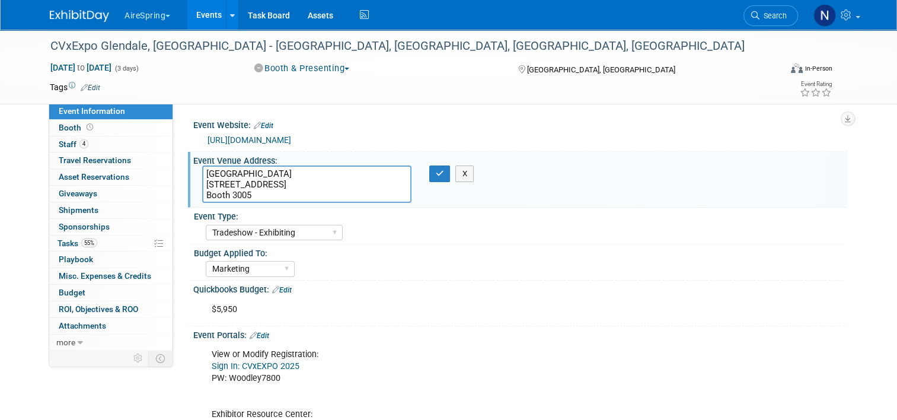
click at [202, 172] on textarea "Marriot Renaissance Hotel 9495 W Entertainment Blvd, Glendale, AZ 85305 Booth 3…" at bounding box center [306, 183] width 209 height 37
click at [436, 175] on icon "button" at bounding box center [440, 174] width 8 height 8
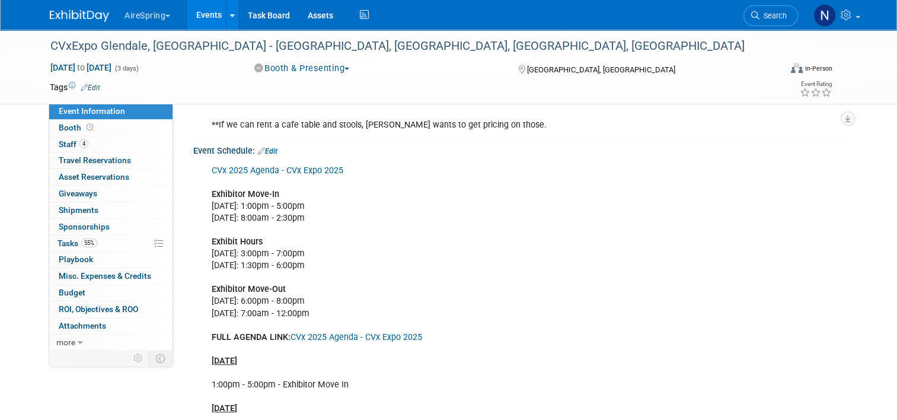
scroll to position [948, 0]
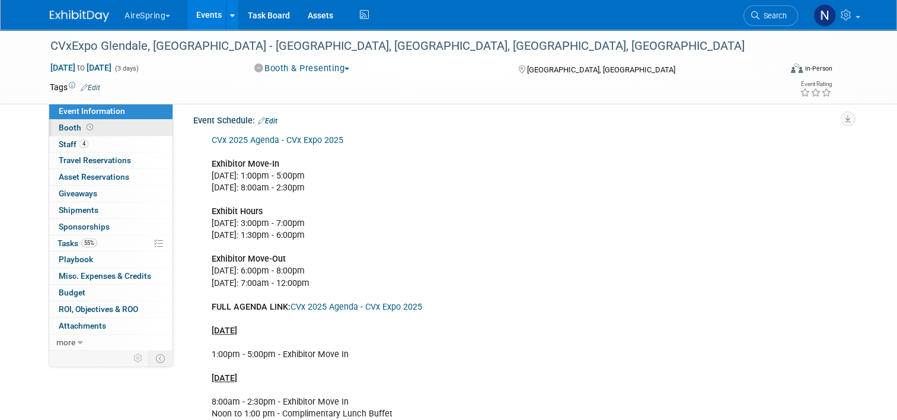
click at [101, 130] on link "Booth" at bounding box center [110, 128] width 123 height 16
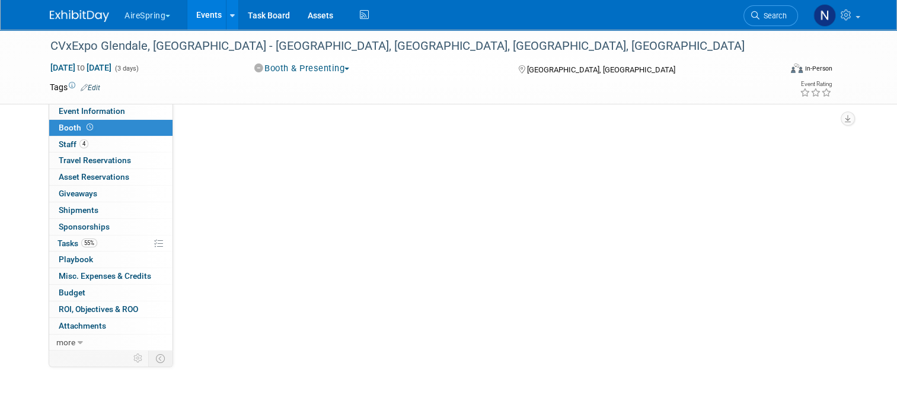
scroll to position [0, 0]
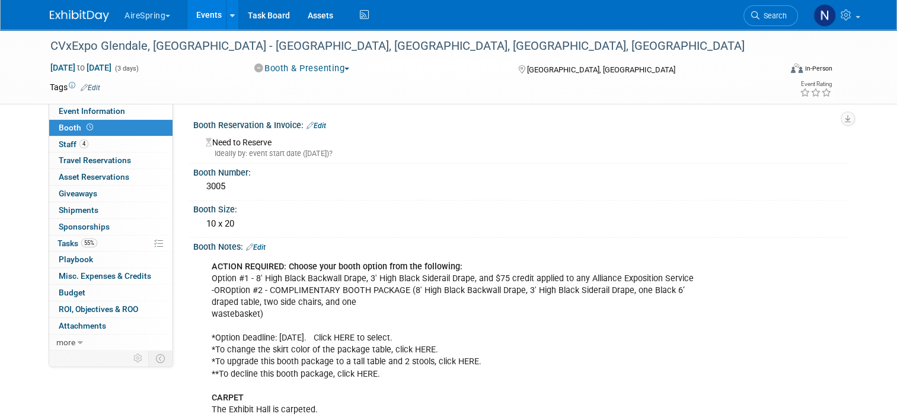
click at [370, 330] on div "ACTION REQUIRED: Choose your booth option from the following: Option #1 - 8' Hi…" at bounding box center [461, 338] width 517 height 167
click at [243, 306] on div "ACTION REQUIRED: Choose your booth option from the following: Option #1 - 8' Hi…" at bounding box center [461, 338] width 517 height 167
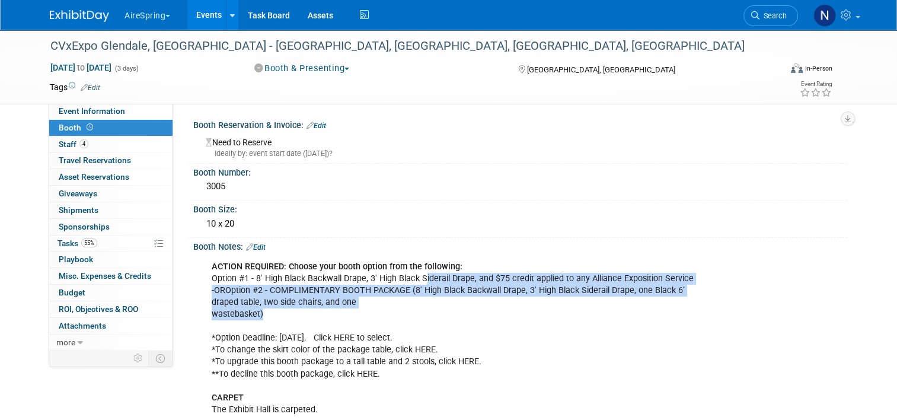
drag, startPoint x: 261, startPoint y: 314, endPoint x: 414, endPoint y: 282, distance: 156.1
click at [414, 282] on div "ACTION REQUIRED: Choose your booth option from the following: Option #1 - 8' Hi…" at bounding box center [461, 338] width 517 height 167
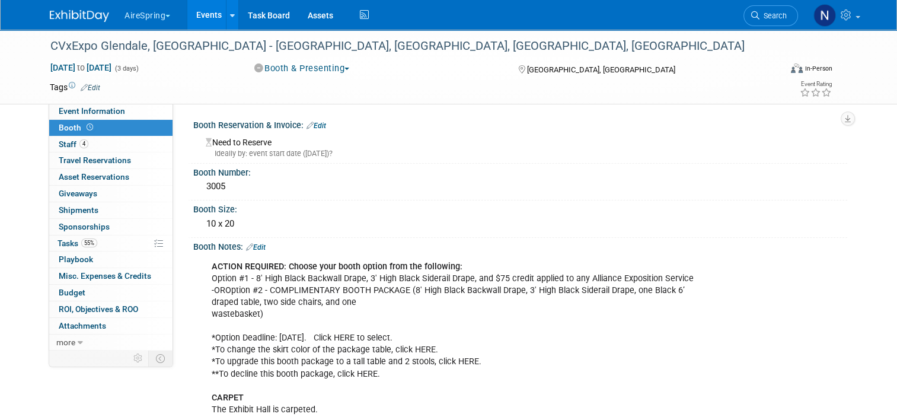
drag, startPoint x: 414, startPoint y: 282, endPoint x: 439, endPoint y: 359, distance: 81.0
click at [439, 359] on div "ACTION REQUIRED: Choose your booth option from the following: Option #1 - 8' Hi…" at bounding box center [461, 338] width 517 height 167
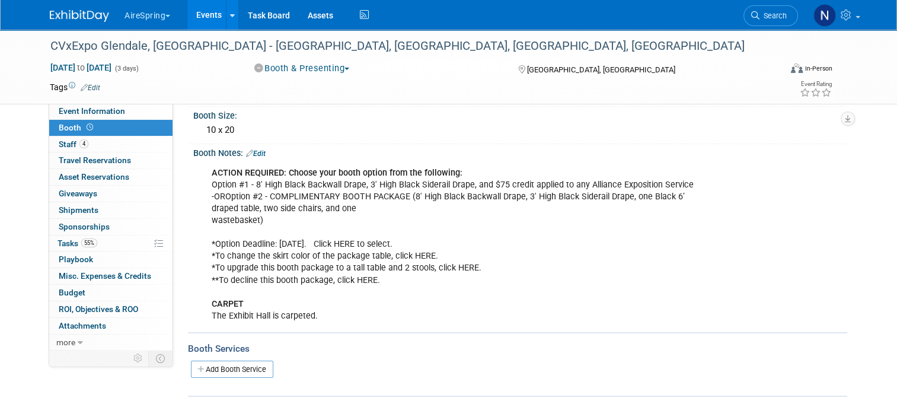
scroll to position [119, 0]
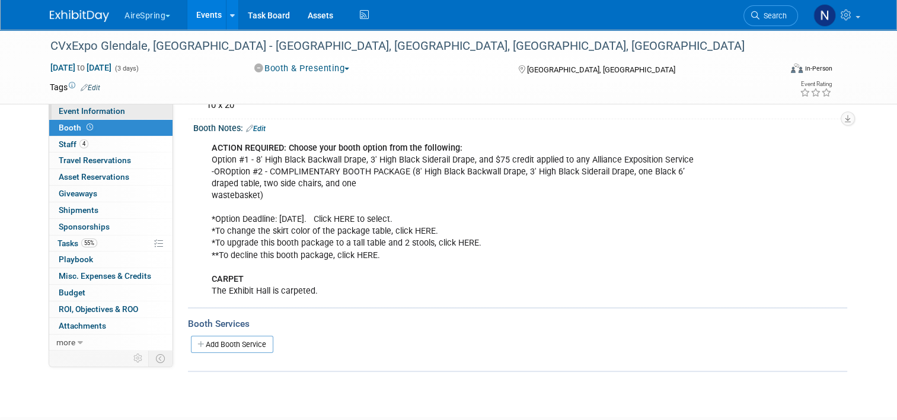
click at [64, 116] on link "Event Information" at bounding box center [110, 111] width 123 height 16
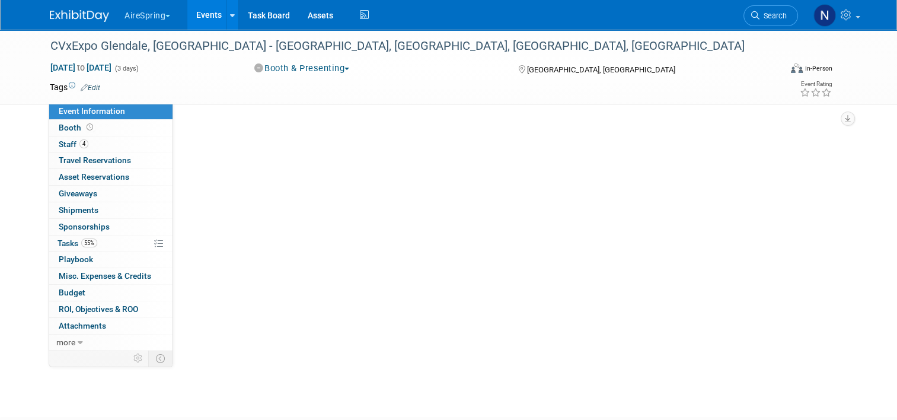
scroll to position [0, 0]
select select "Tradeshow - Exhibiting"
select select "Marketing"
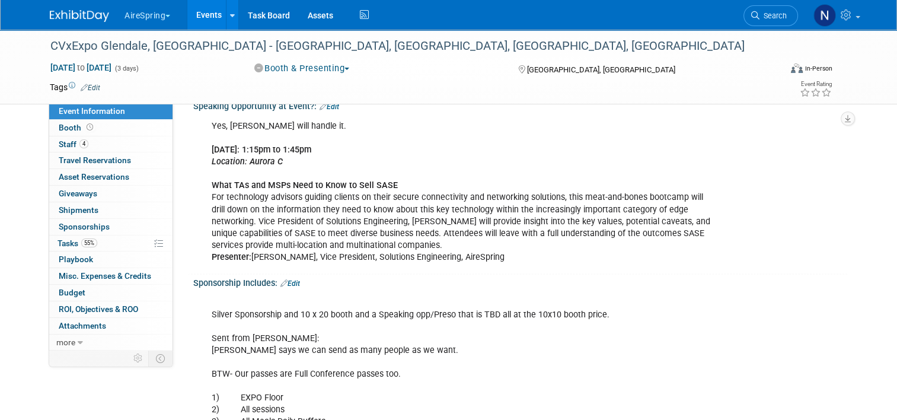
scroll to position [1304, 0]
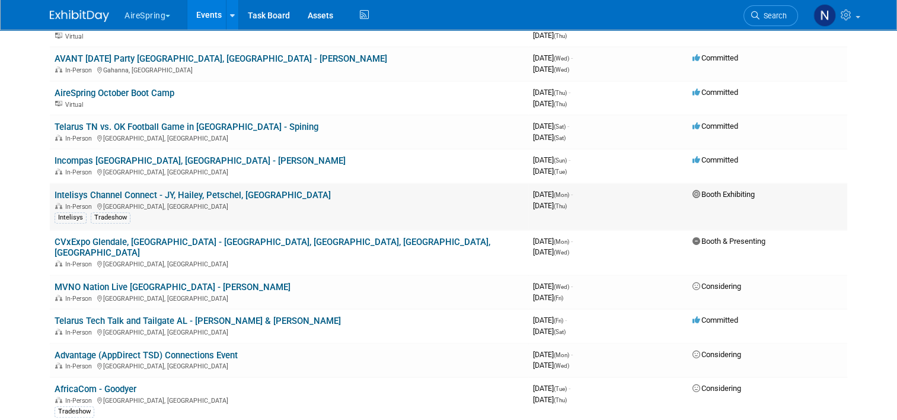
scroll to position [652, 0]
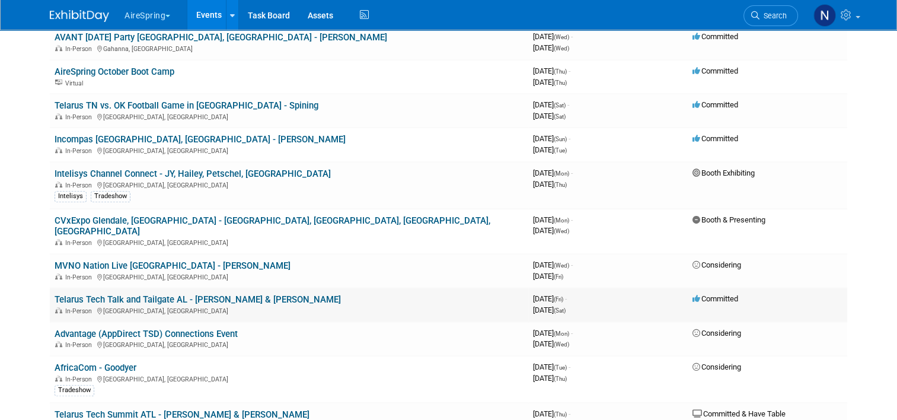
click at [143, 294] on link "Telarus Tech Talk and Tailgate AL - [PERSON_NAME] & [PERSON_NAME]" at bounding box center [198, 299] width 286 height 11
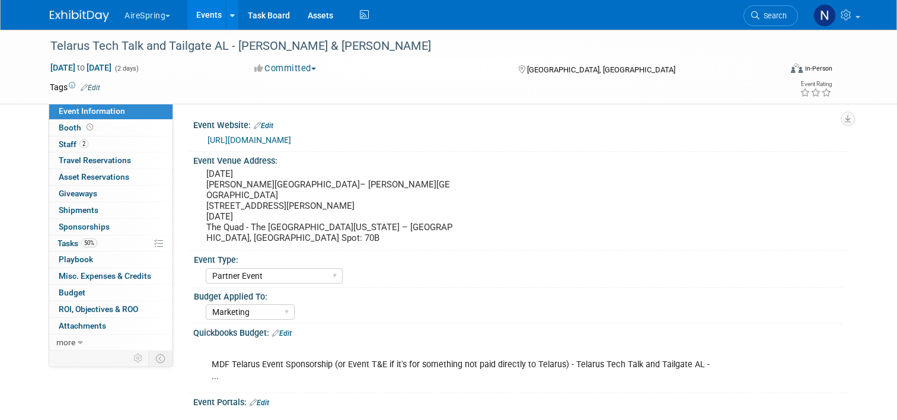
select select "Partner Event"
select select "Marketing"
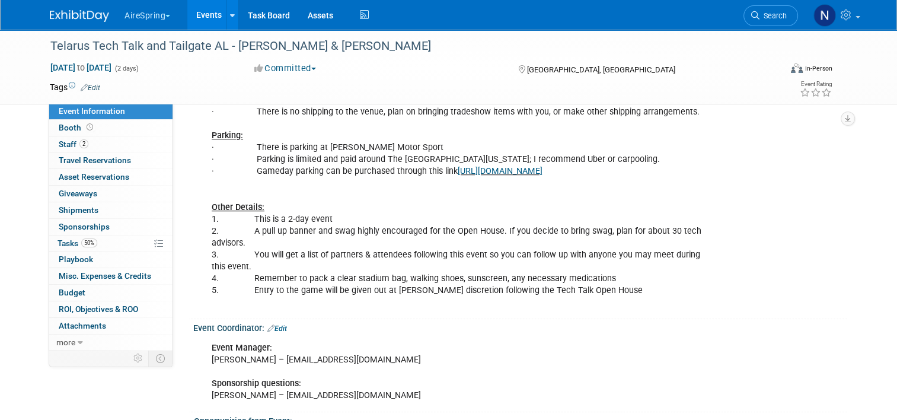
scroll to position [771, 0]
